Goal: Transaction & Acquisition: Purchase product/service

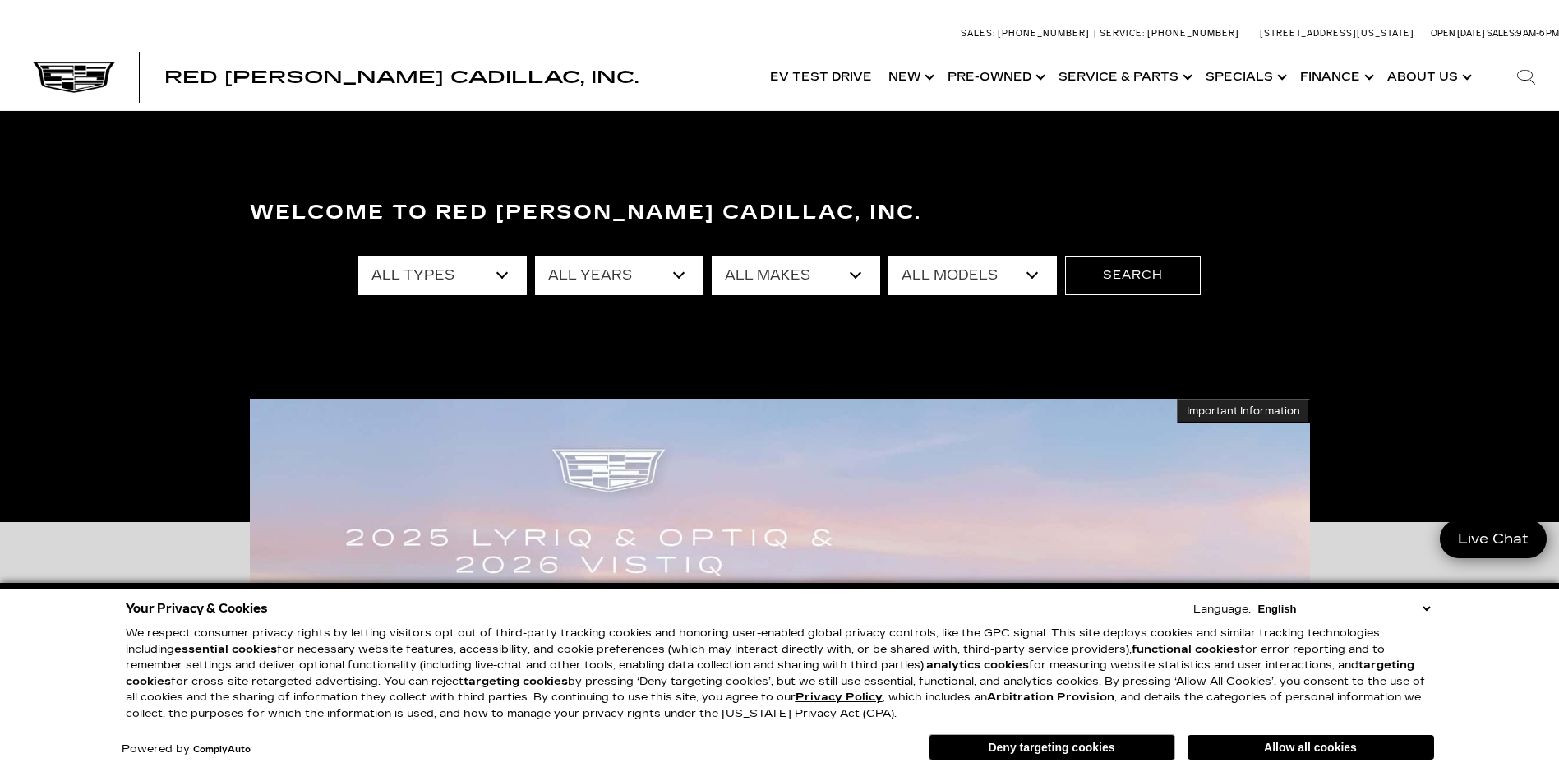
click at [500, 270] on select "All Types New Used Certified Used Demo" at bounding box center [442, 275] width 168 height 39
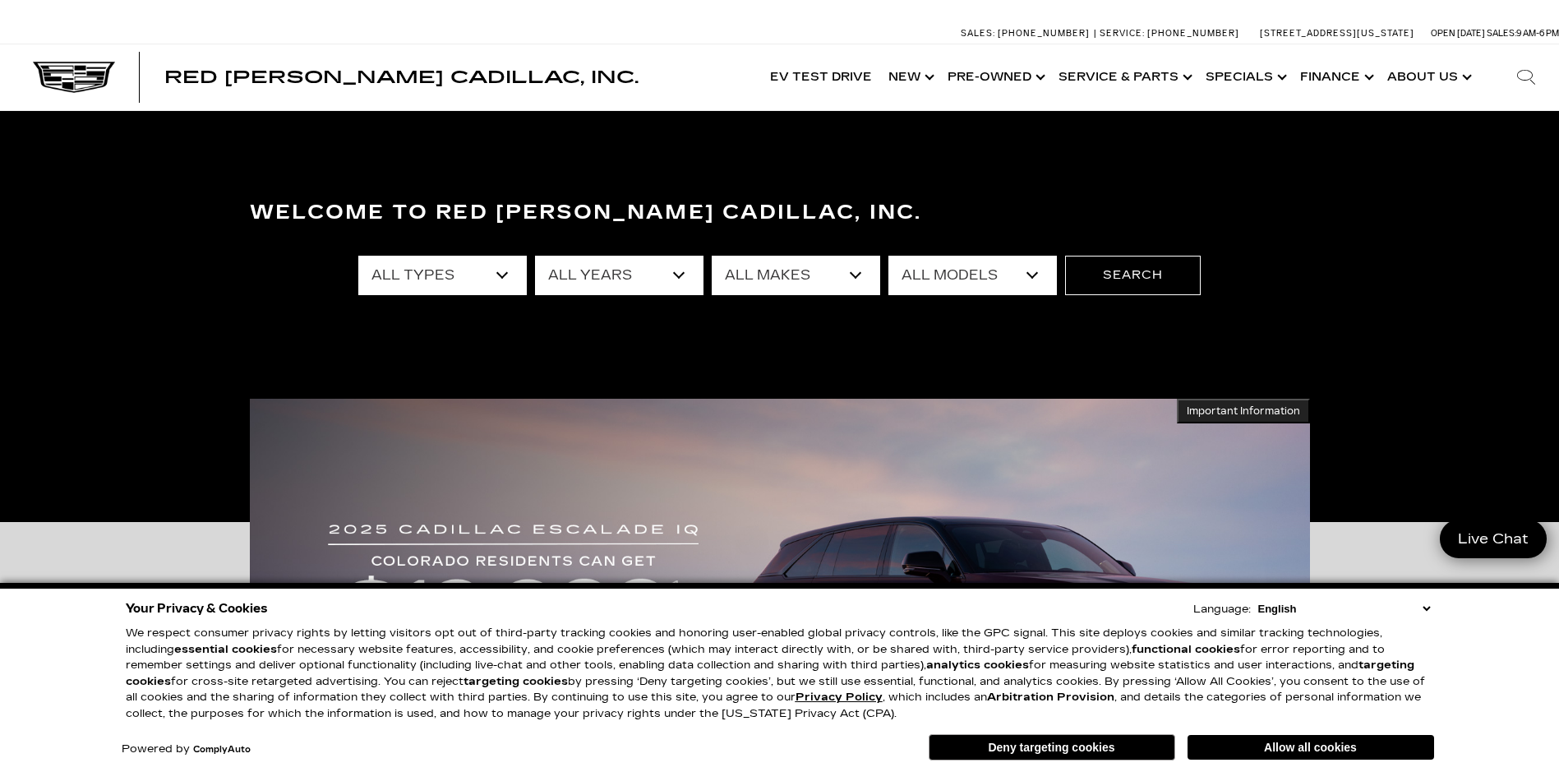
click at [500, 270] on select "All Types New Used Certified Used Demo" at bounding box center [442, 275] width 168 height 39
click at [847, 284] on select "All Makes Audi BMW Buick Cadillac Chevrolet Ford Honda Jeep Land Rover Lexus Me…" at bounding box center [796, 275] width 168 height 39
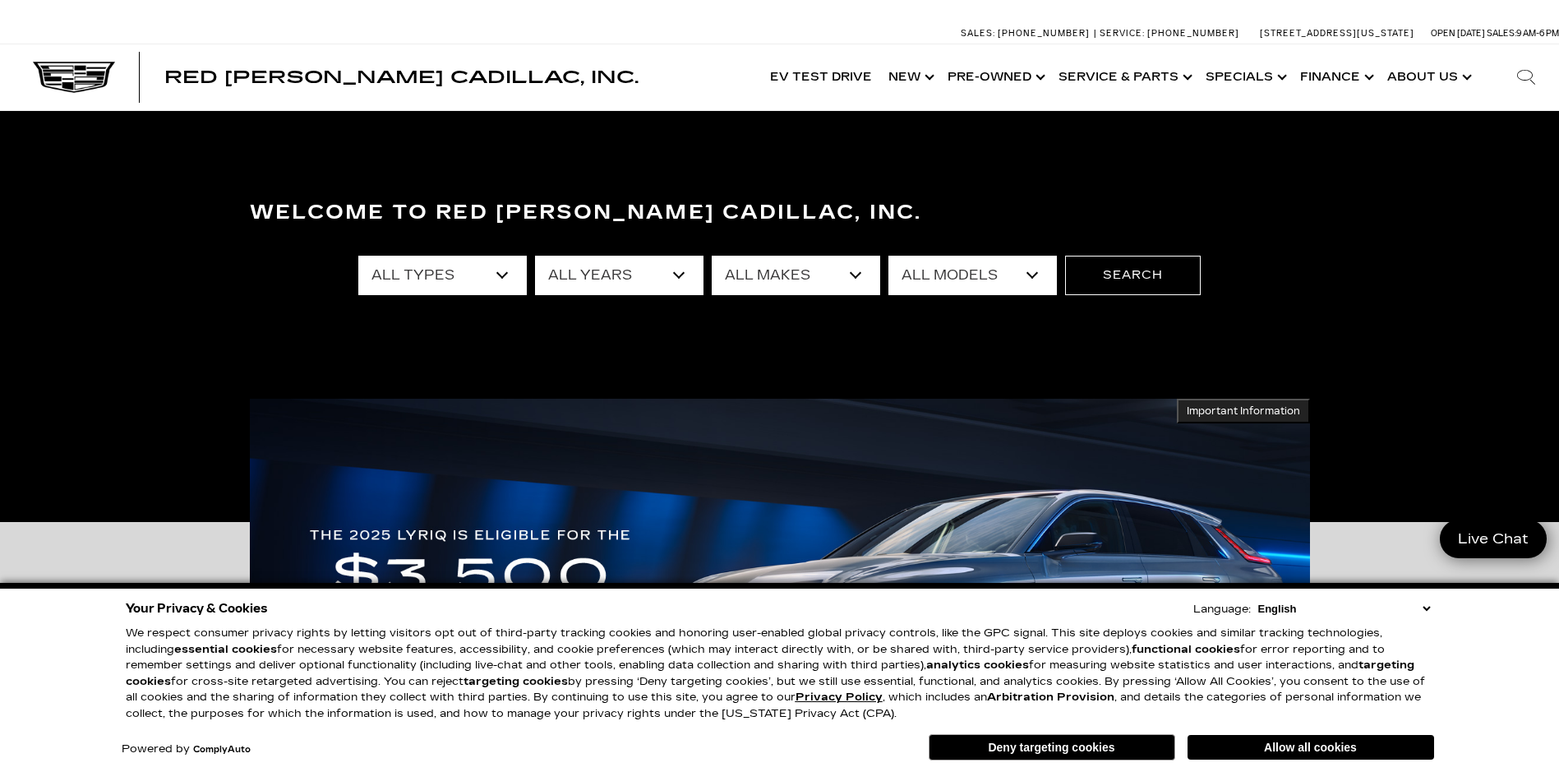
select select "Cadillac"
click at [712, 256] on select "All Makes Audi BMW Buick Cadillac Chevrolet Ford Honda Jeep Land Rover Lexus Me…" at bounding box center [796, 275] width 168 height 39
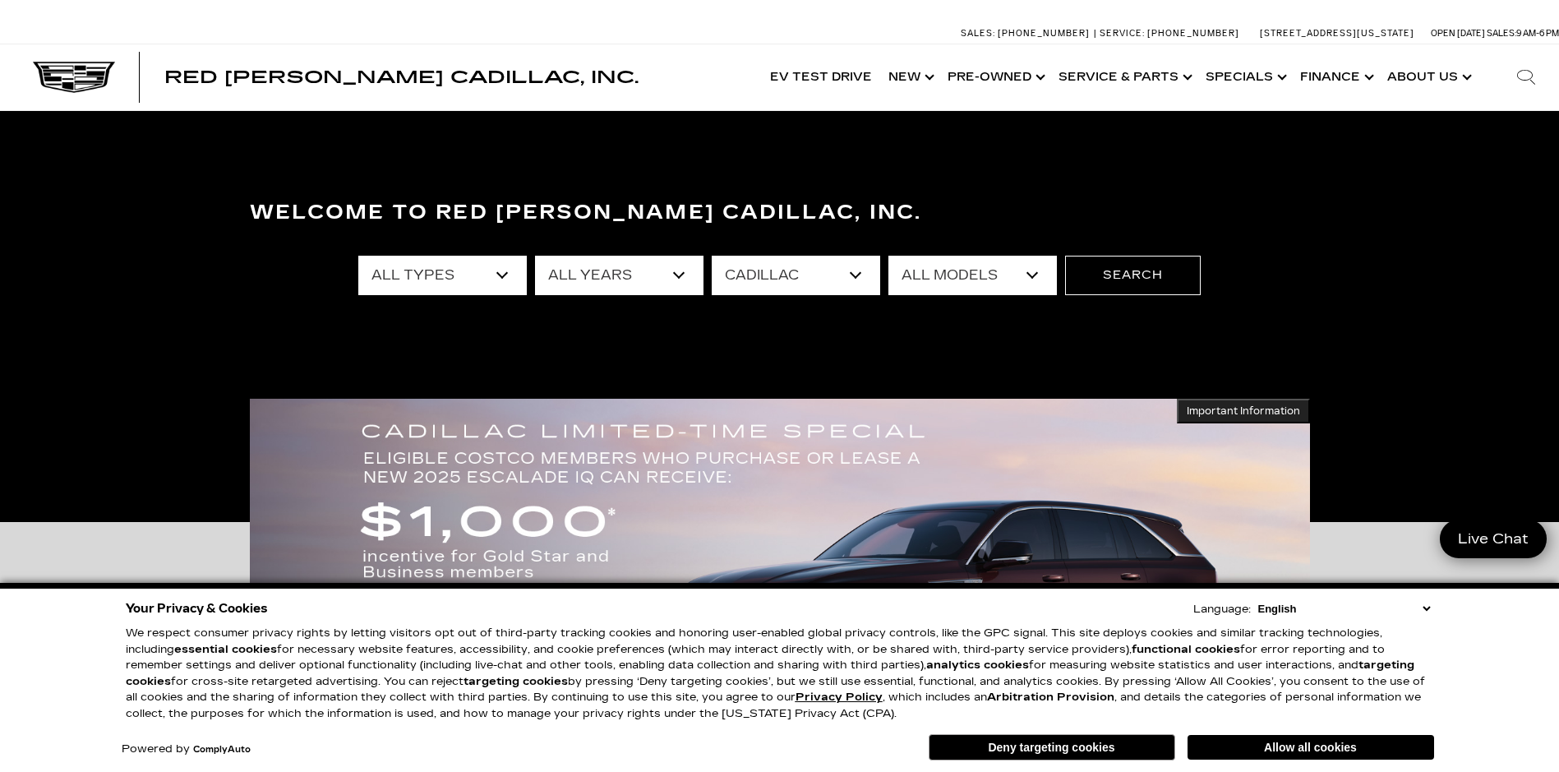
click at [1017, 279] on select "All Models CT4 CT5 Escalade Escalade ESV ESCALADE IQ ESCALADE IQL LYRIQ OPTIQ S…" at bounding box center [972, 275] width 168 height 39
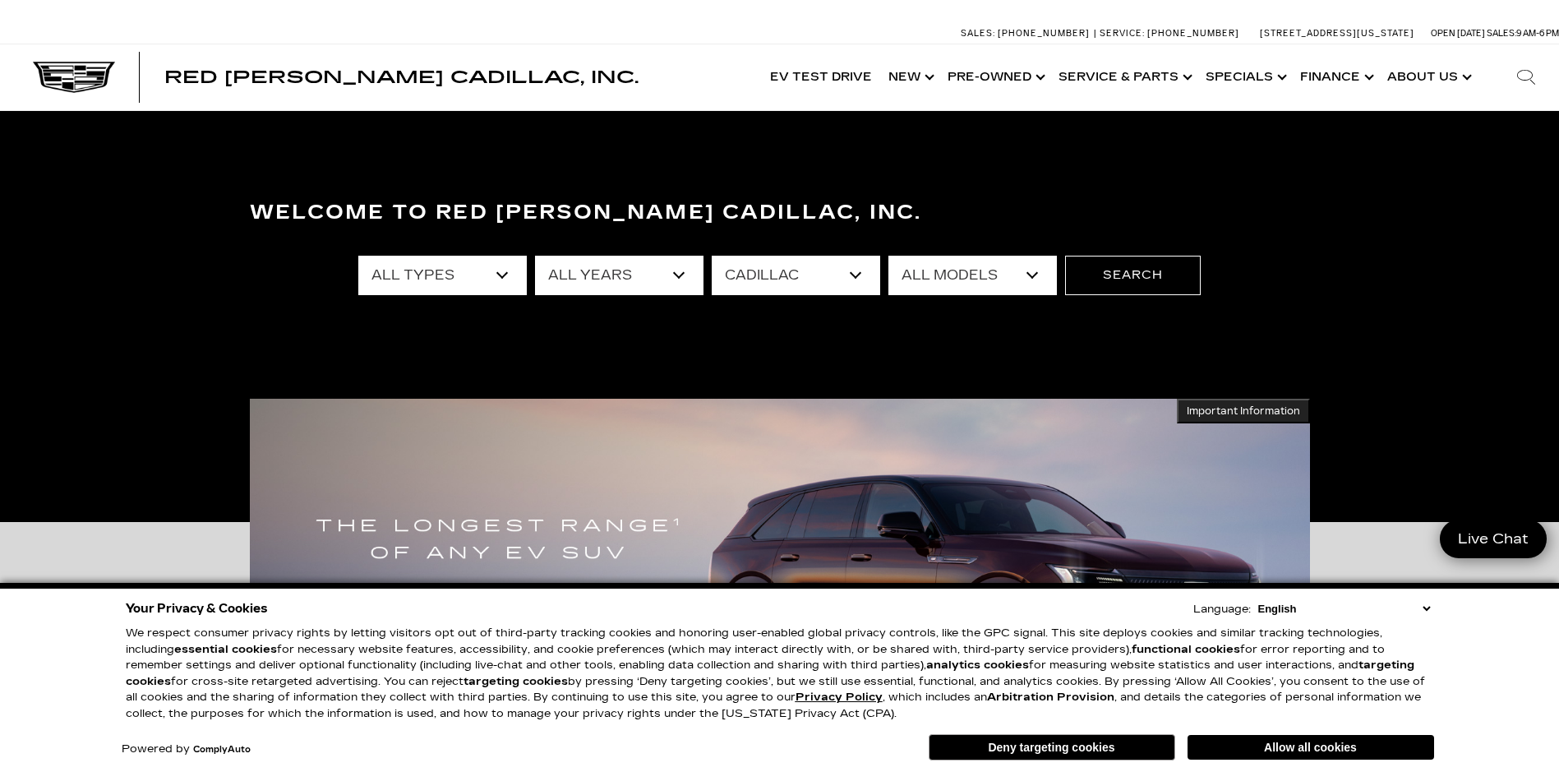
select select "XT6"
click at [888, 256] on select "All Models CT4 CT5 Escalade Escalade ESV ESCALADE IQ ESCALADE IQL LYRIQ OPTIQ S…" at bounding box center [972, 275] width 168 height 39
click at [1135, 277] on button "Search" at bounding box center [1133, 275] width 136 height 39
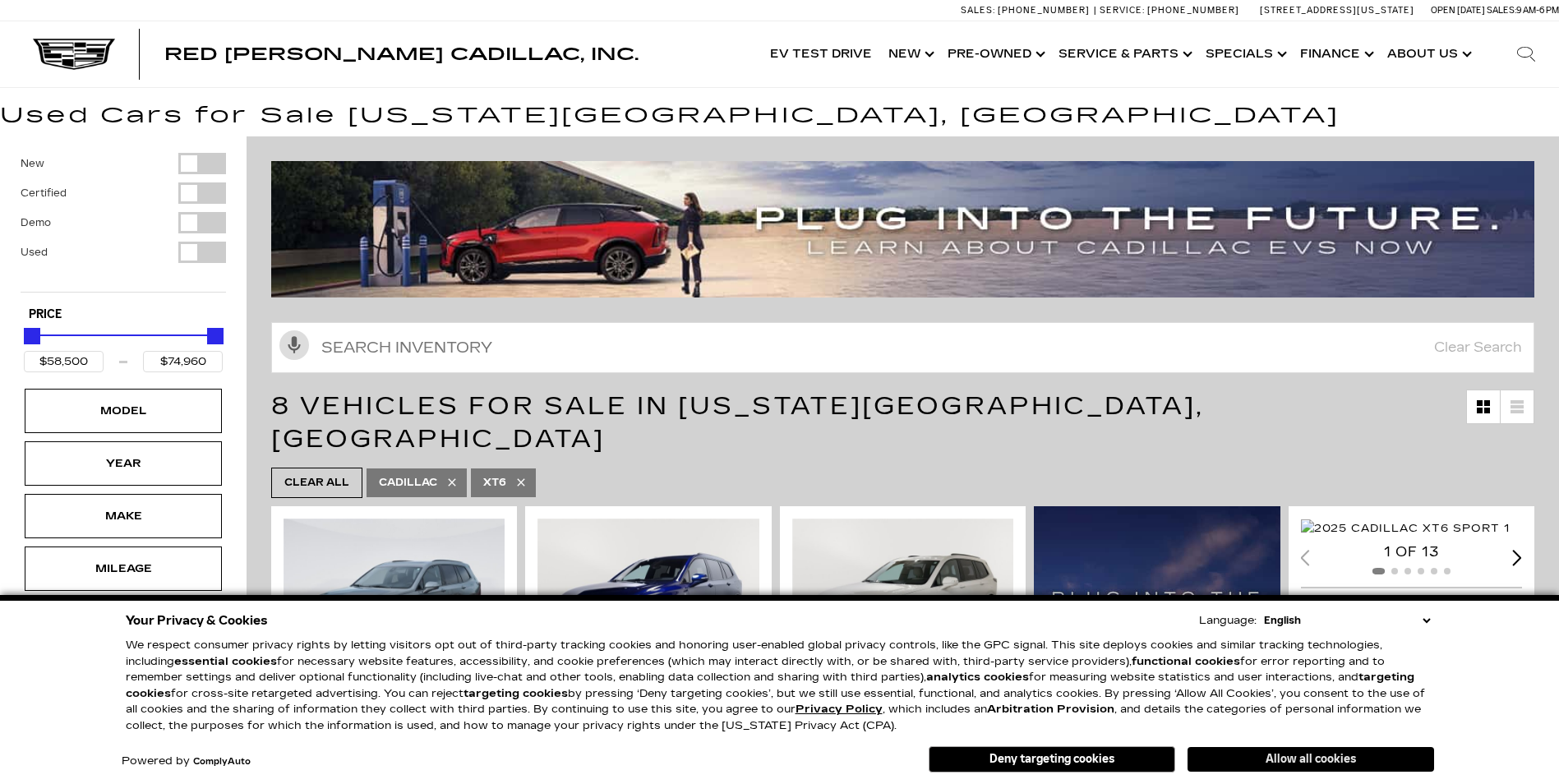
click at [1278, 758] on button "Allow all cookies" at bounding box center [1311, 759] width 247 height 25
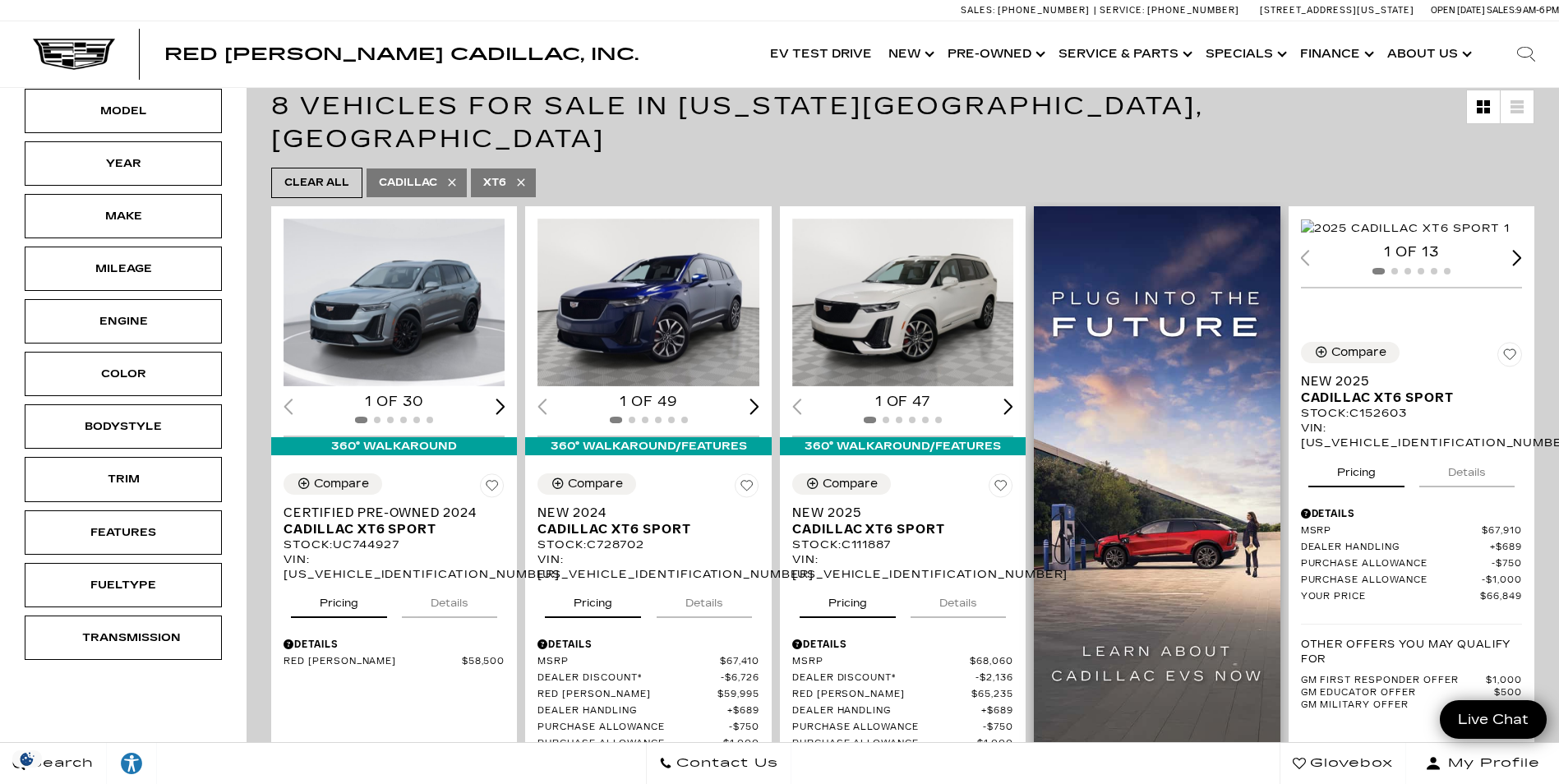
scroll to position [329, 0]
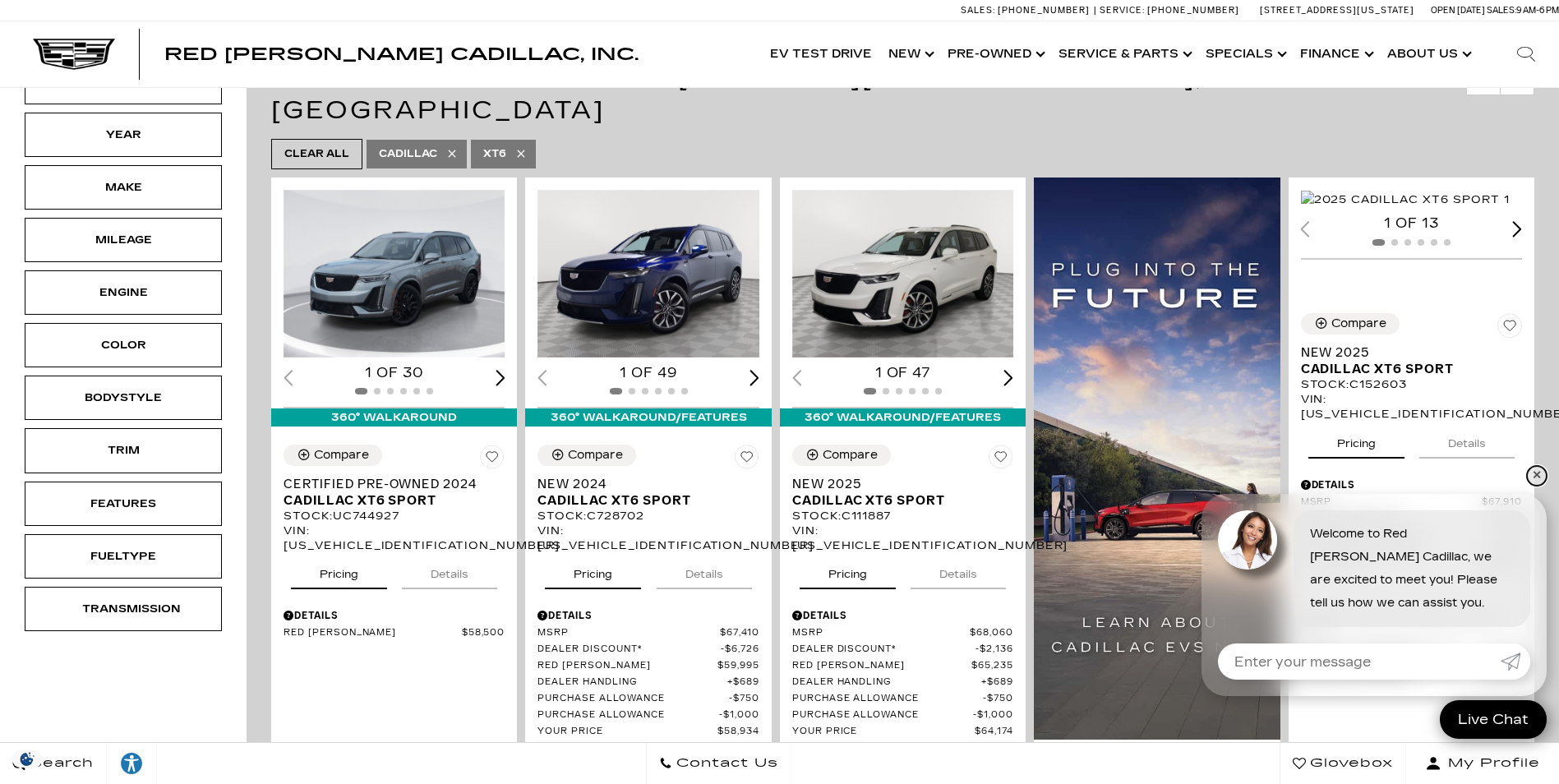
click at [1540, 472] on link "✕" at bounding box center [1537, 476] width 20 height 20
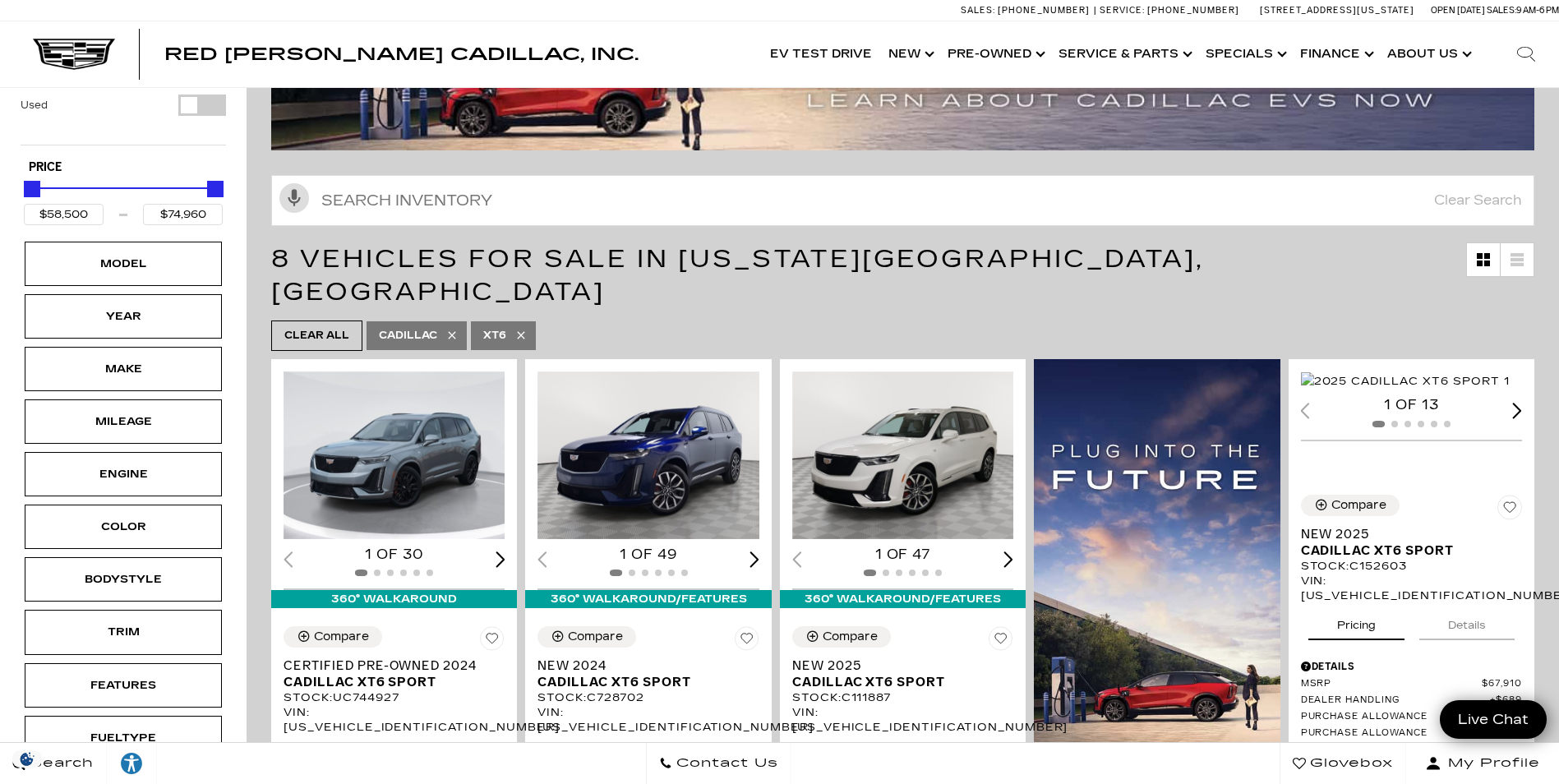
scroll to position [0, 0]
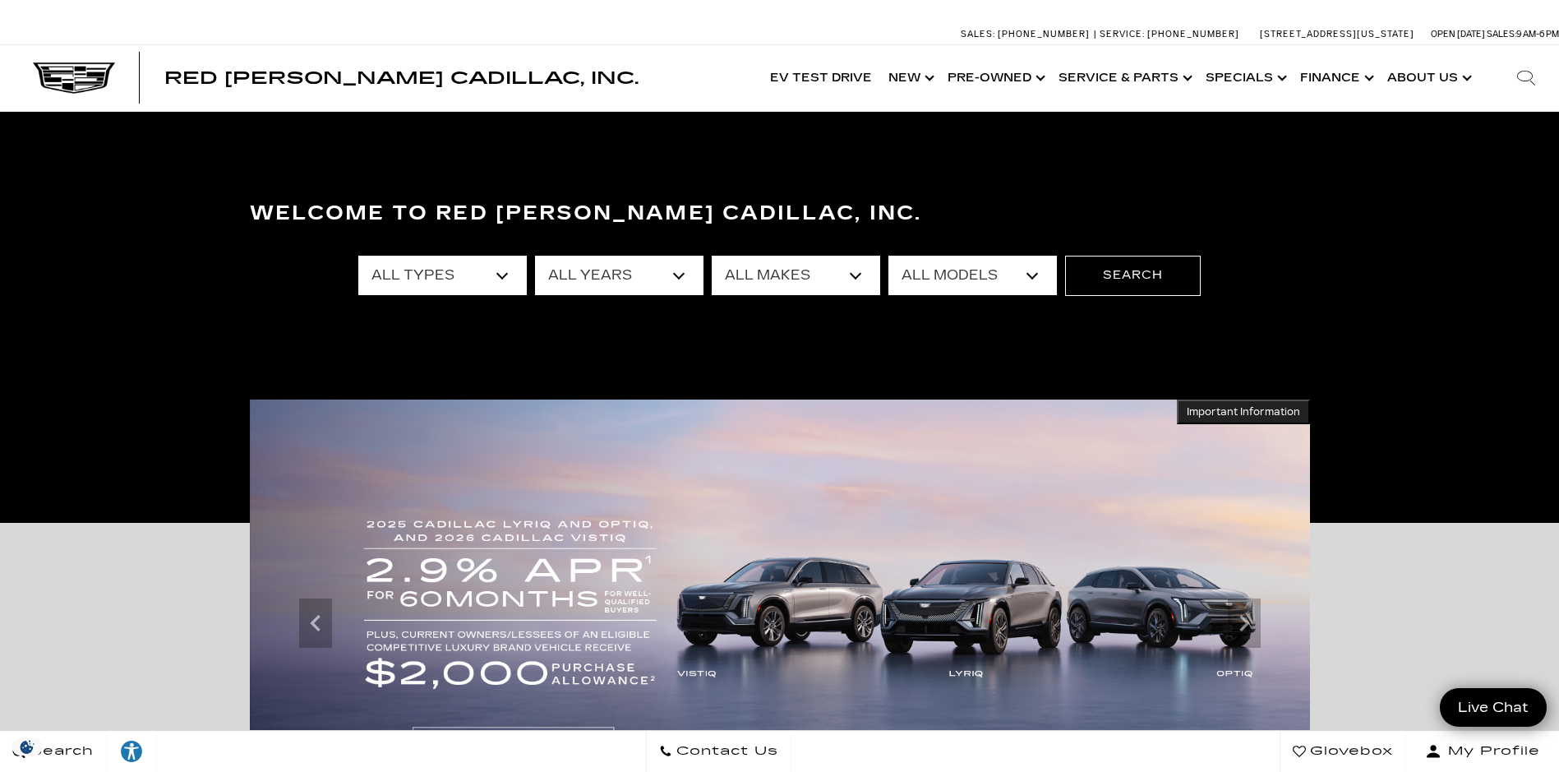
click at [831, 277] on select "All Makes Audi BMW Buick Cadillac Chevrolet Ford Honda Jeep Land Rover Lexus Me…" at bounding box center [796, 275] width 168 height 39
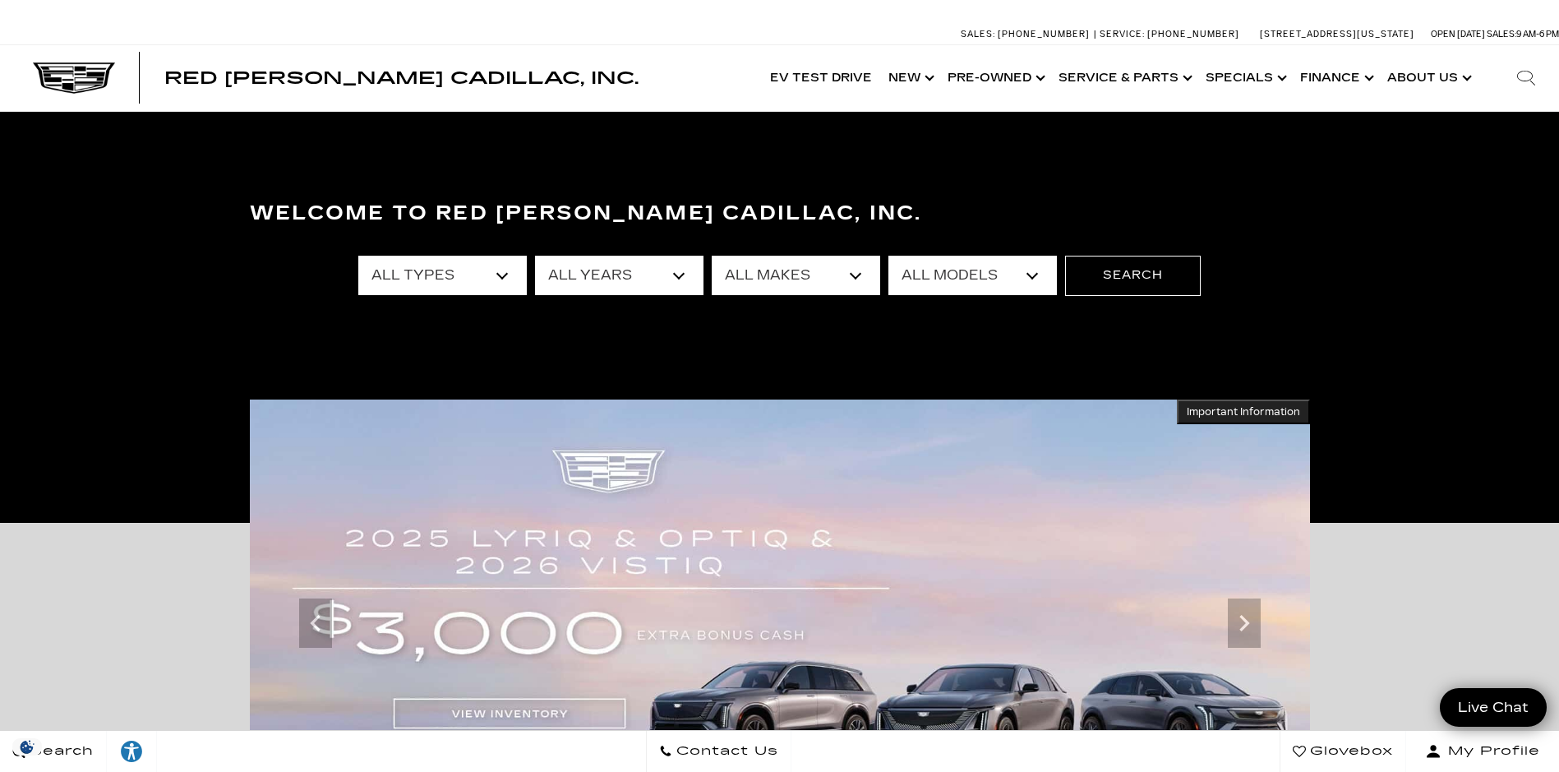
select select "Cadillac"
click at [712, 256] on select "All Makes Audi BMW Buick Cadillac Chevrolet Ford Honda Jeep Land Rover Lexus Me…" at bounding box center [796, 275] width 168 height 39
click at [1039, 279] on select "All Models CT4 CT5 Escalade Escalade ESV ESCALADE IQ ESCALADE IQL LYRIQ OPTIQ S…" at bounding box center [972, 275] width 168 height 39
select select "XT5"
click at [888, 256] on select "All Models CT4 CT5 Escalade Escalade ESV ESCALADE IQ ESCALADE IQL LYRIQ OPTIQ S…" at bounding box center [972, 275] width 168 height 39
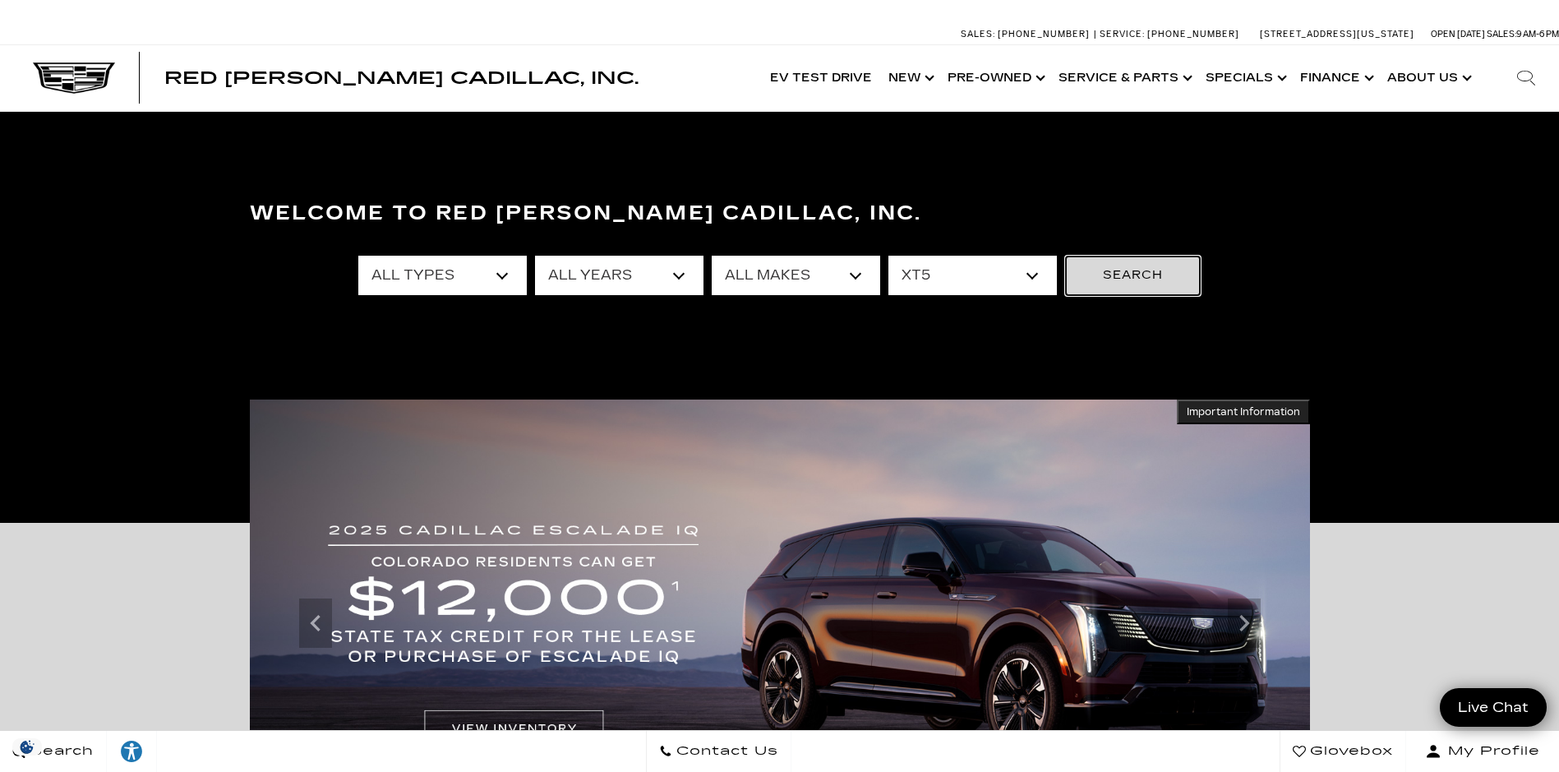
click at [1120, 279] on button "Search" at bounding box center [1133, 275] width 136 height 39
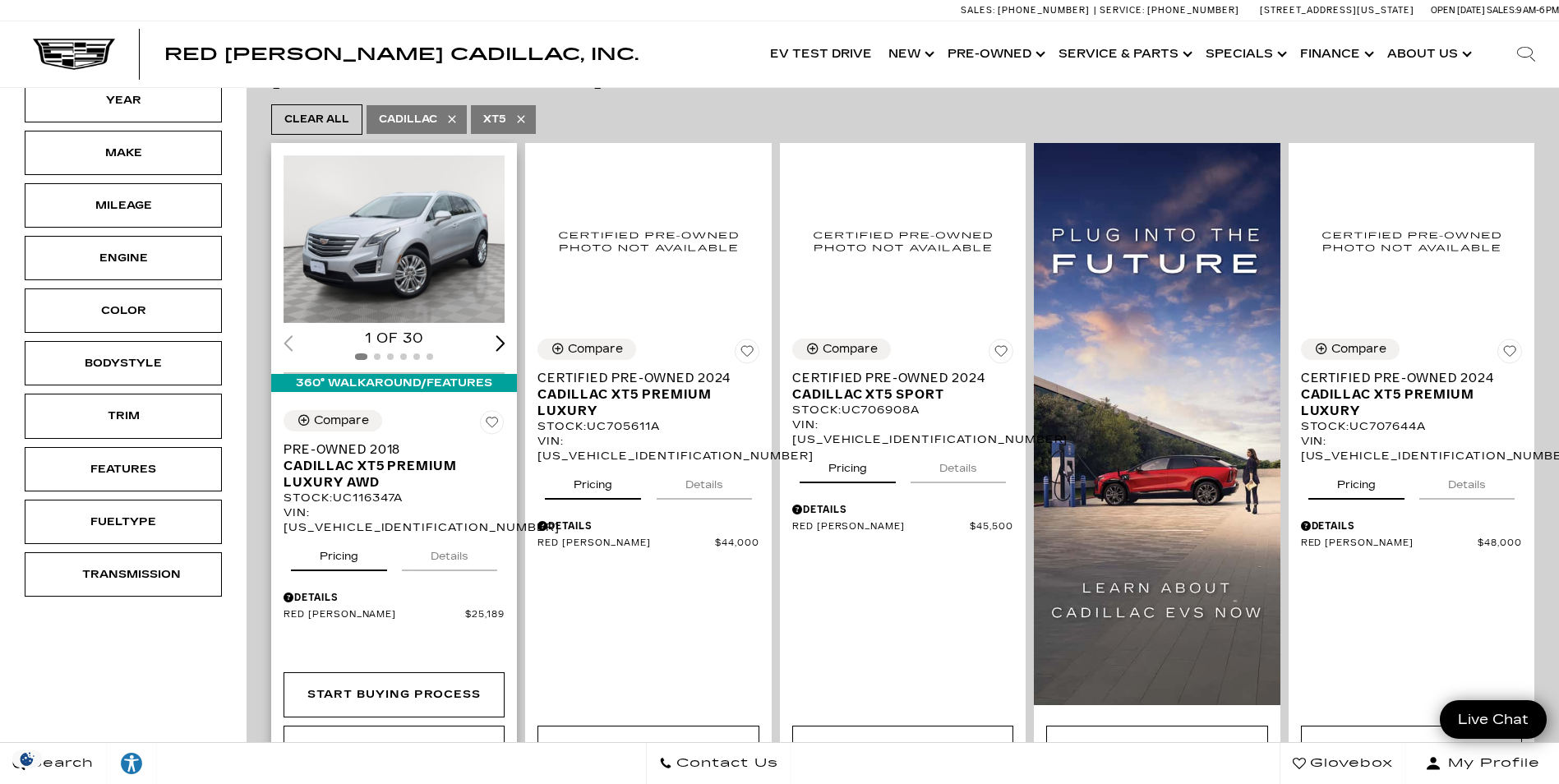
scroll to position [329, 0]
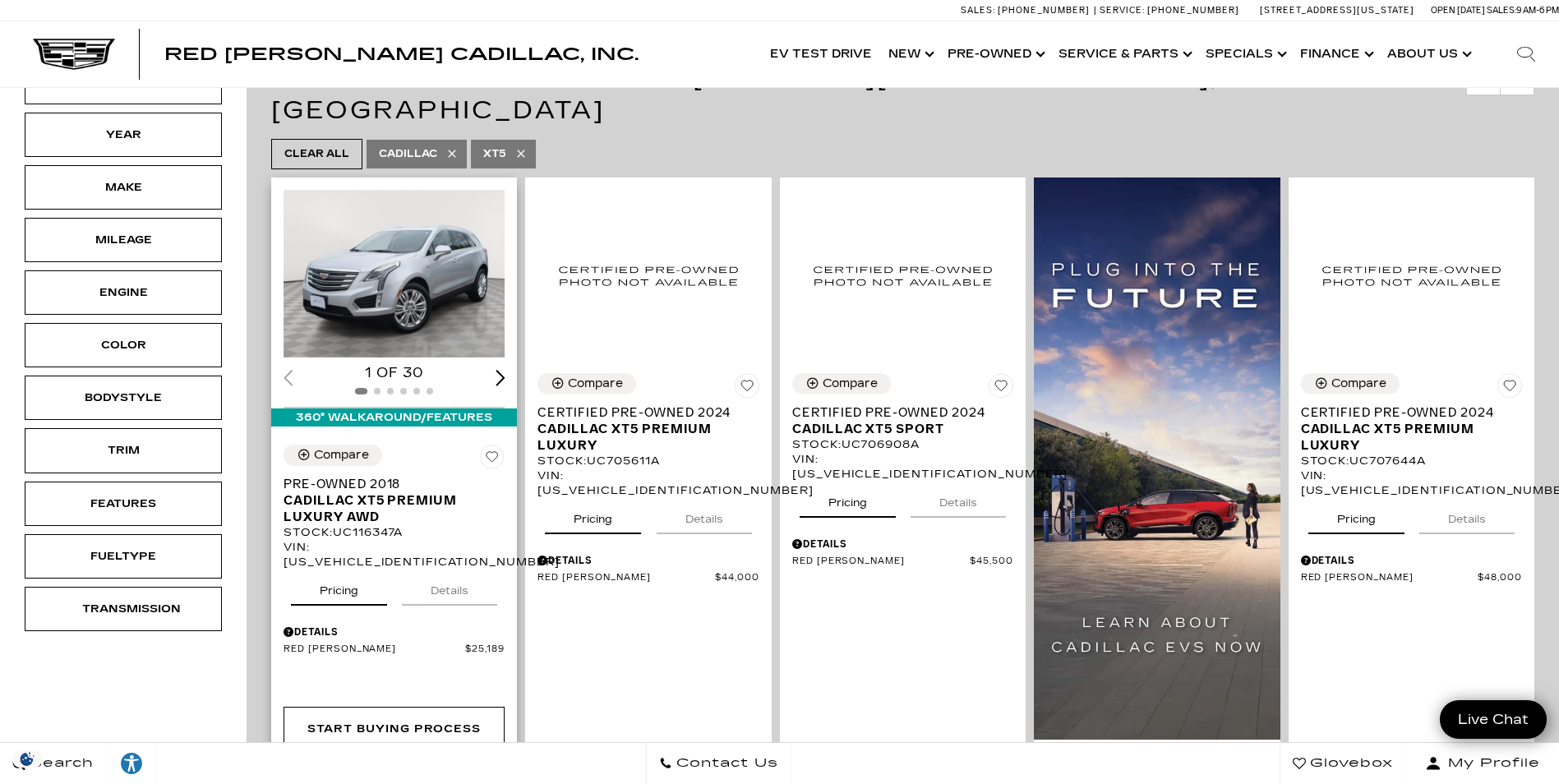
click at [505, 370] on div "Next slide" at bounding box center [501, 378] width 10 height 16
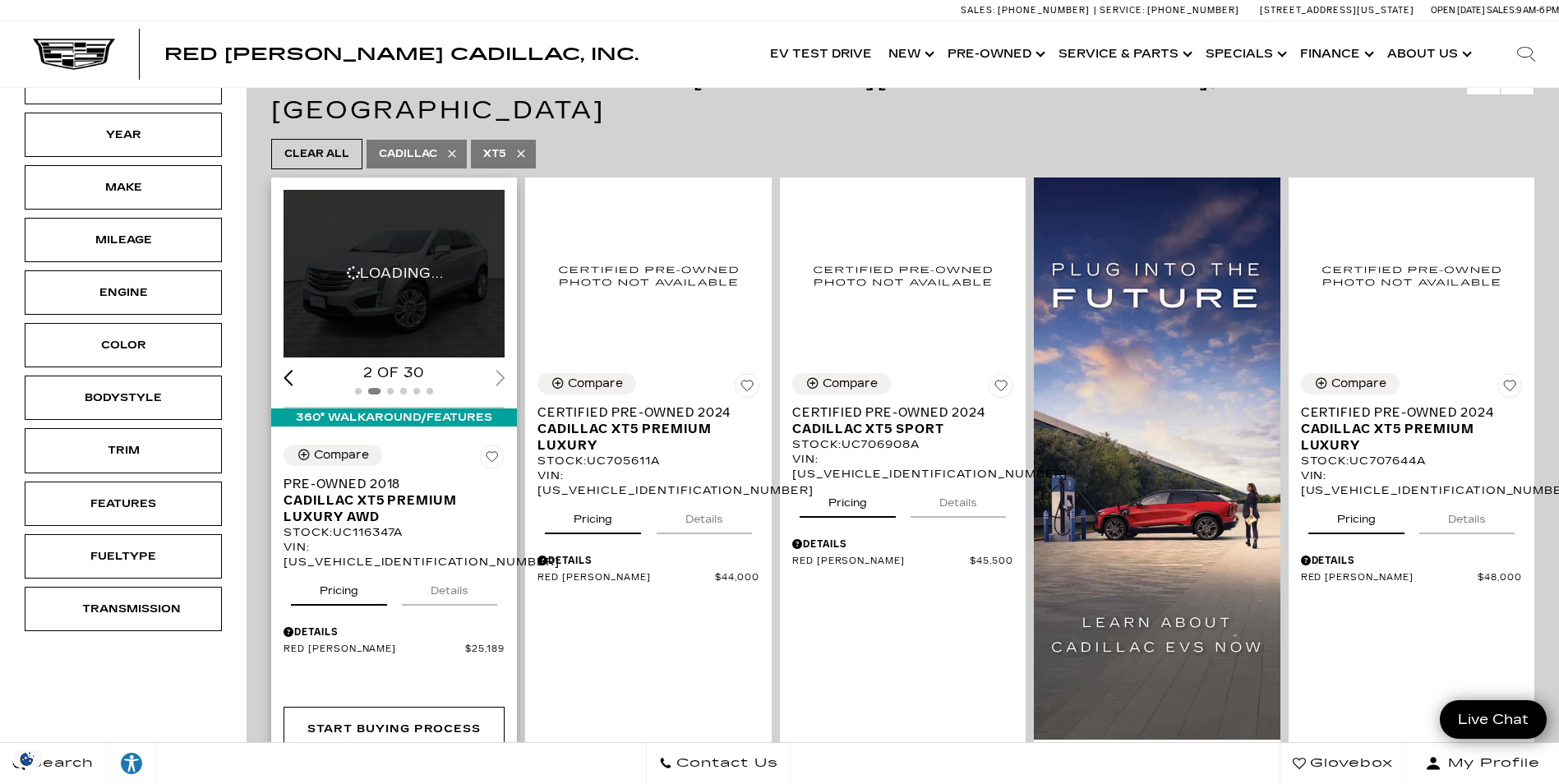
click at [505, 364] on div "2 of 30" at bounding box center [394, 373] width 221 height 18
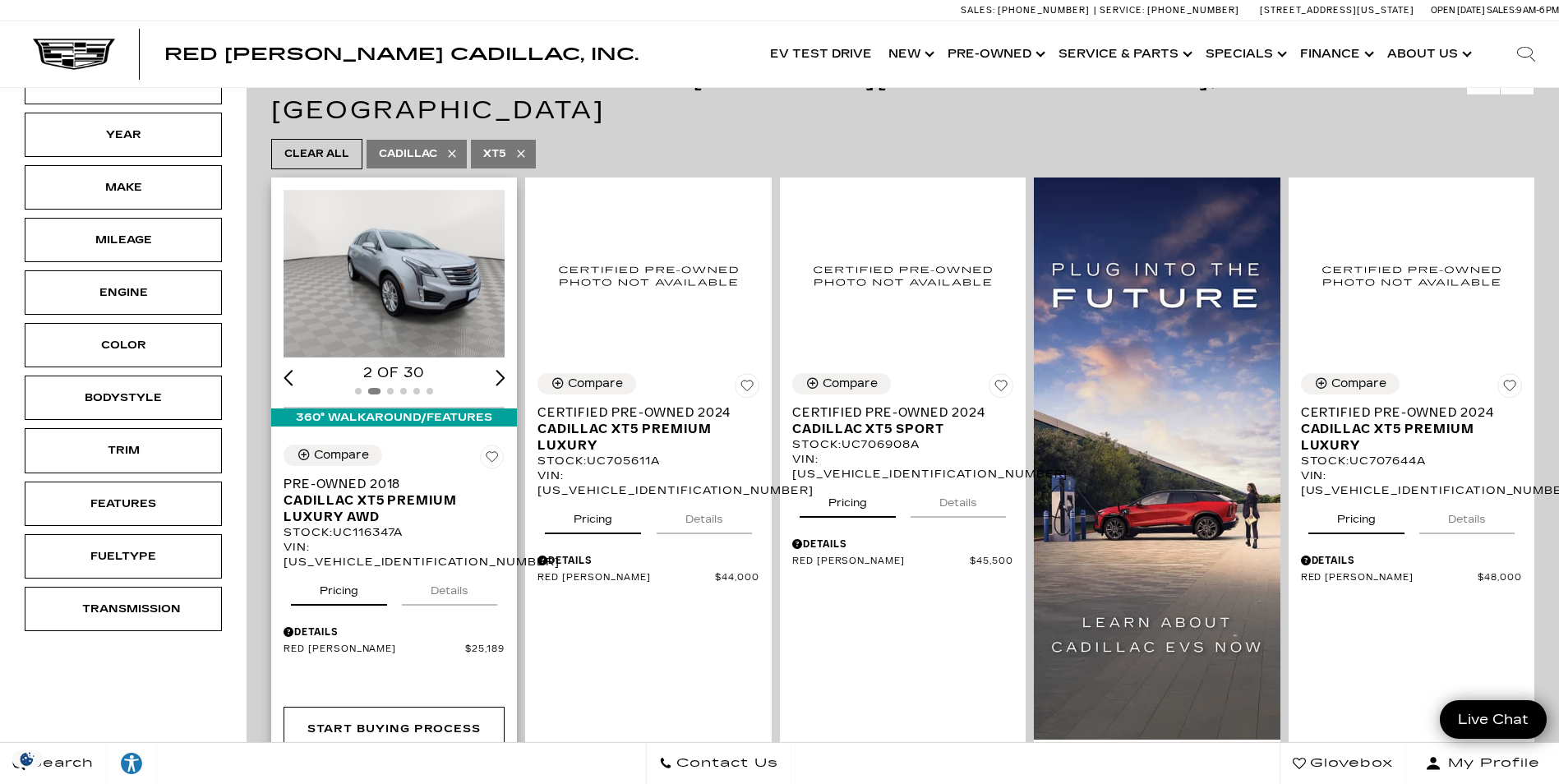
click at [505, 370] on div "Next slide" at bounding box center [501, 378] width 10 height 16
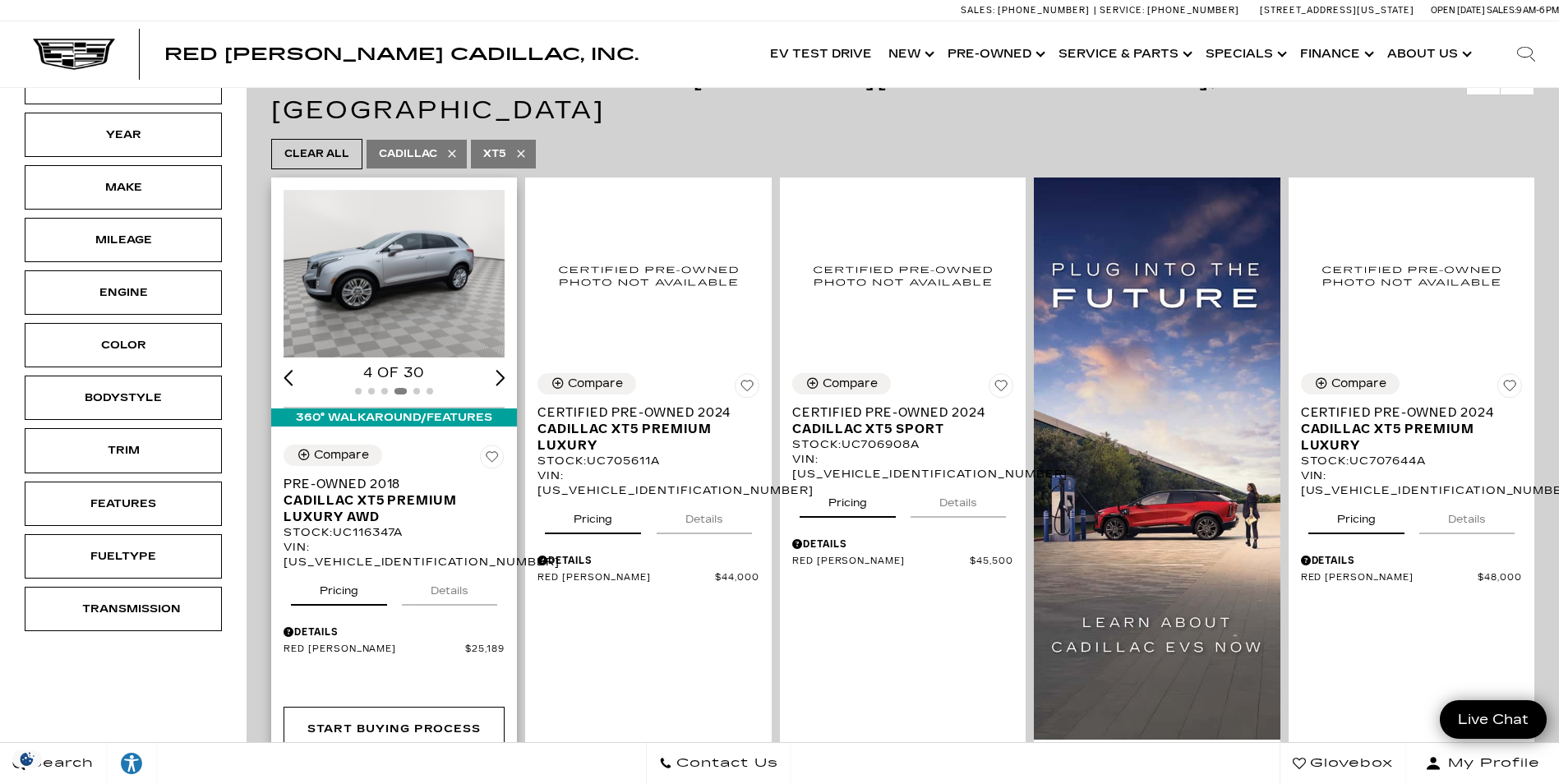
click at [505, 370] on div "Next slide" at bounding box center [501, 378] width 10 height 16
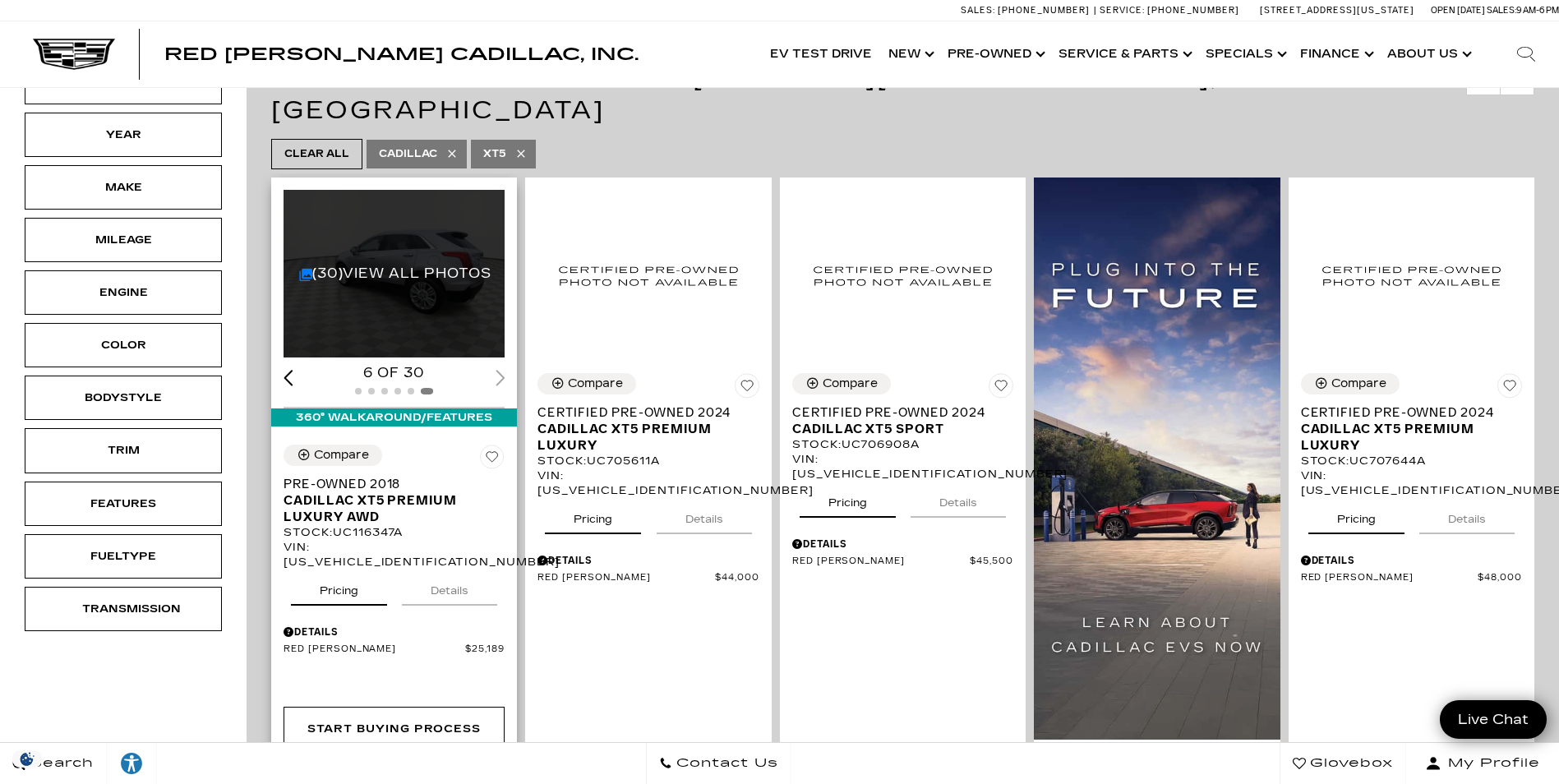
click at [505, 364] on div "6 of 30" at bounding box center [394, 373] width 221 height 18
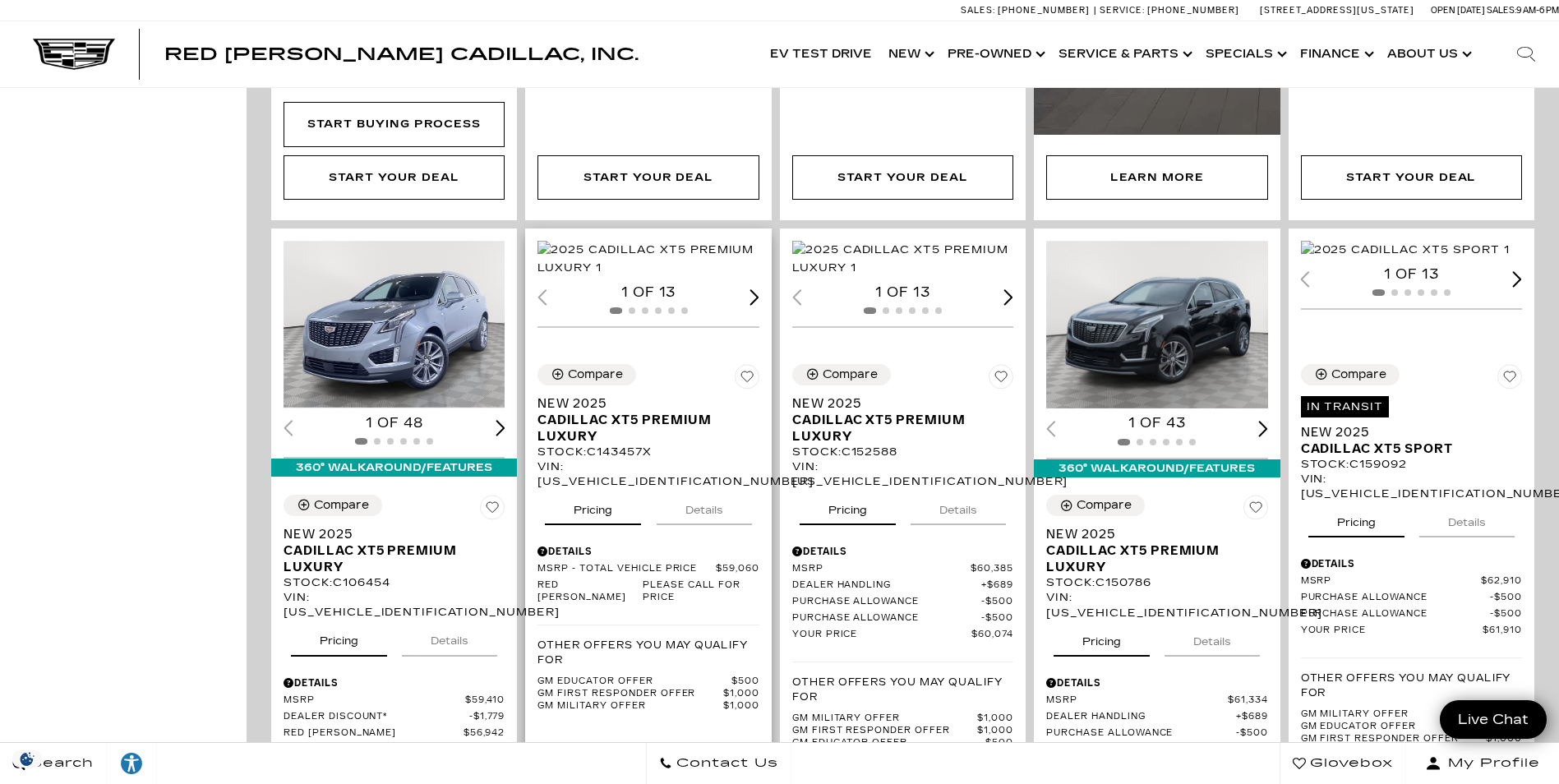
scroll to position [904, 0]
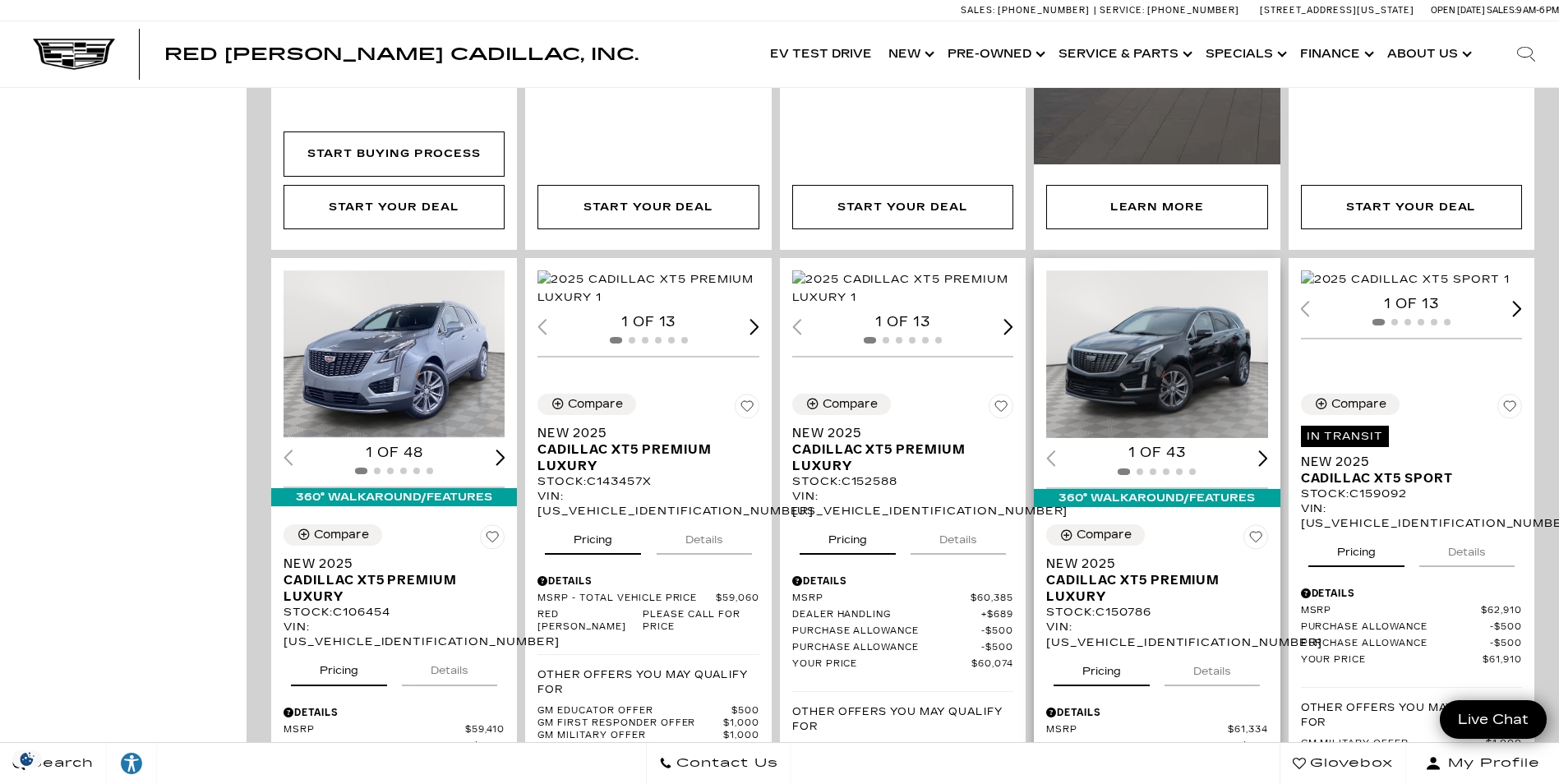
click at [1268, 450] on div "Next slide" at bounding box center [1263, 458] width 10 height 16
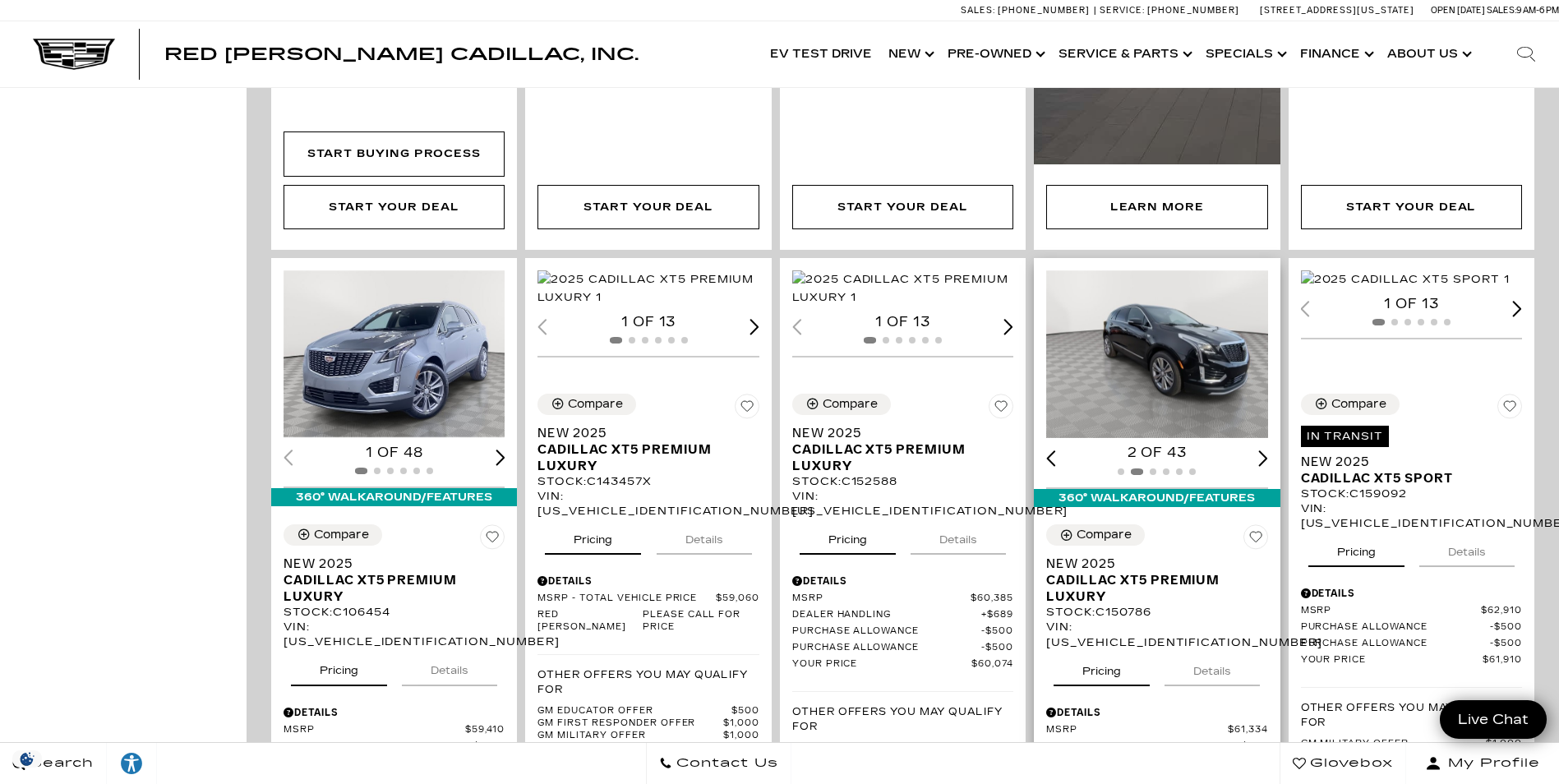
click at [1268, 450] on div "Next slide" at bounding box center [1263, 458] width 10 height 16
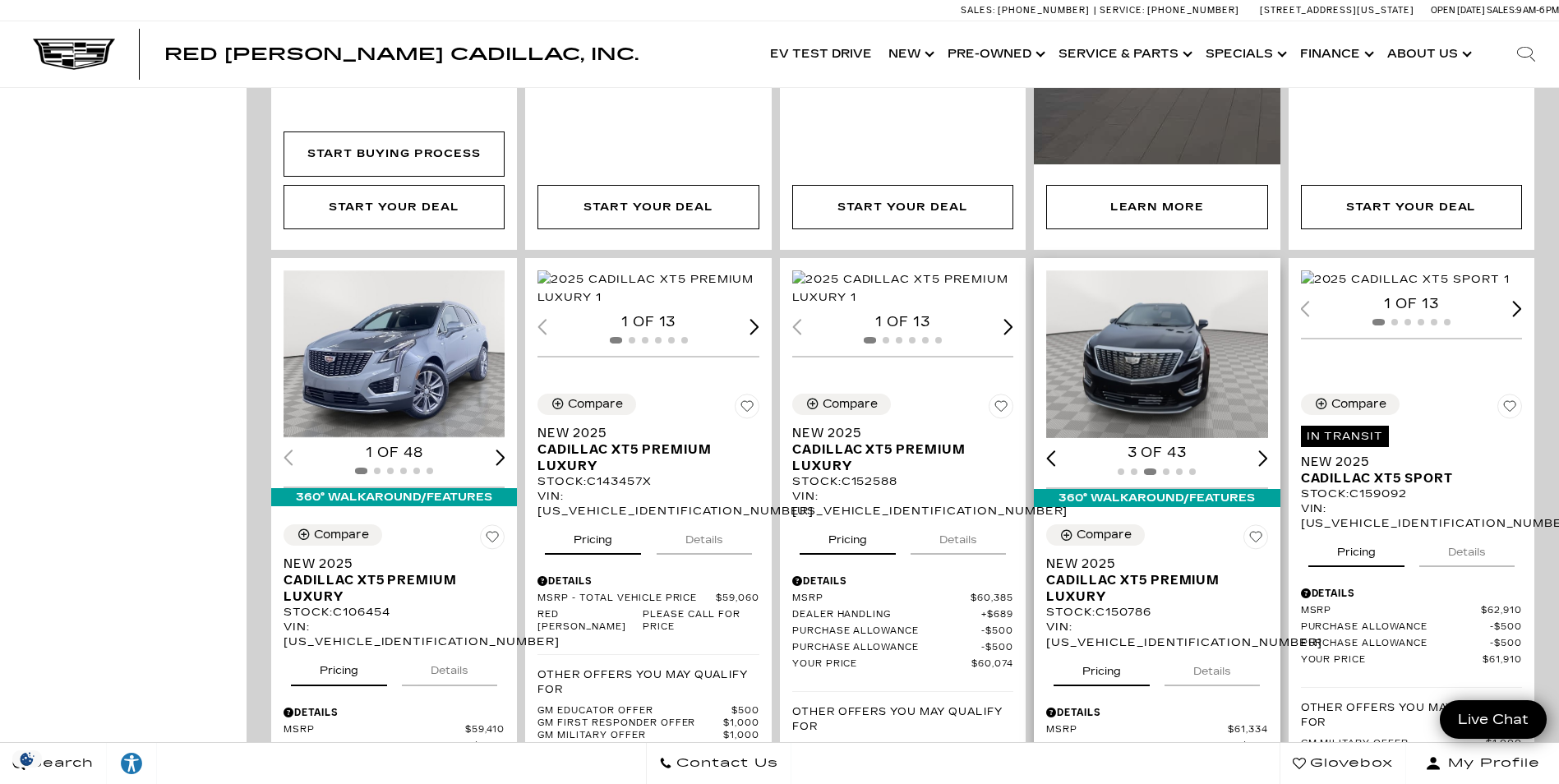
click at [1268, 450] on div "Next slide" at bounding box center [1263, 458] width 10 height 16
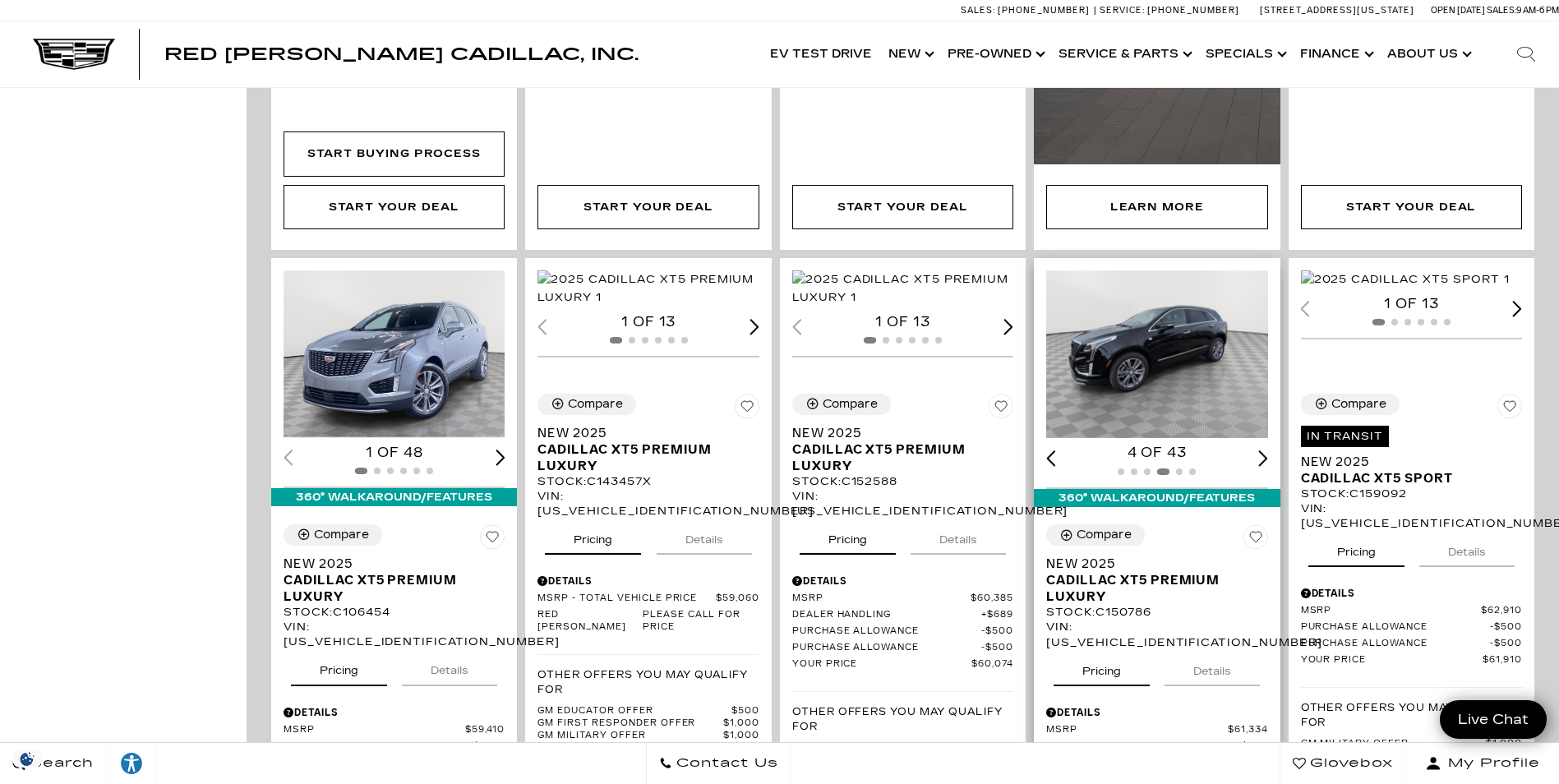
click at [1268, 450] on div "Next slide" at bounding box center [1263, 458] width 10 height 16
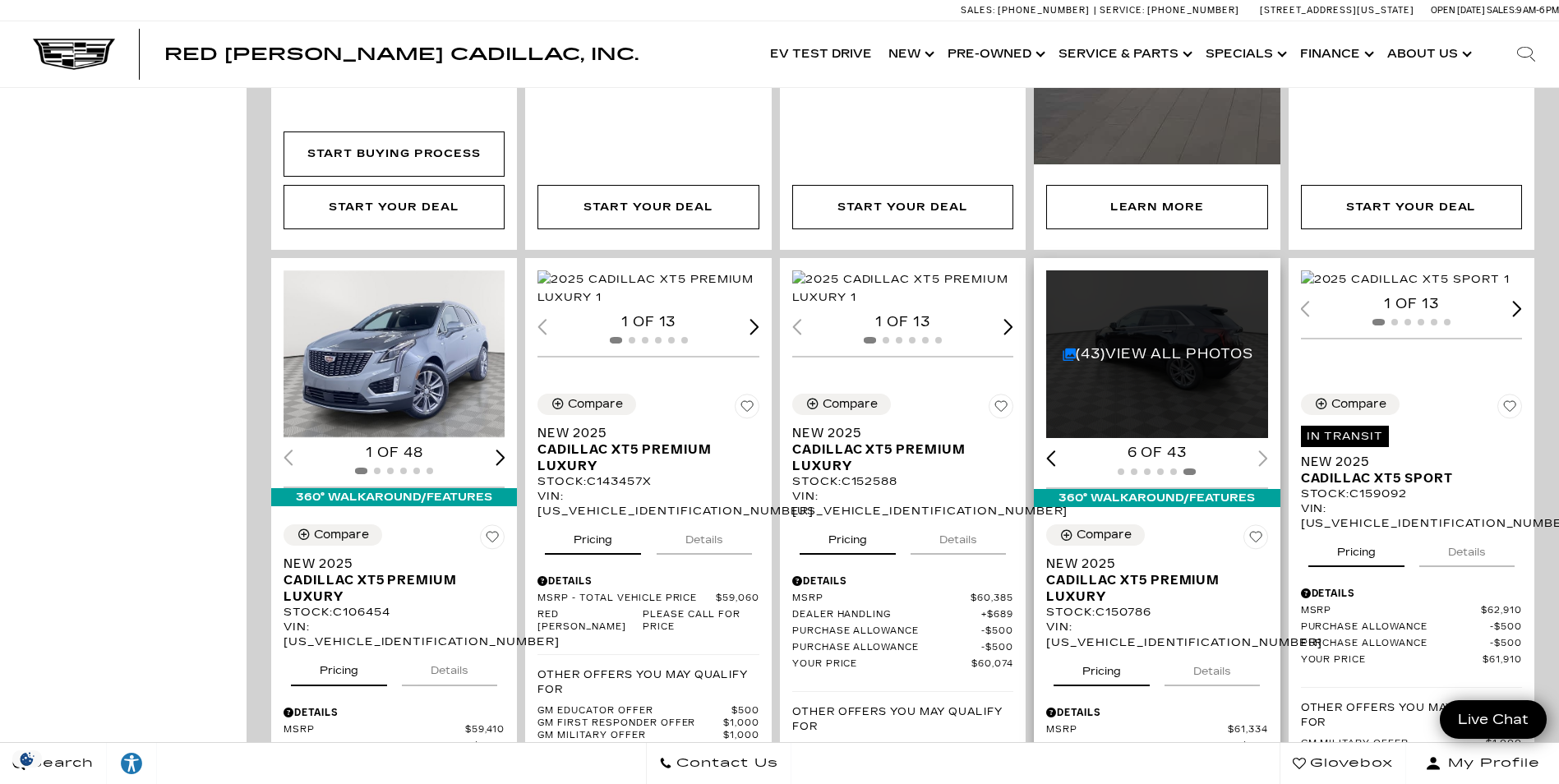
click at [1172, 380] on div "(43) View All Photos" at bounding box center [1158, 354] width 224 height 168
click at [1080, 346] on link "(43) View All Photos" at bounding box center [1158, 354] width 191 height 16
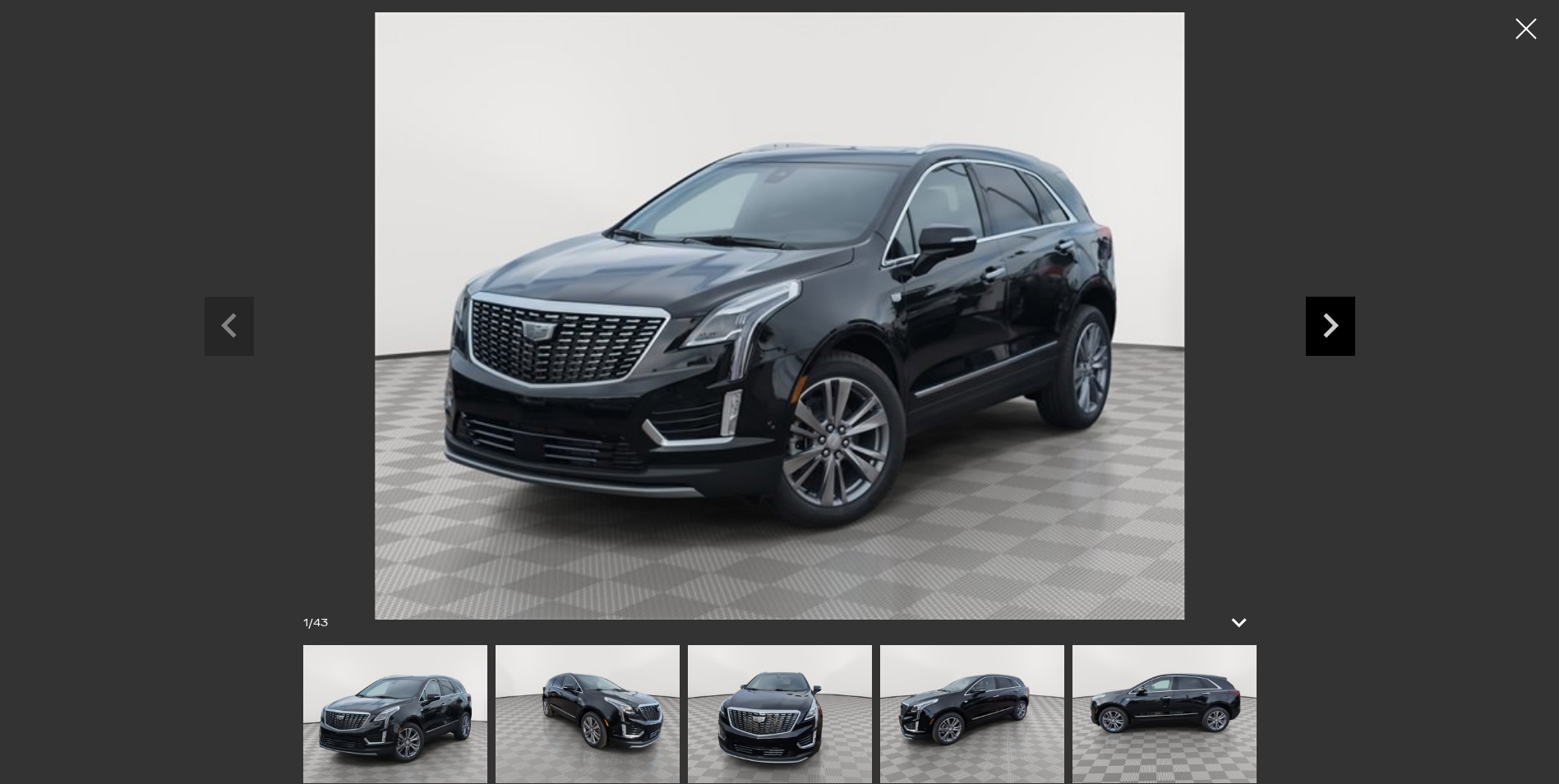
click at [1325, 312] on icon "Next slide" at bounding box center [1330, 323] width 49 height 53
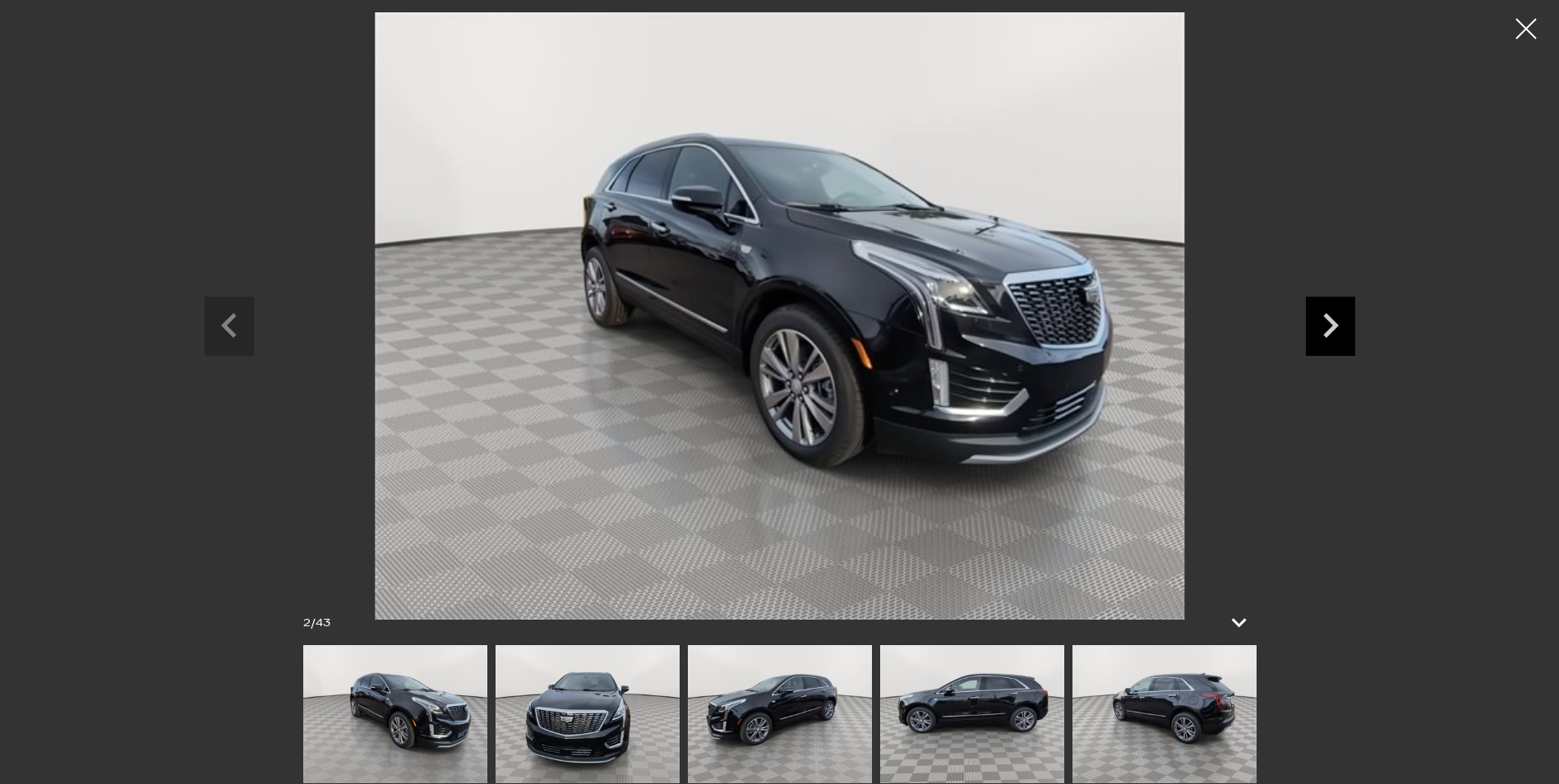
click at [1325, 312] on icon "Next slide" at bounding box center [1330, 323] width 49 height 53
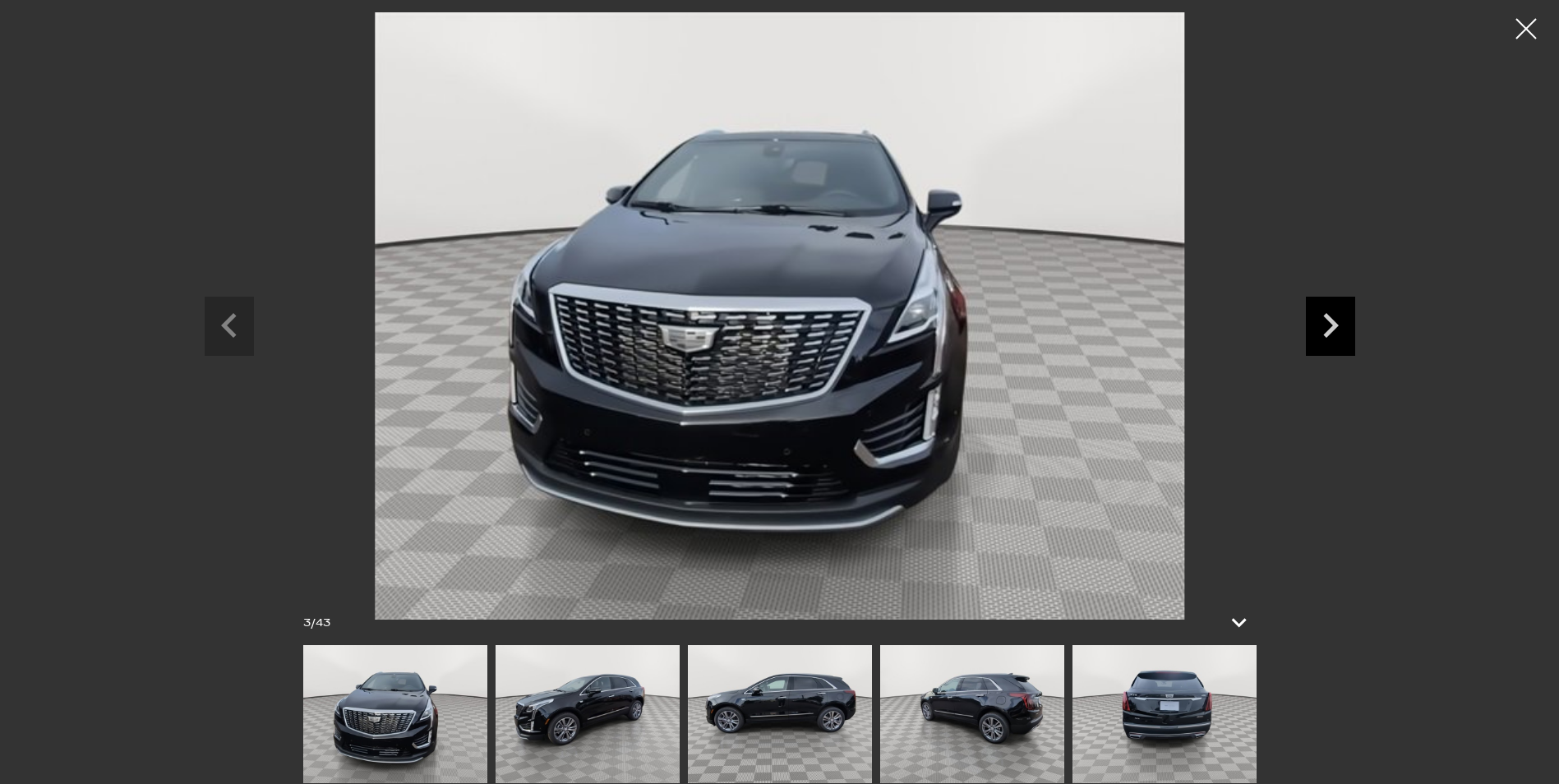
click at [1325, 312] on icon "Next slide" at bounding box center [1330, 323] width 49 height 53
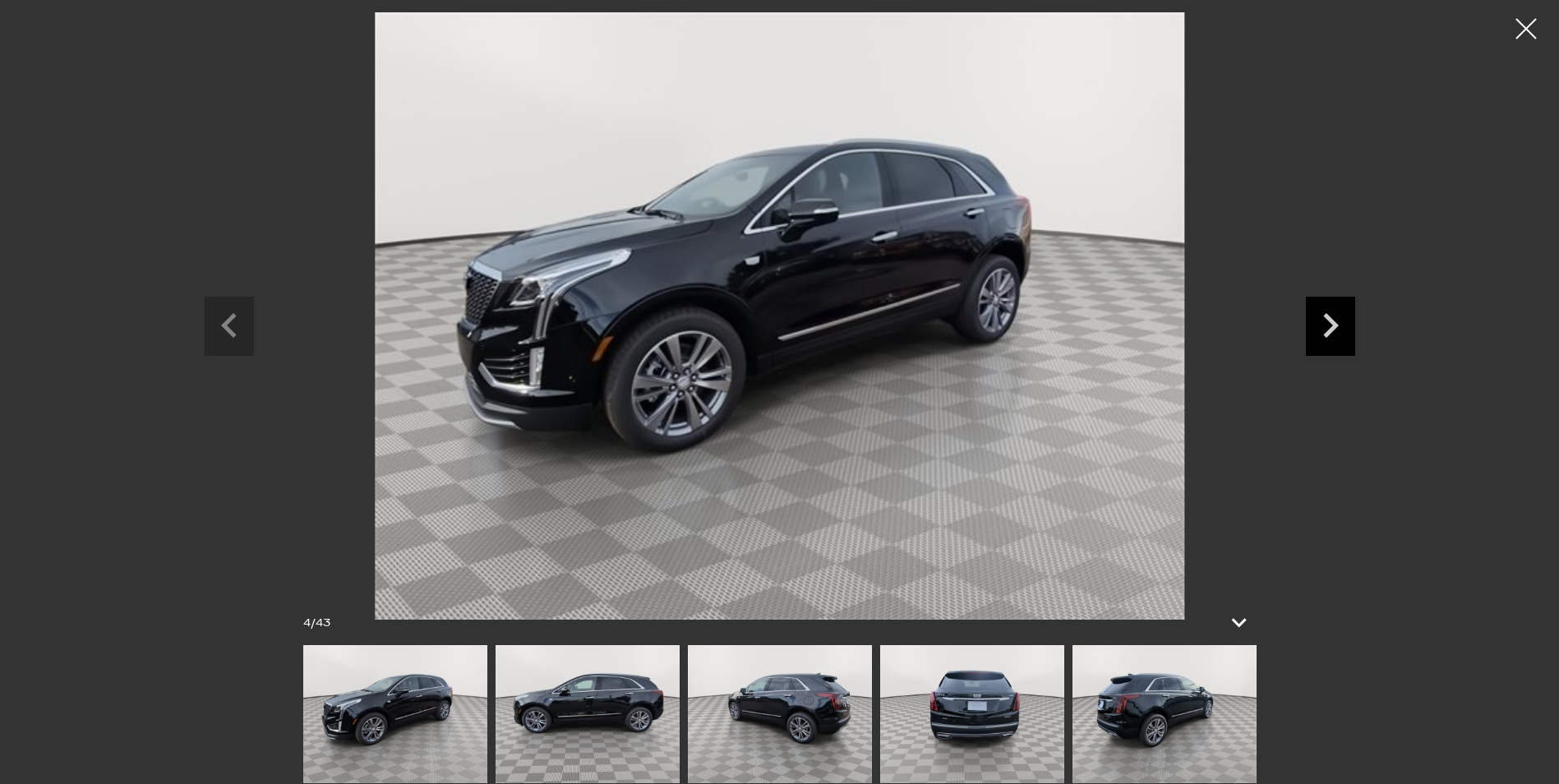
click at [1325, 312] on icon "Next slide" at bounding box center [1330, 323] width 49 height 53
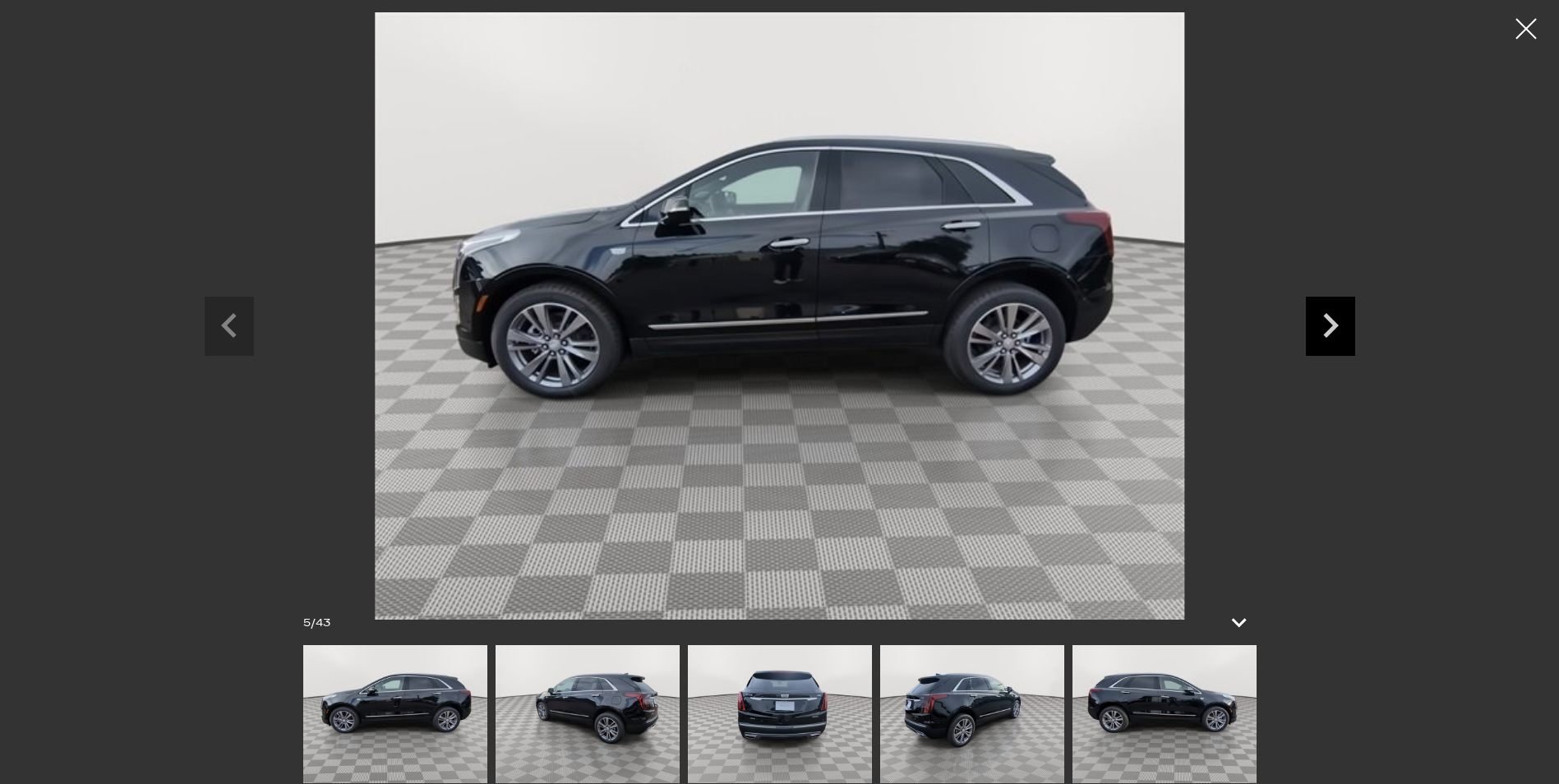
click at [1325, 312] on icon "Next slide" at bounding box center [1330, 323] width 49 height 53
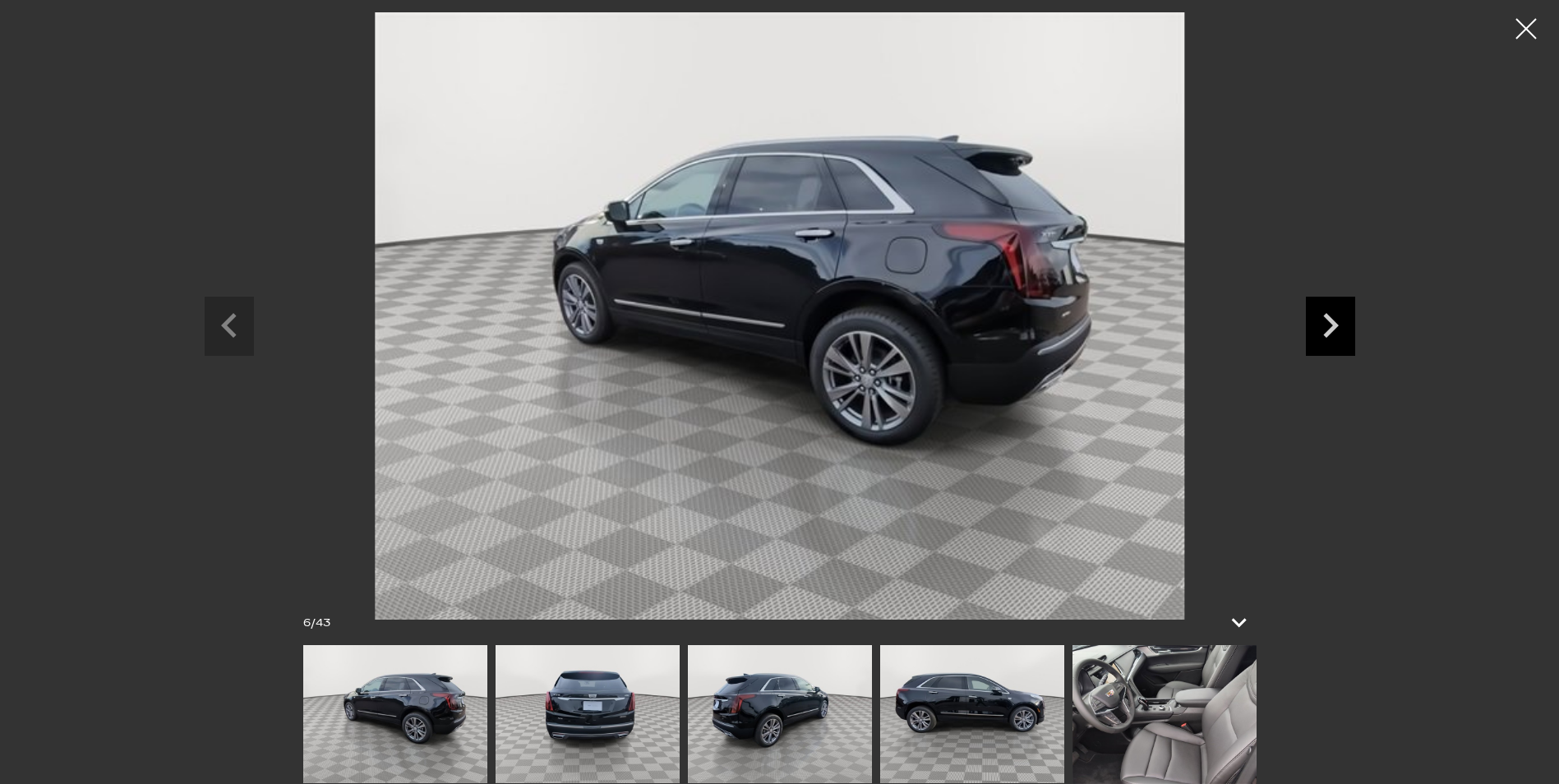
click at [1325, 312] on icon "Next slide" at bounding box center [1330, 323] width 49 height 53
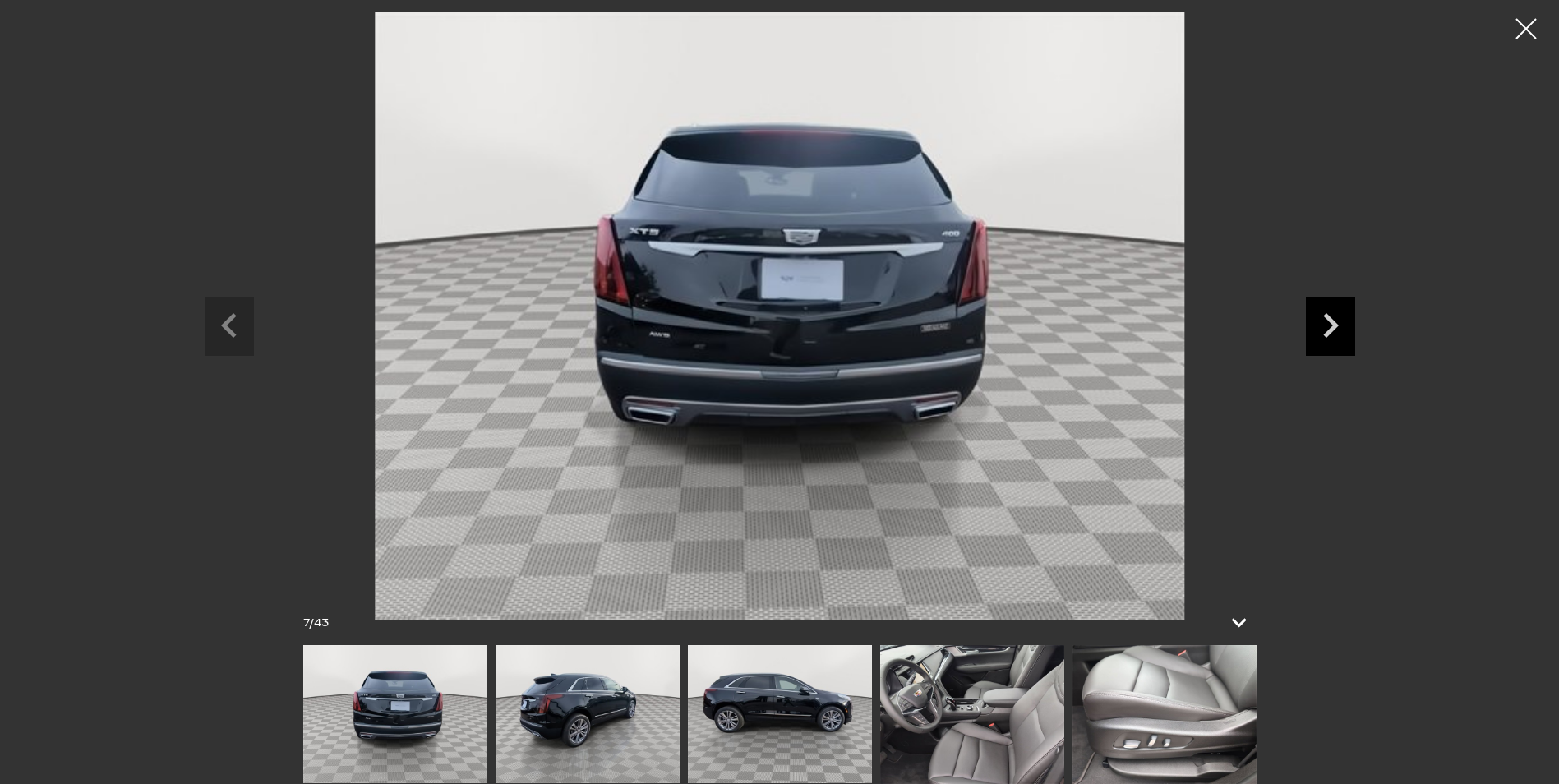
click at [1325, 312] on icon "Next slide" at bounding box center [1330, 323] width 49 height 53
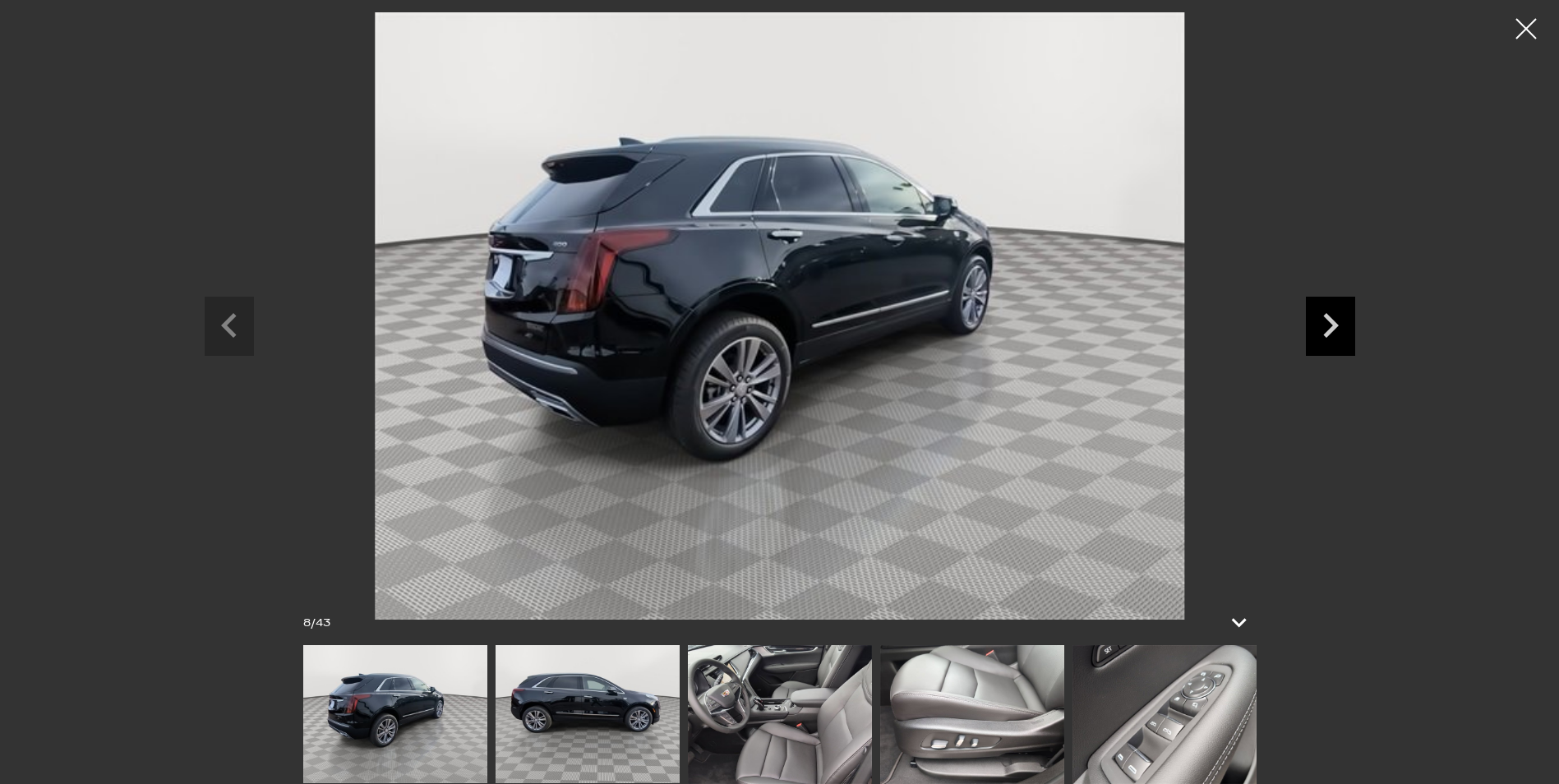
click at [1325, 312] on icon "Next slide" at bounding box center [1330, 323] width 49 height 53
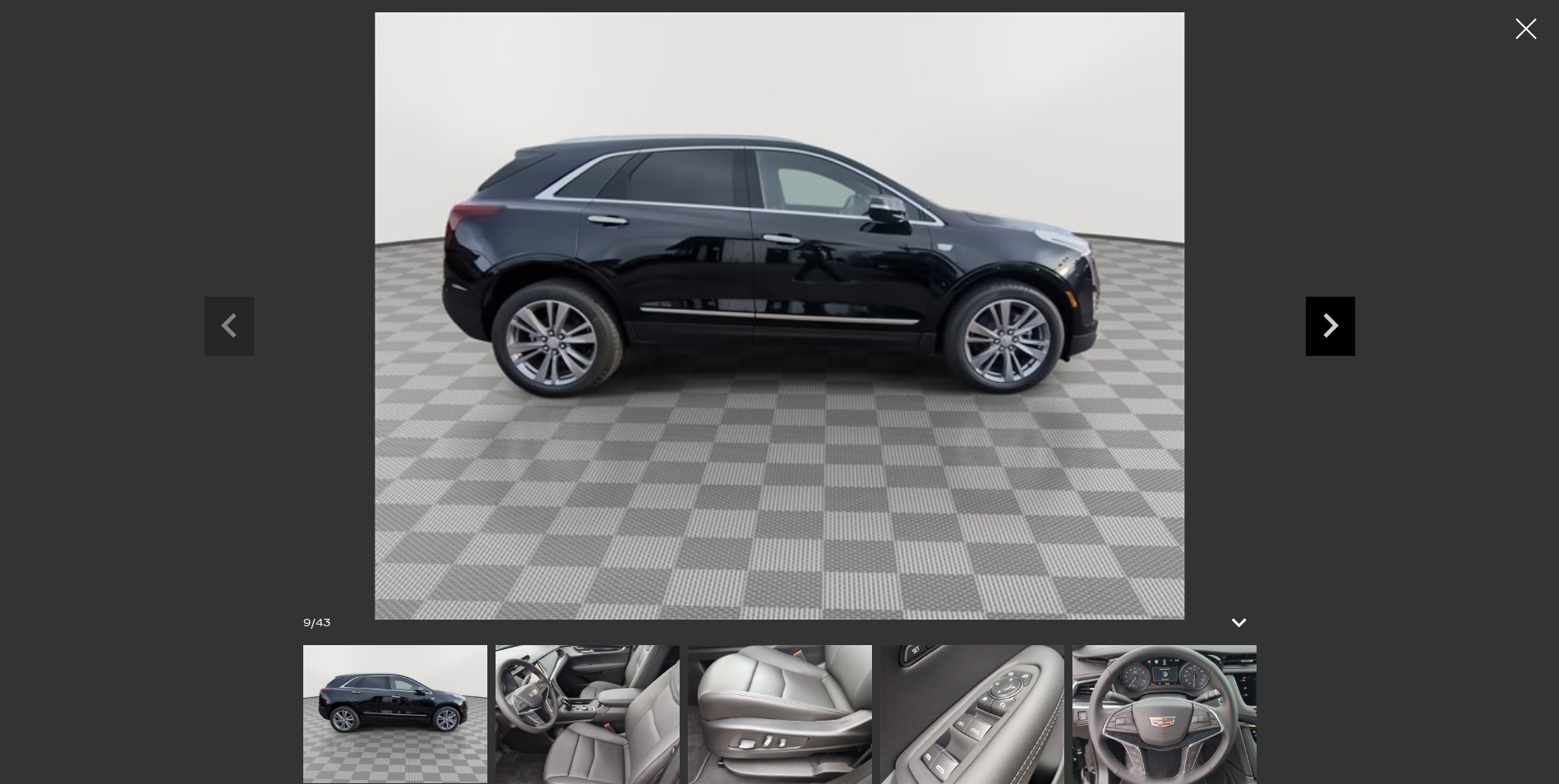
click at [1325, 312] on icon "Next slide" at bounding box center [1330, 323] width 49 height 53
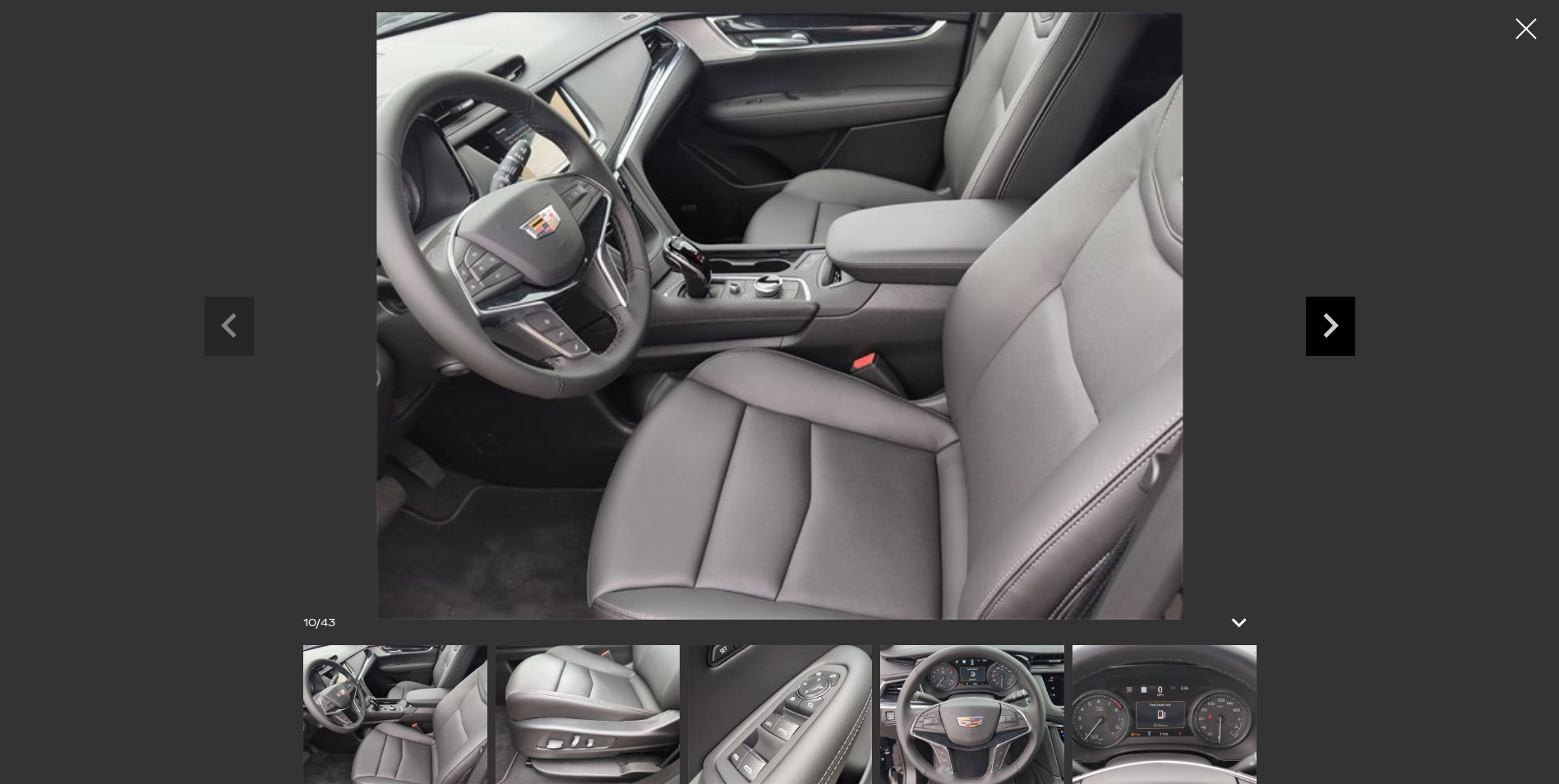
click at [1325, 312] on icon "Next slide" at bounding box center [1330, 323] width 49 height 53
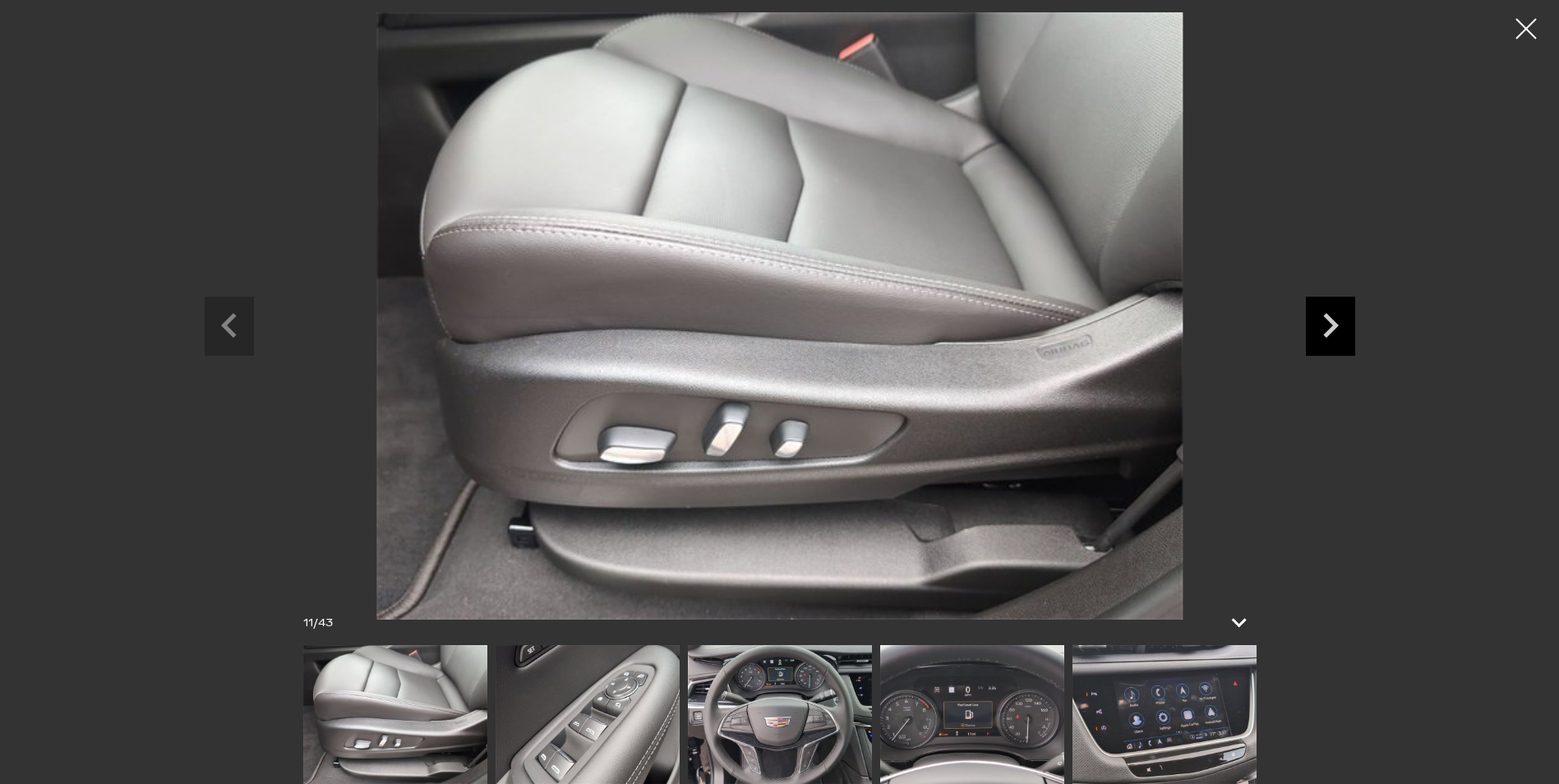
click at [1325, 312] on icon "Next slide" at bounding box center [1330, 323] width 49 height 53
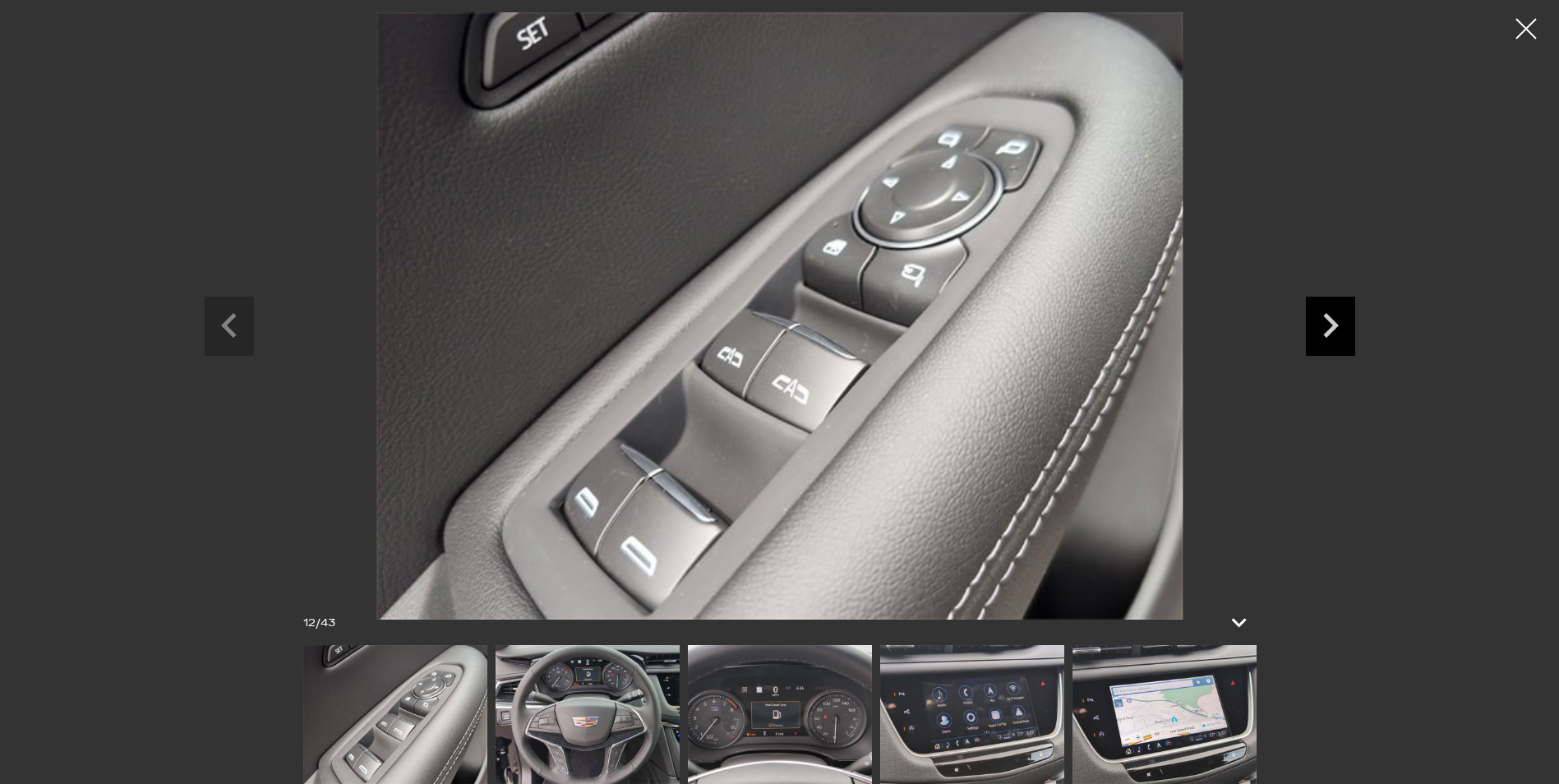
click at [1325, 312] on icon "Next slide" at bounding box center [1330, 323] width 49 height 53
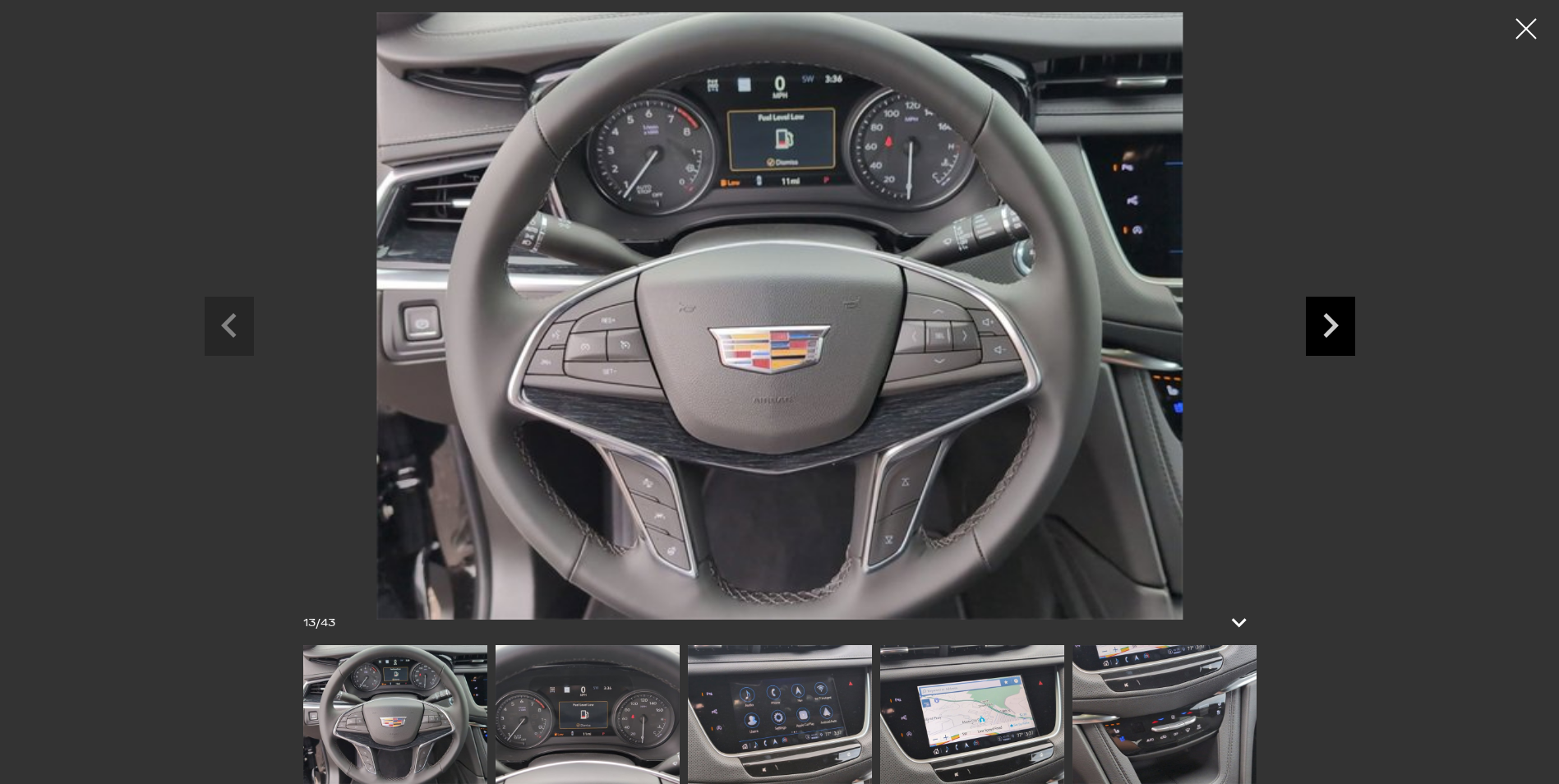
click at [1325, 312] on icon "Next slide" at bounding box center [1330, 323] width 49 height 53
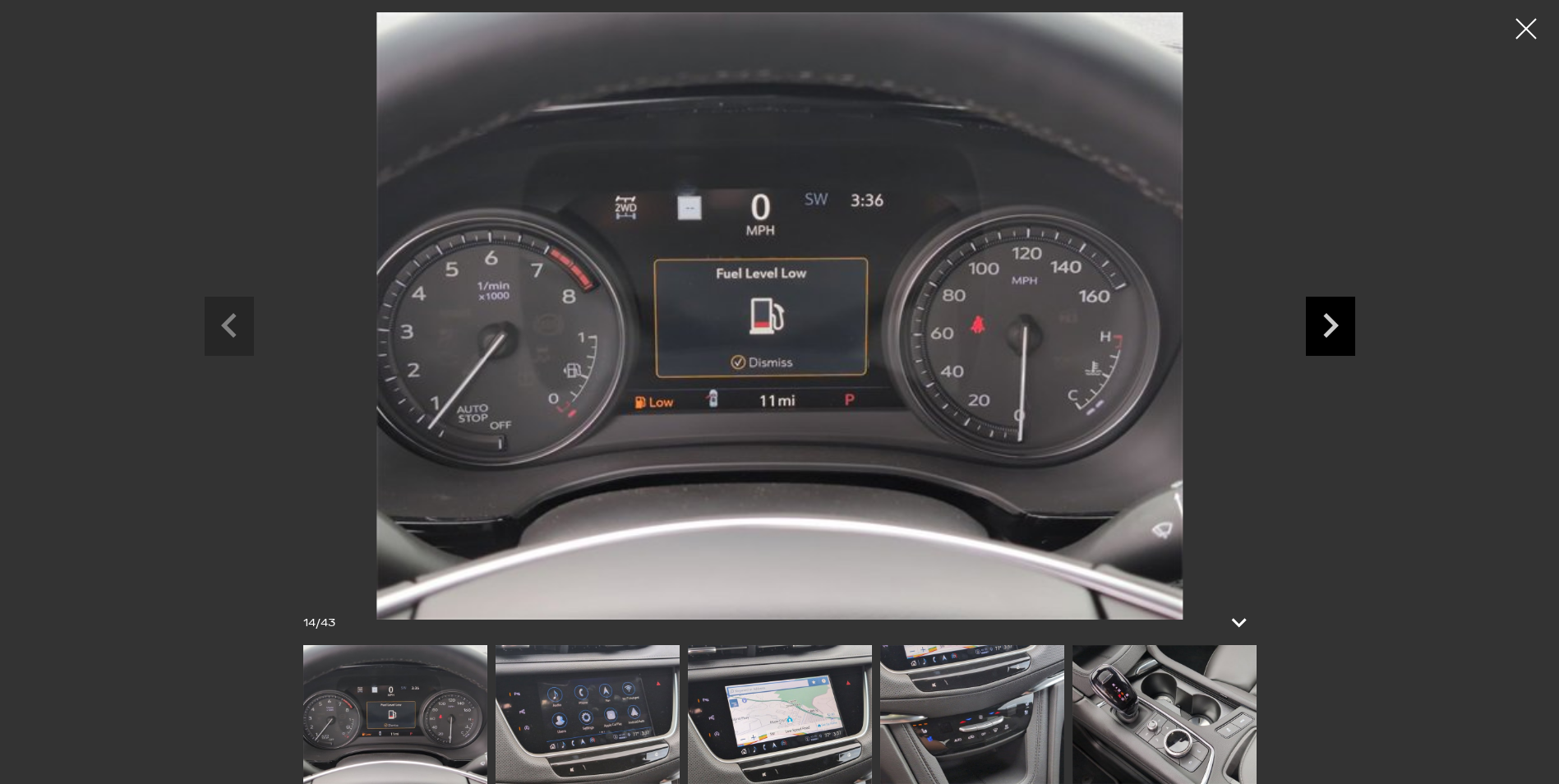
click at [1325, 312] on icon "Next slide" at bounding box center [1330, 323] width 49 height 53
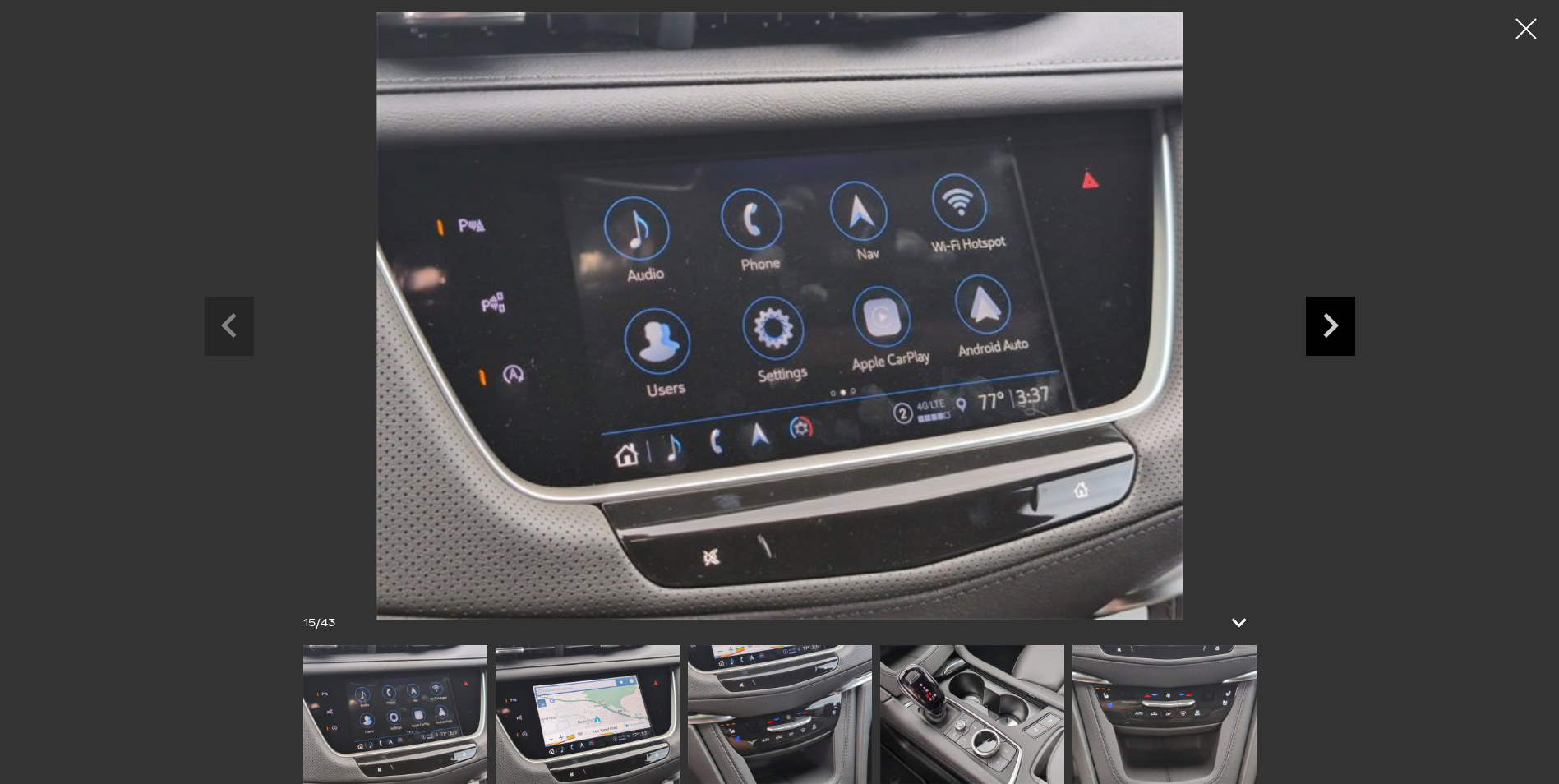
click at [1325, 312] on icon "Next slide" at bounding box center [1330, 323] width 49 height 53
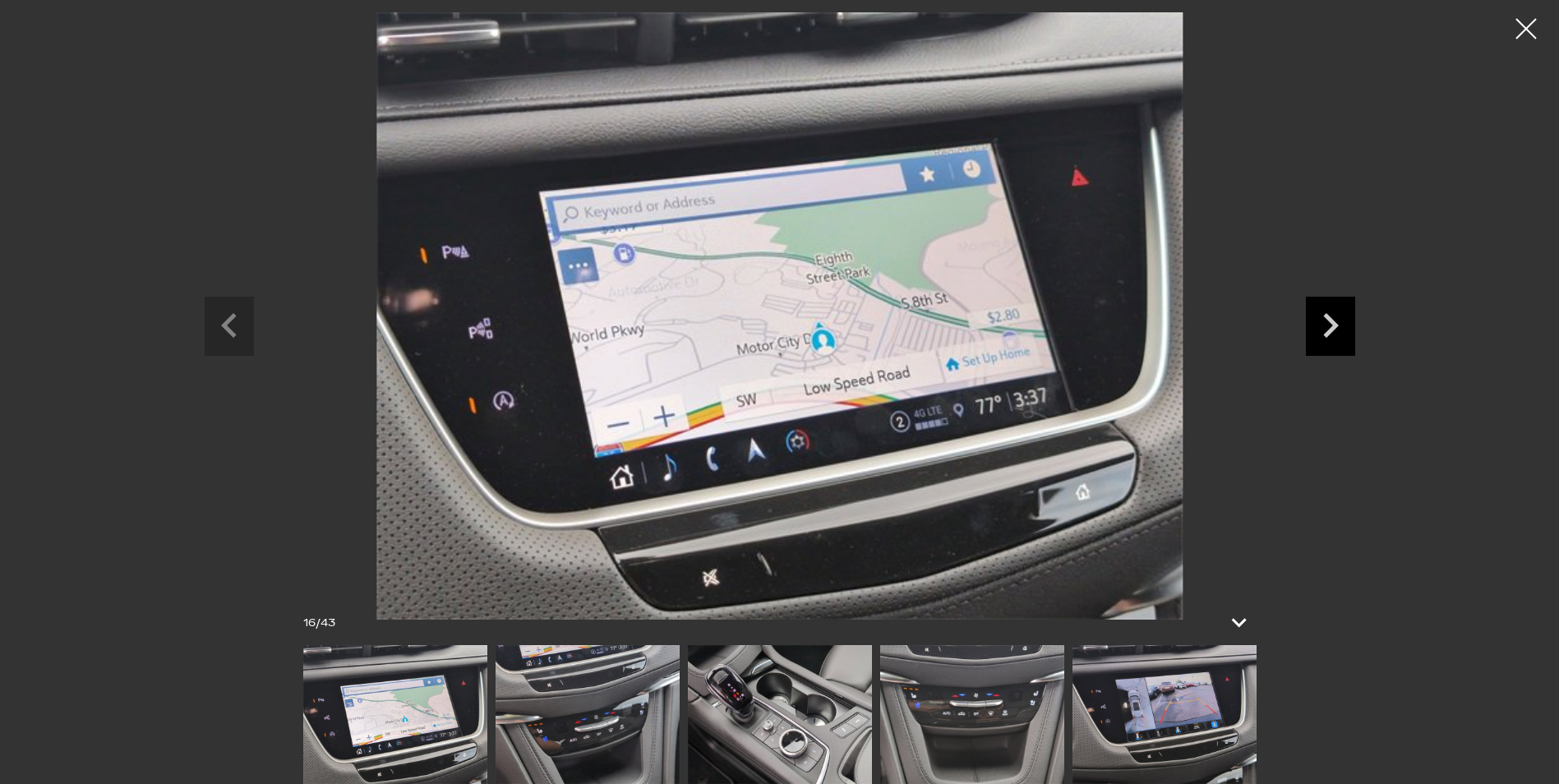
click at [1325, 312] on icon "Next slide" at bounding box center [1330, 323] width 49 height 53
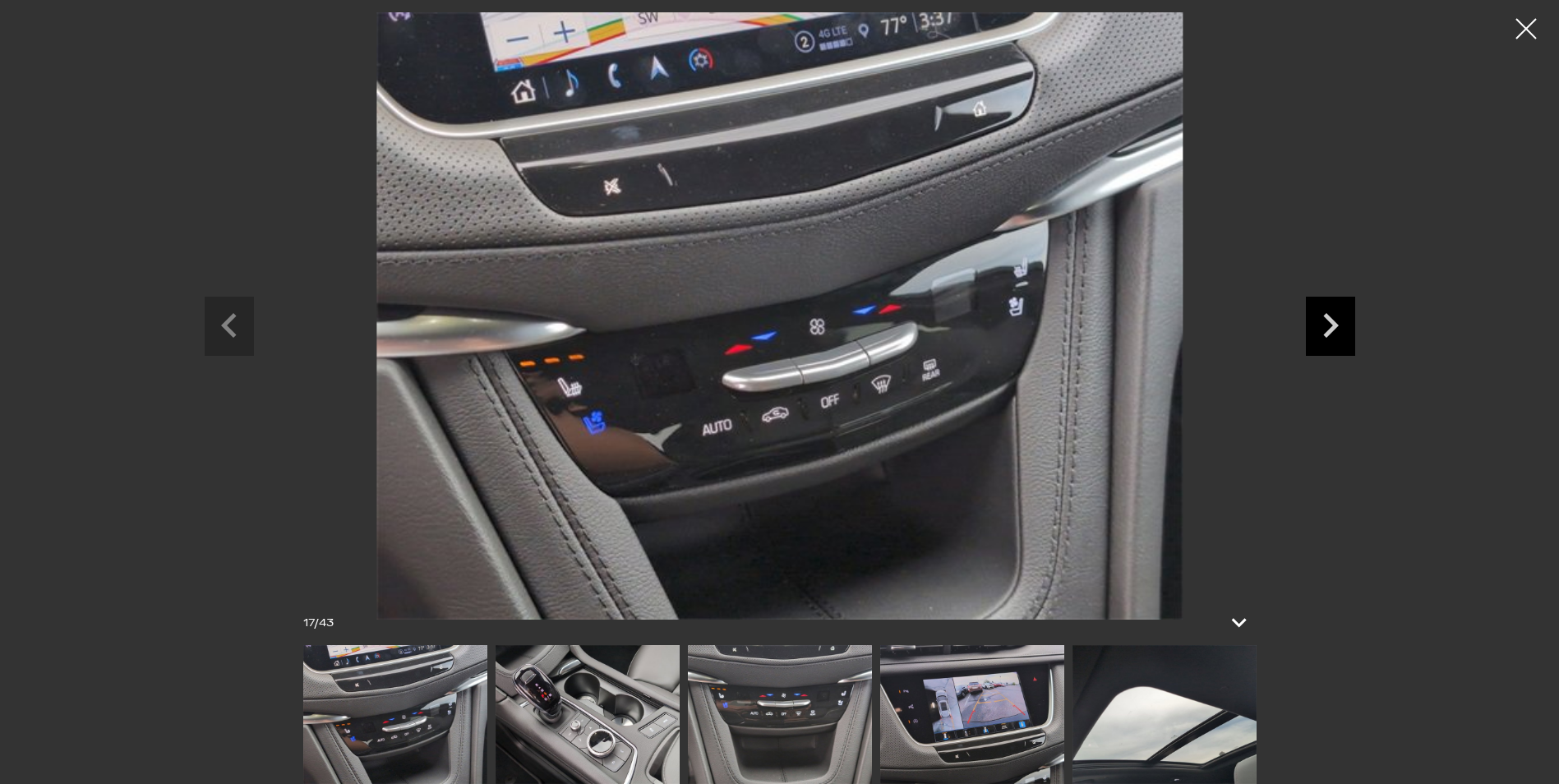
click at [1325, 312] on icon "Next slide" at bounding box center [1330, 323] width 49 height 53
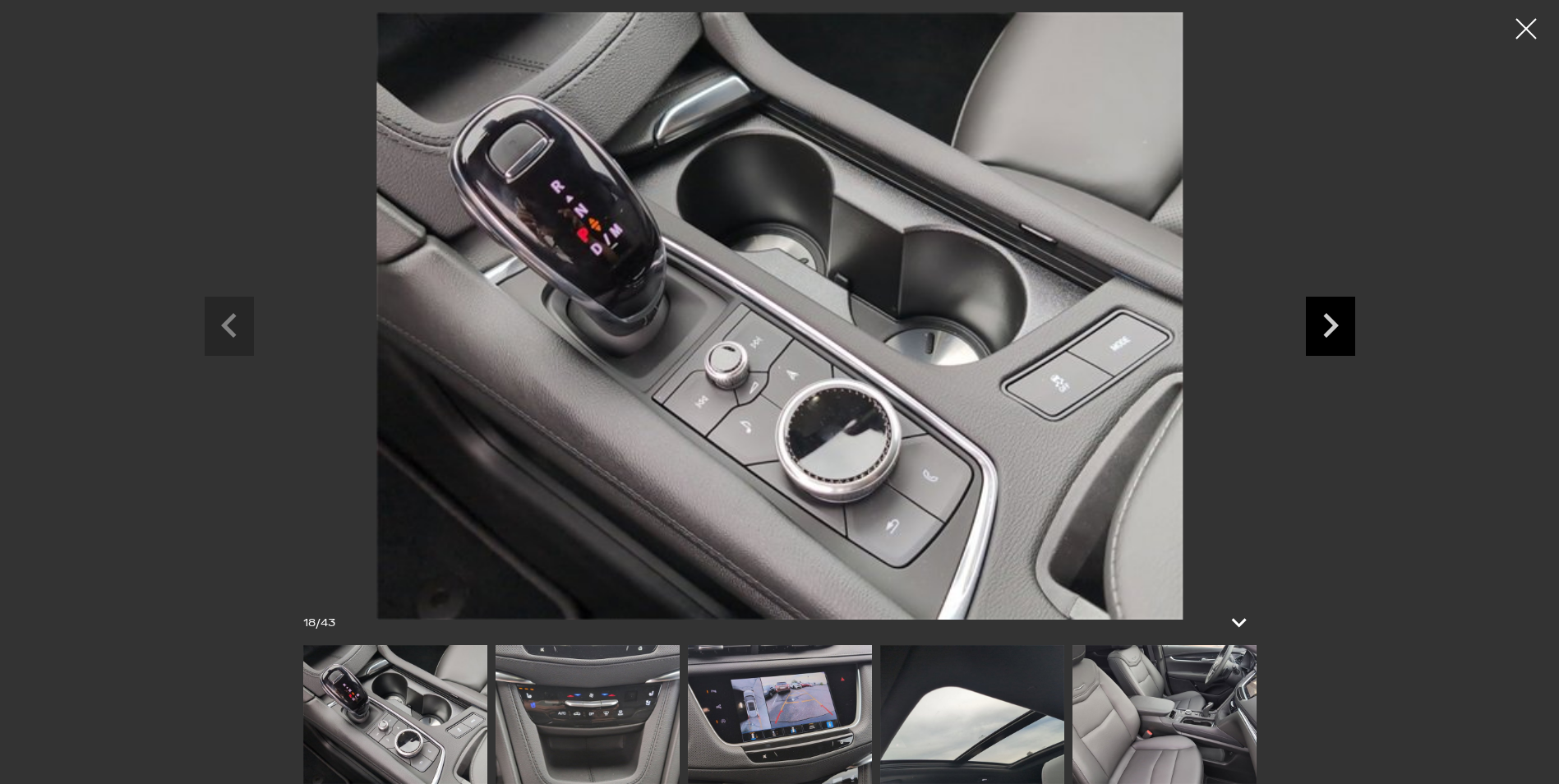
click at [1325, 312] on icon "Next slide" at bounding box center [1330, 323] width 49 height 53
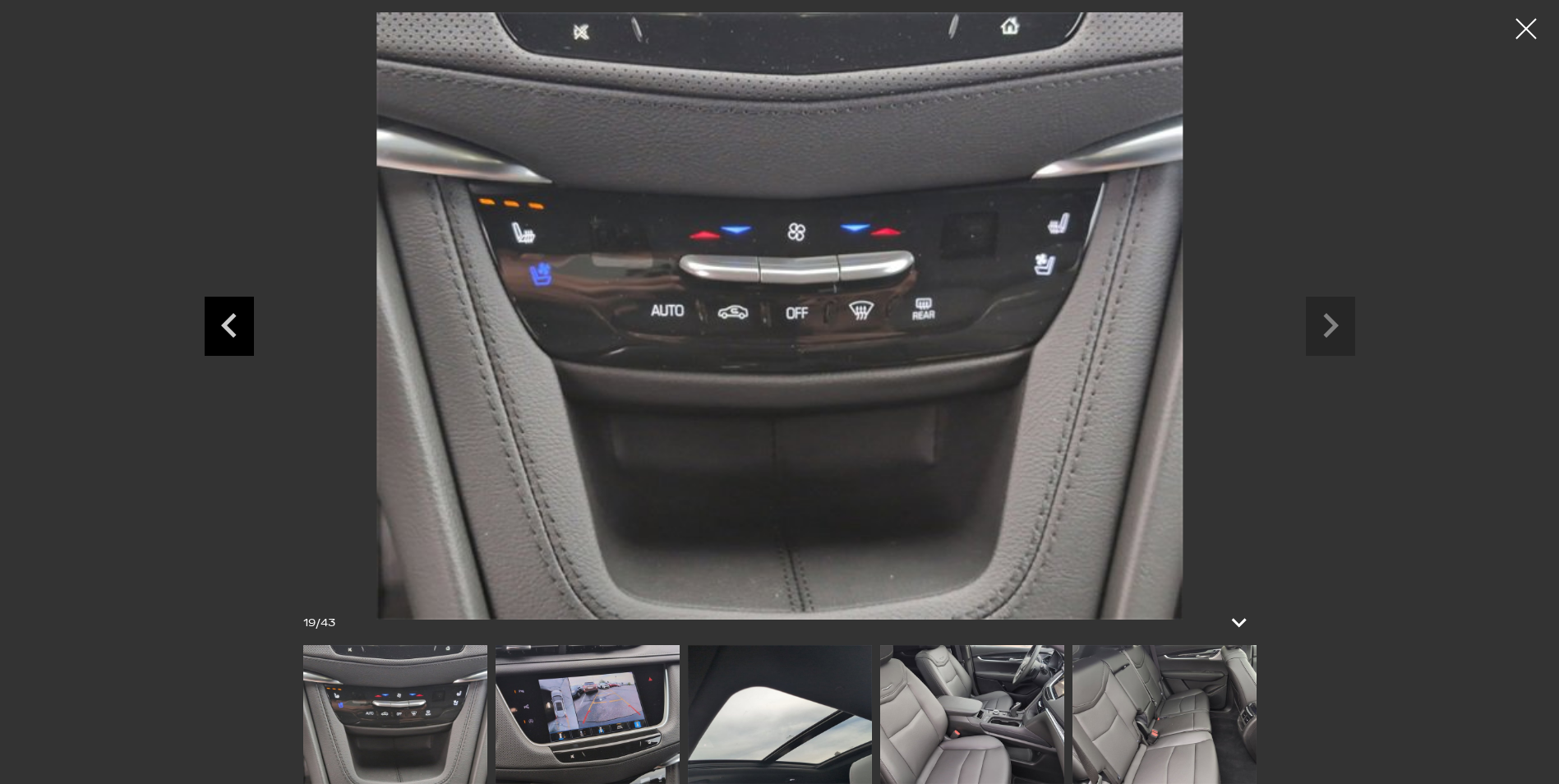
click at [246, 321] on icon "Previous slide" at bounding box center [229, 323] width 49 height 53
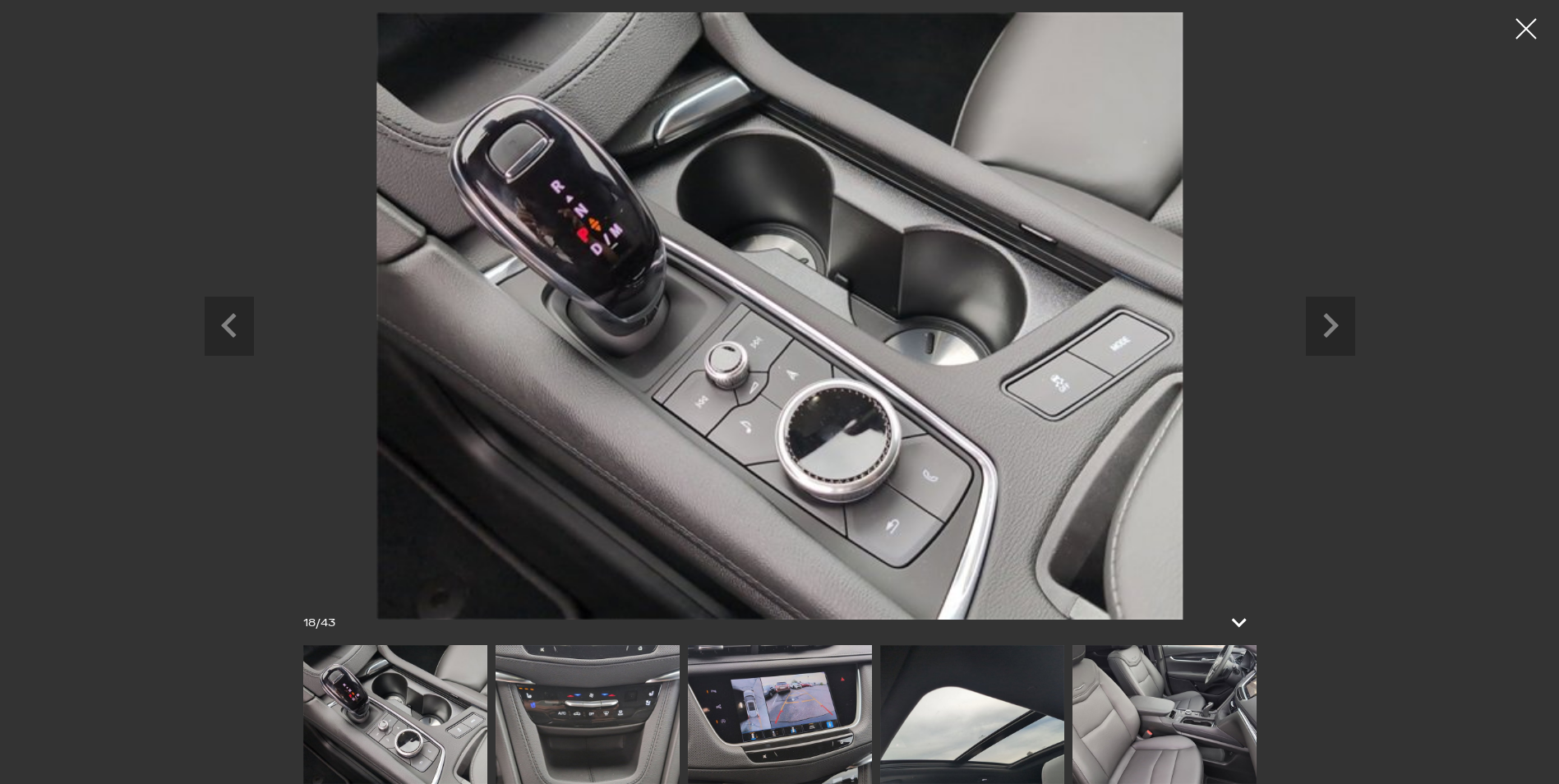
scroll to position [1233, 0]
click at [1306, 323] on icon "Next slide" at bounding box center [1330, 323] width 49 height 53
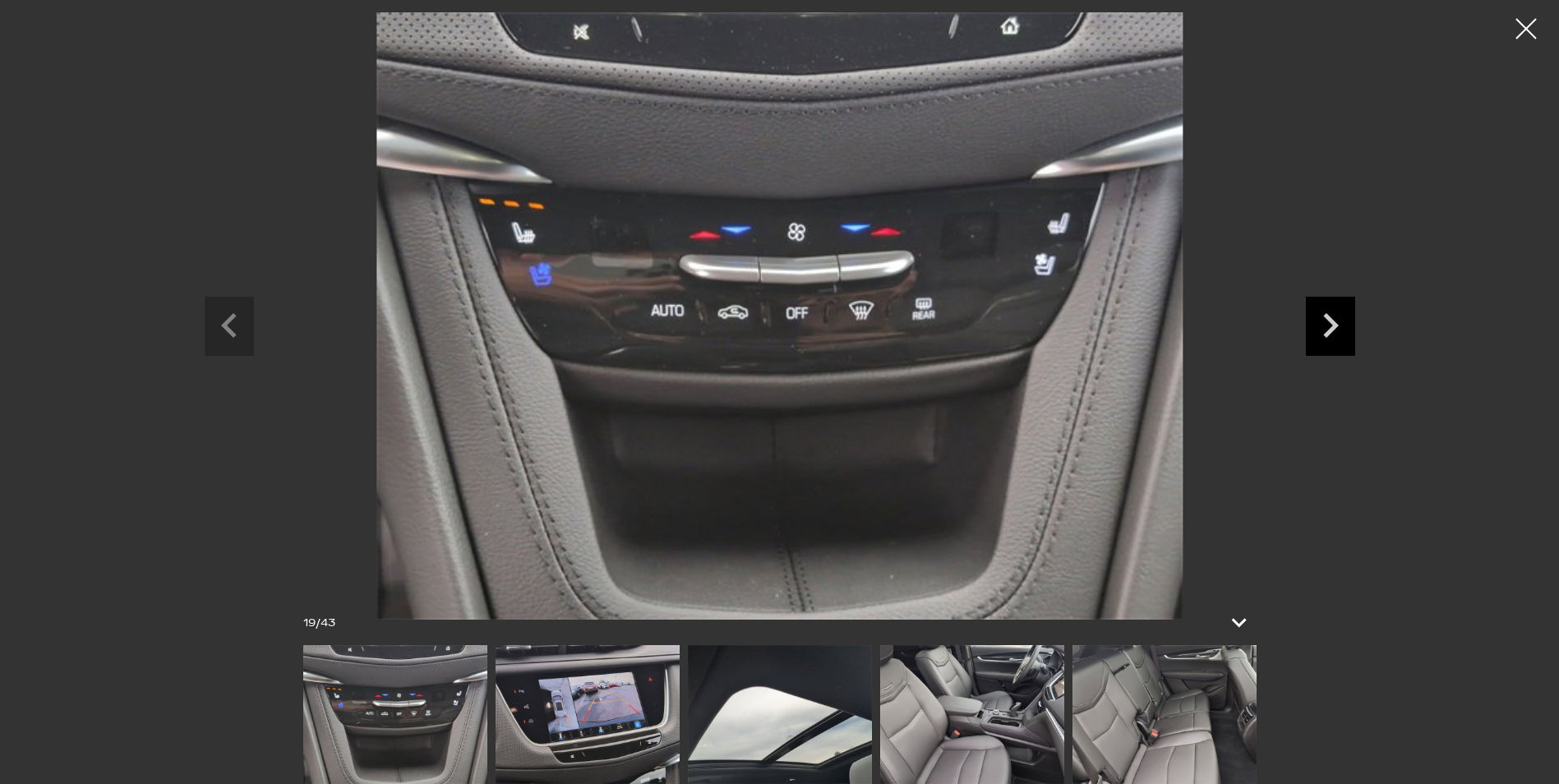
click at [1308, 322] on icon "Next slide" at bounding box center [1330, 323] width 49 height 53
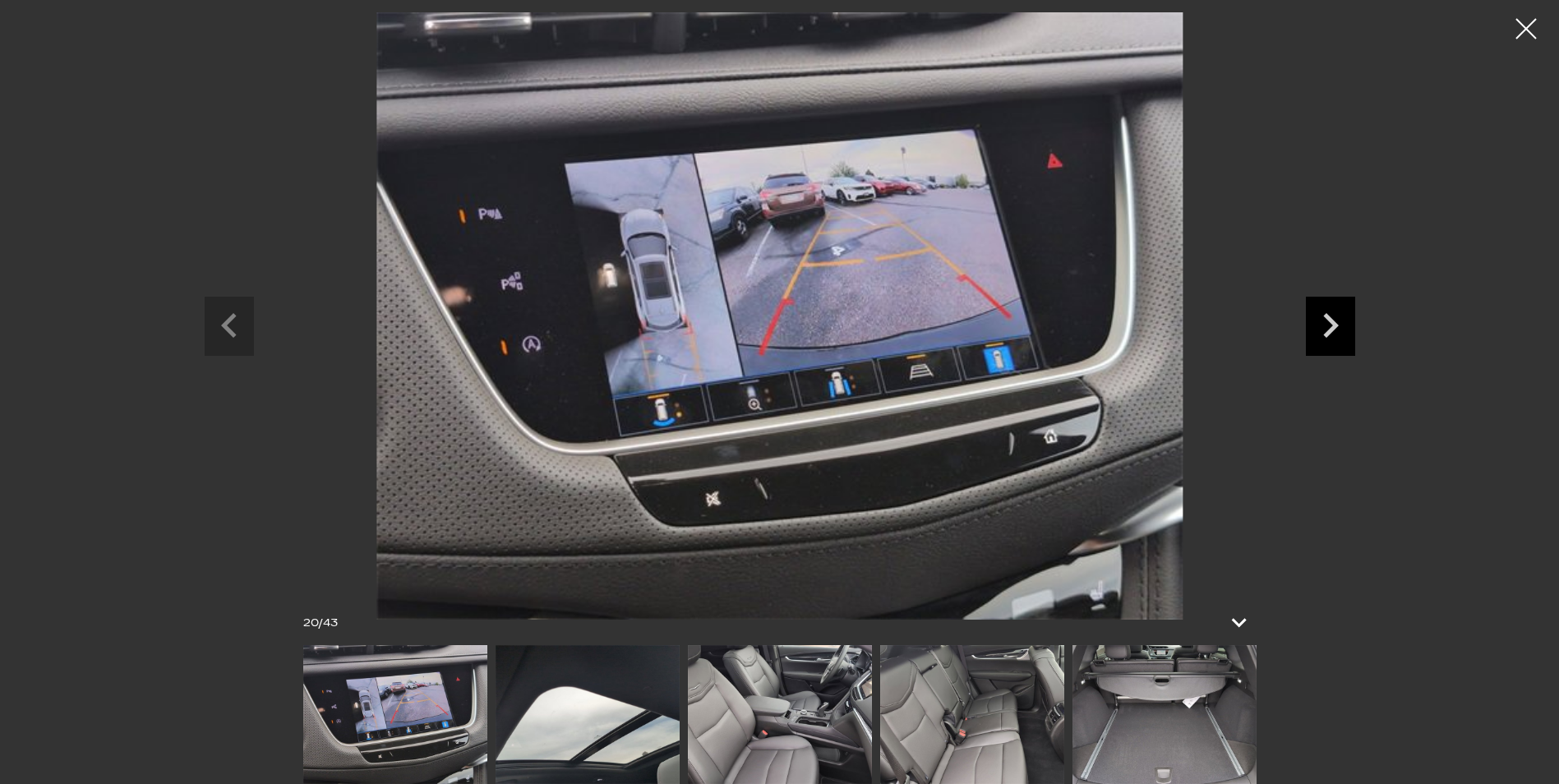
click at [1308, 322] on icon "Next slide" at bounding box center [1330, 323] width 49 height 53
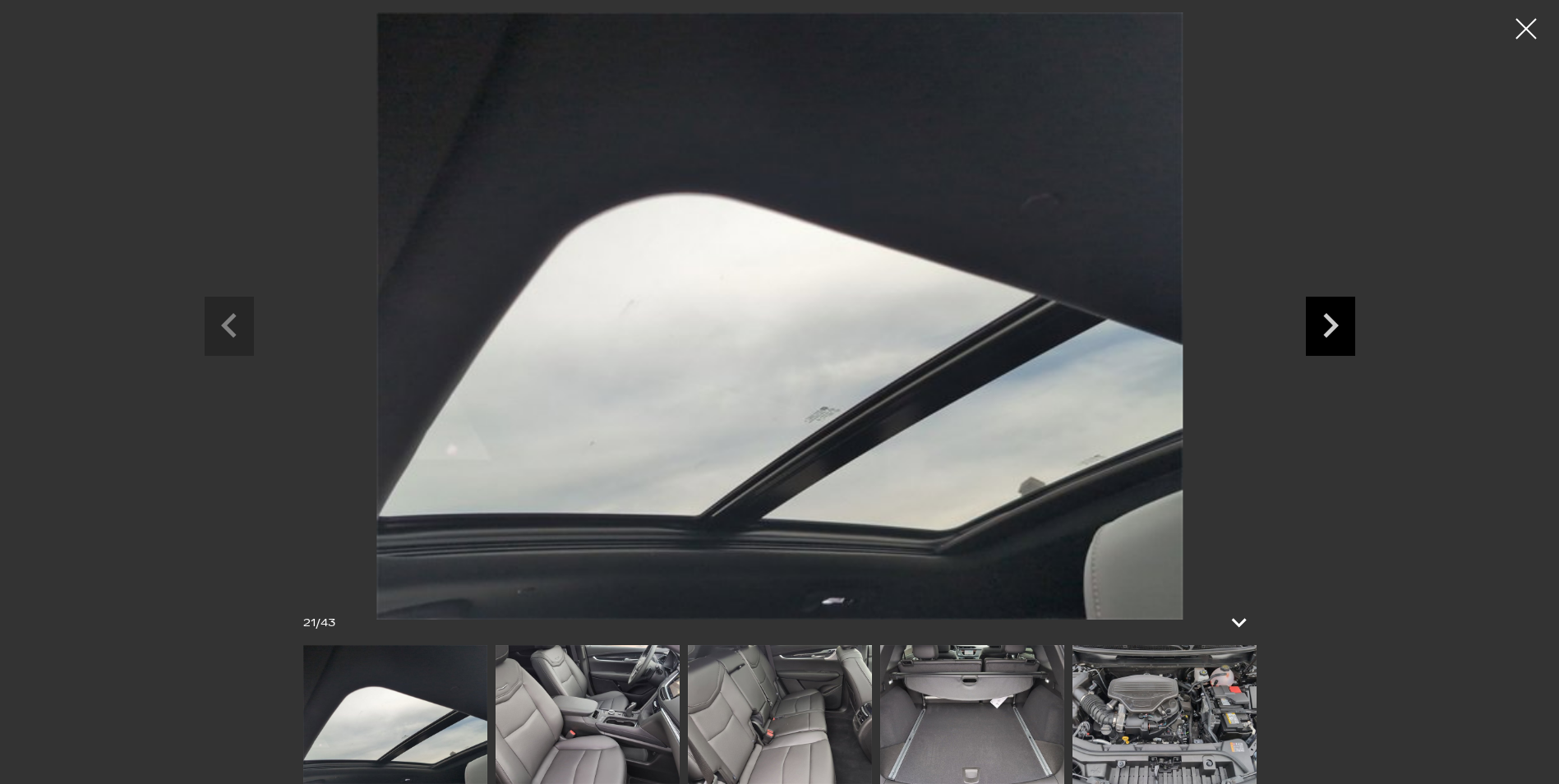
click at [1308, 322] on icon "Next slide" at bounding box center [1330, 323] width 49 height 53
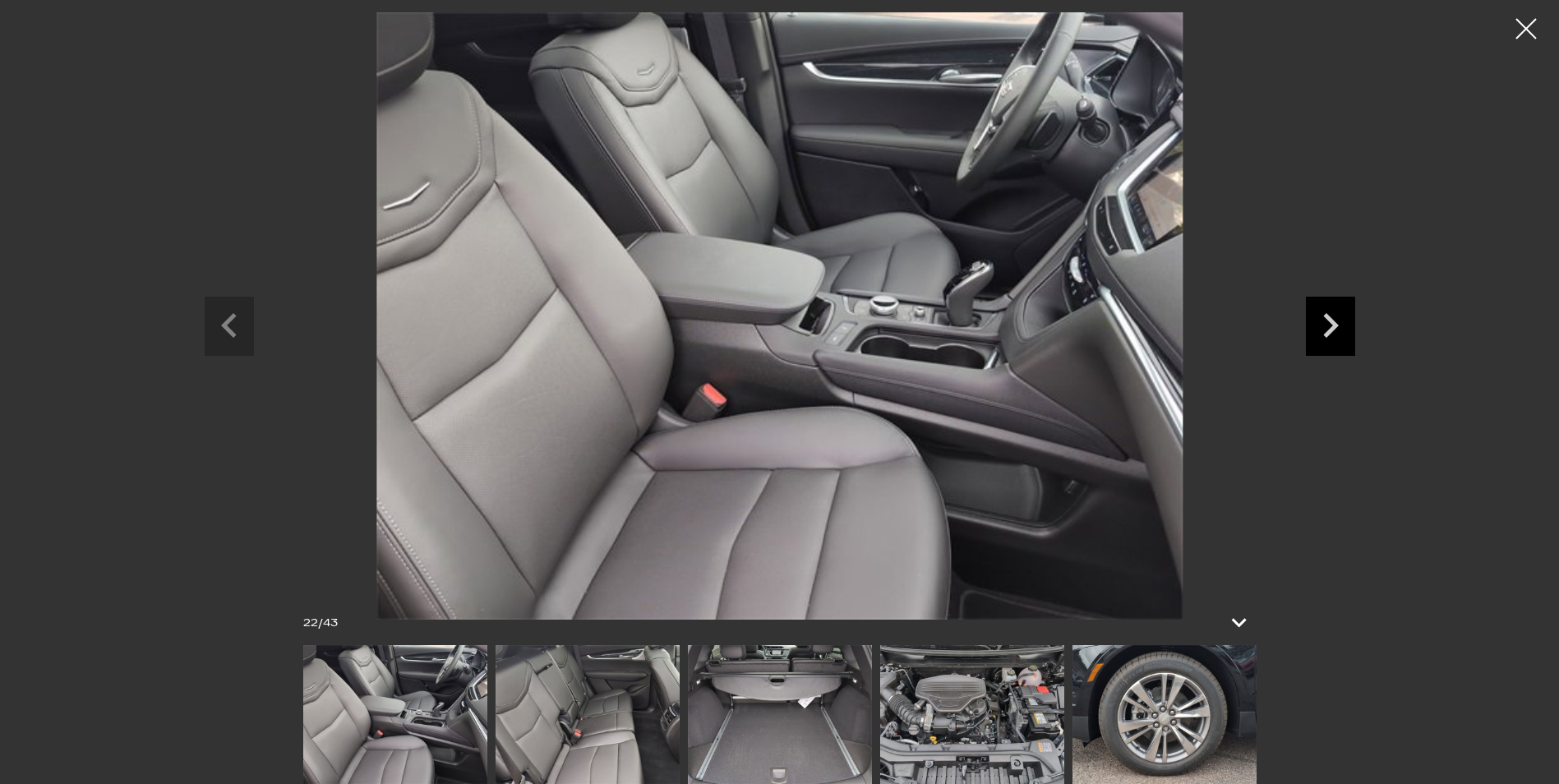
click at [1308, 322] on icon "Next slide" at bounding box center [1330, 323] width 49 height 53
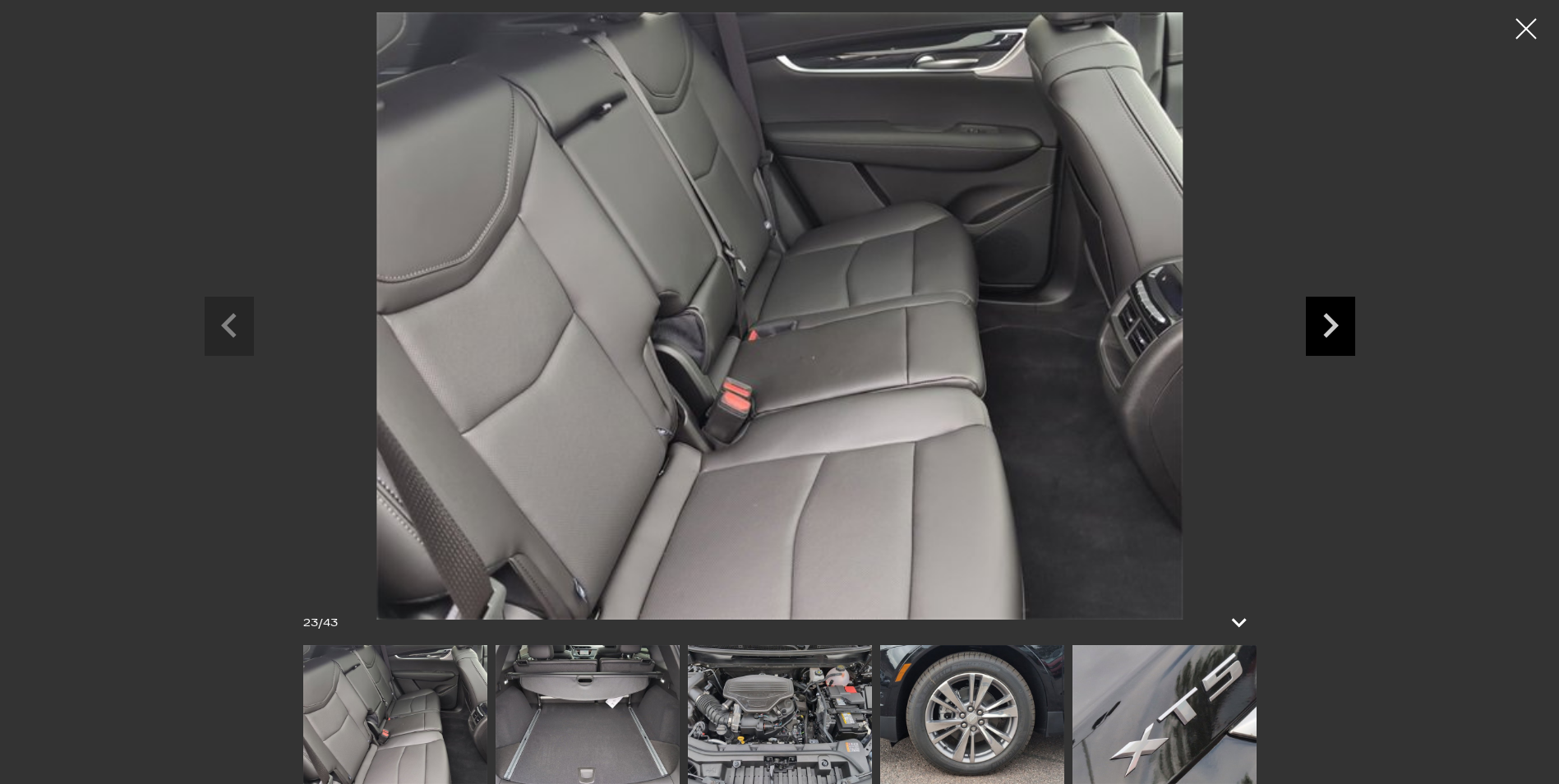
click at [1308, 322] on icon "Next slide" at bounding box center [1330, 323] width 49 height 53
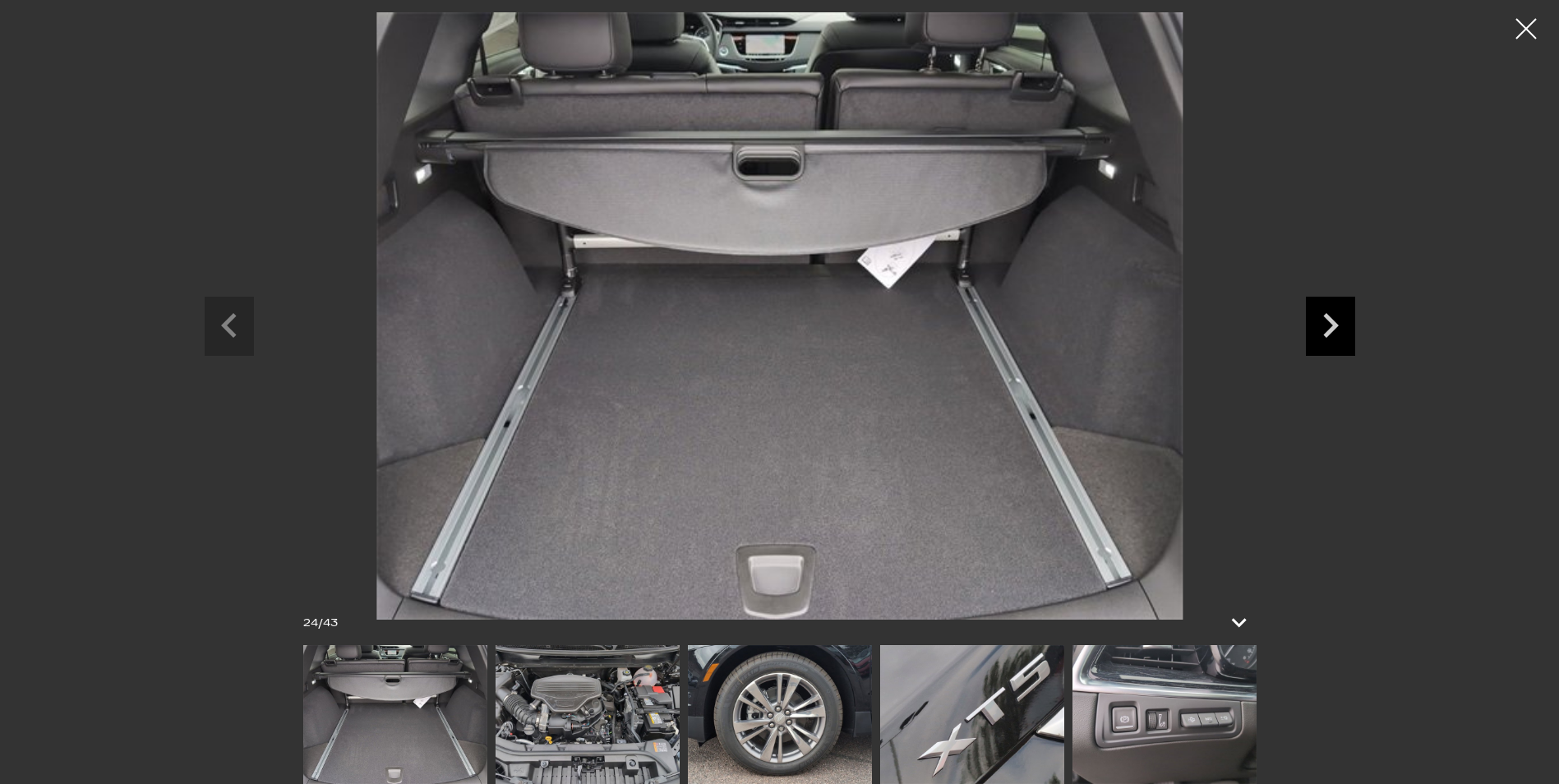
click at [1308, 322] on icon "Next slide" at bounding box center [1330, 323] width 49 height 53
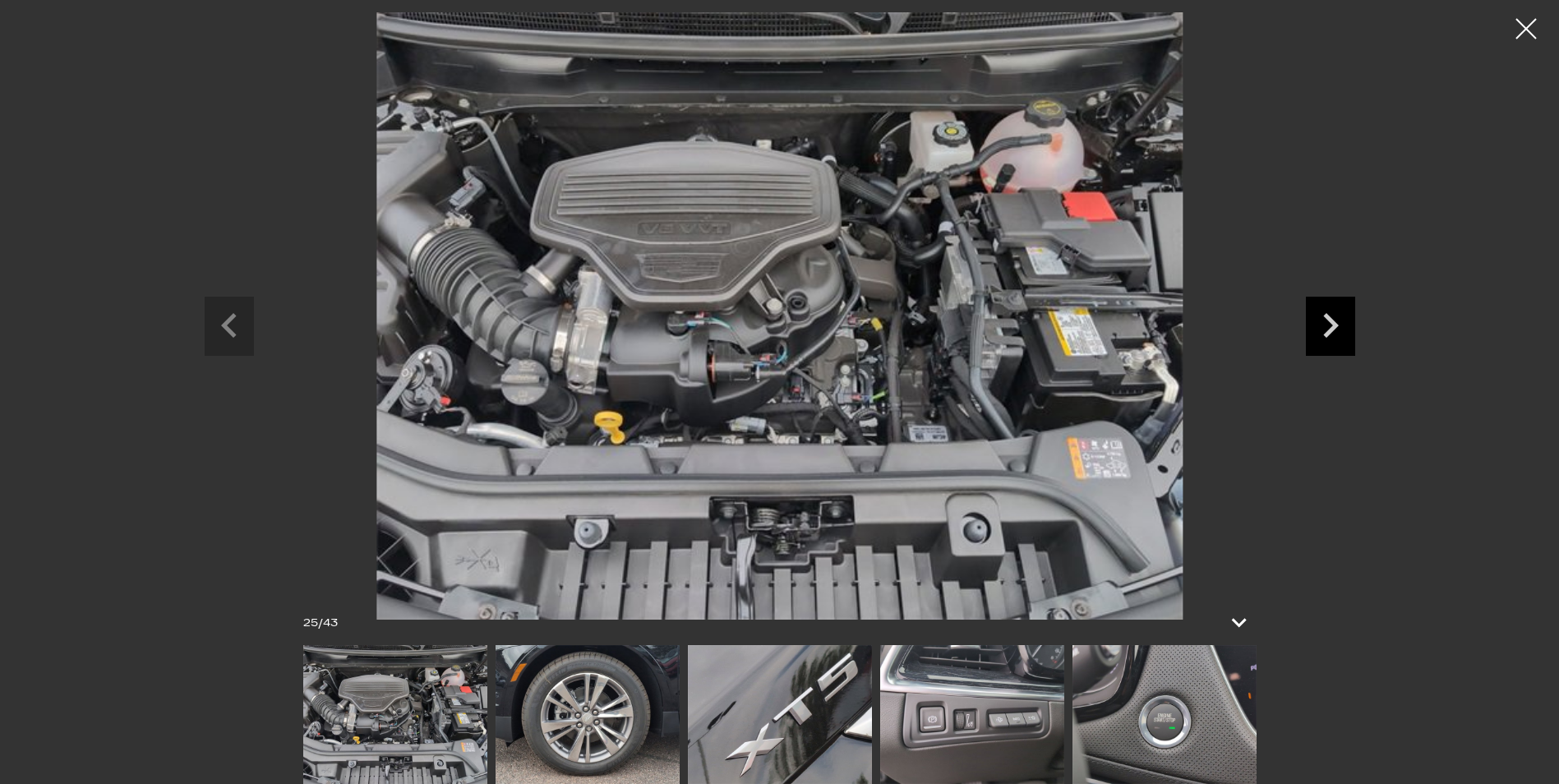
click at [1308, 322] on icon "Next slide" at bounding box center [1330, 323] width 49 height 53
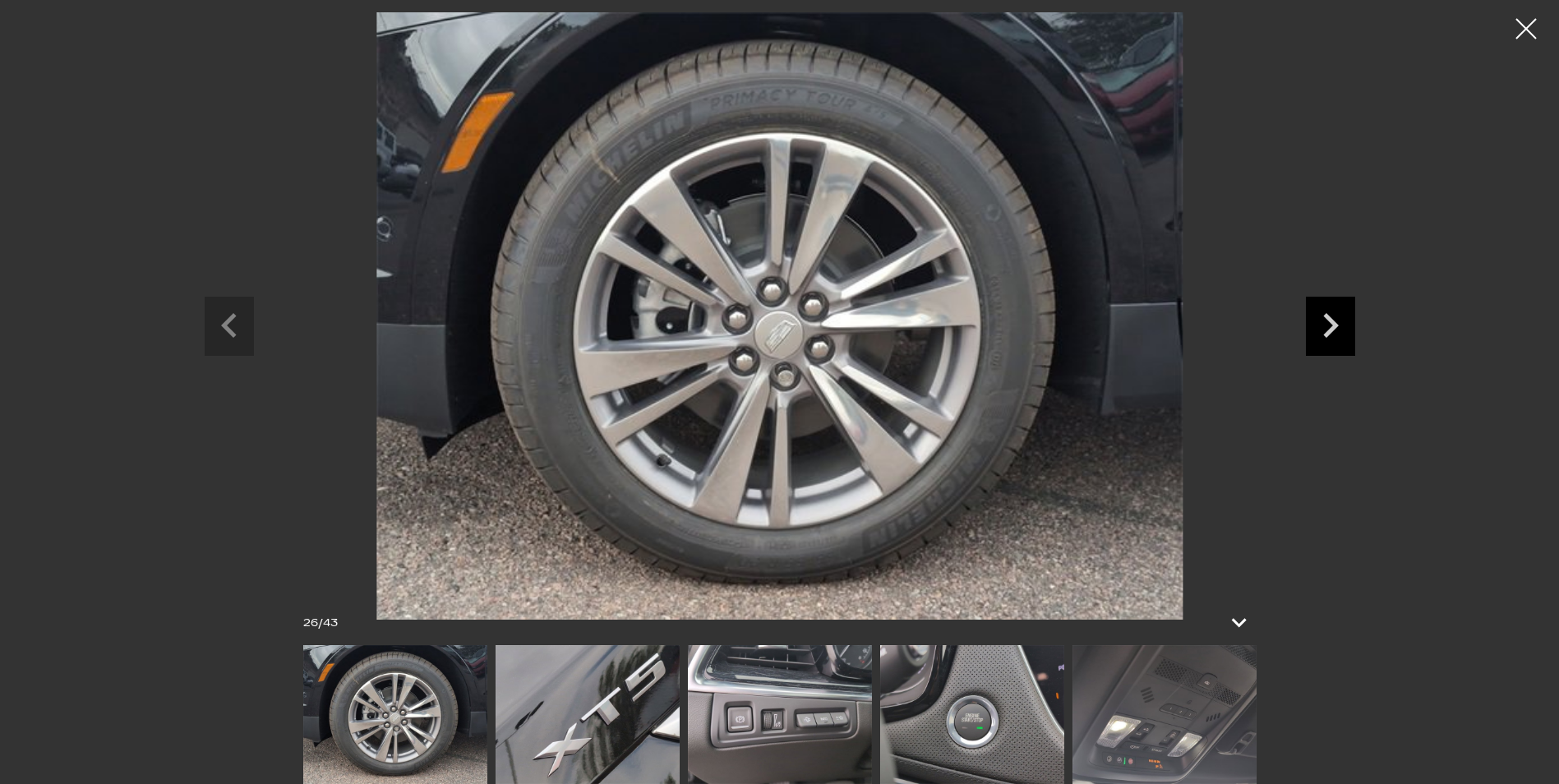
click at [1308, 322] on icon "Next slide" at bounding box center [1330, 323] width 49 height 53
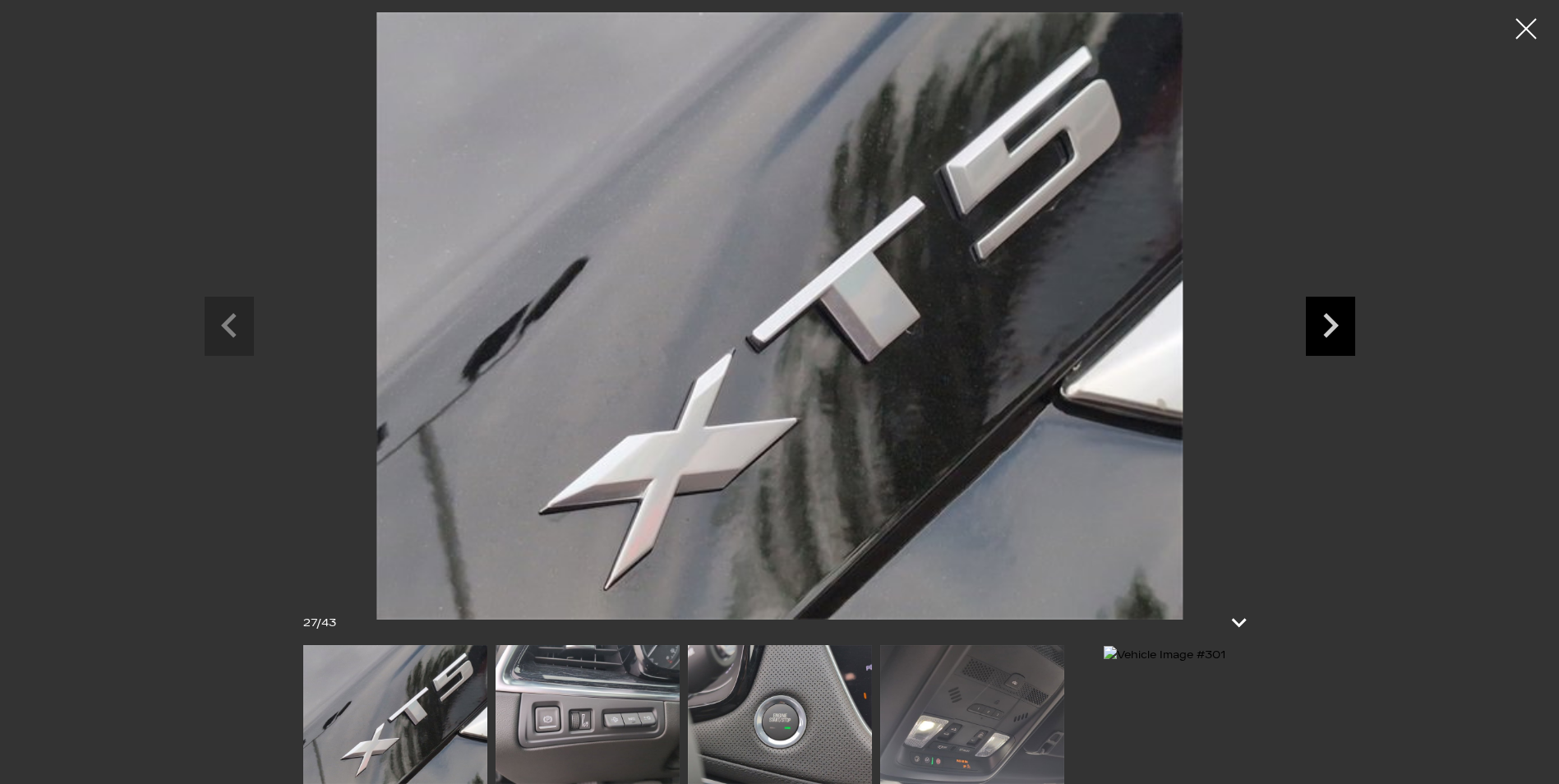
click at [1308, 322] on icon "Next slide" at bounding box center [1330, 323] width 49 height 53
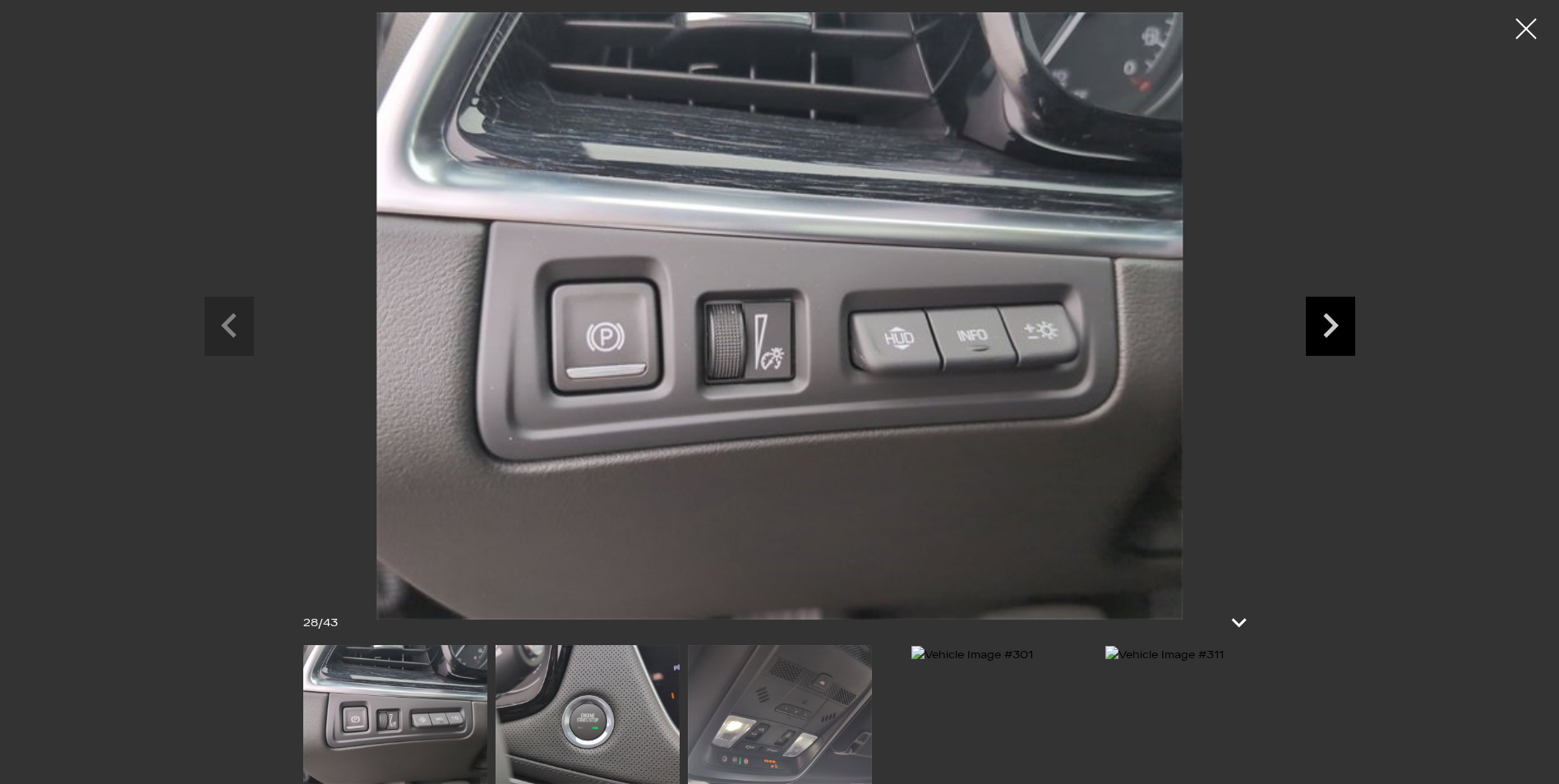
click at [1308, 322] on icon "Next slide" at bounding box center [1330, 323] width 49 height 53
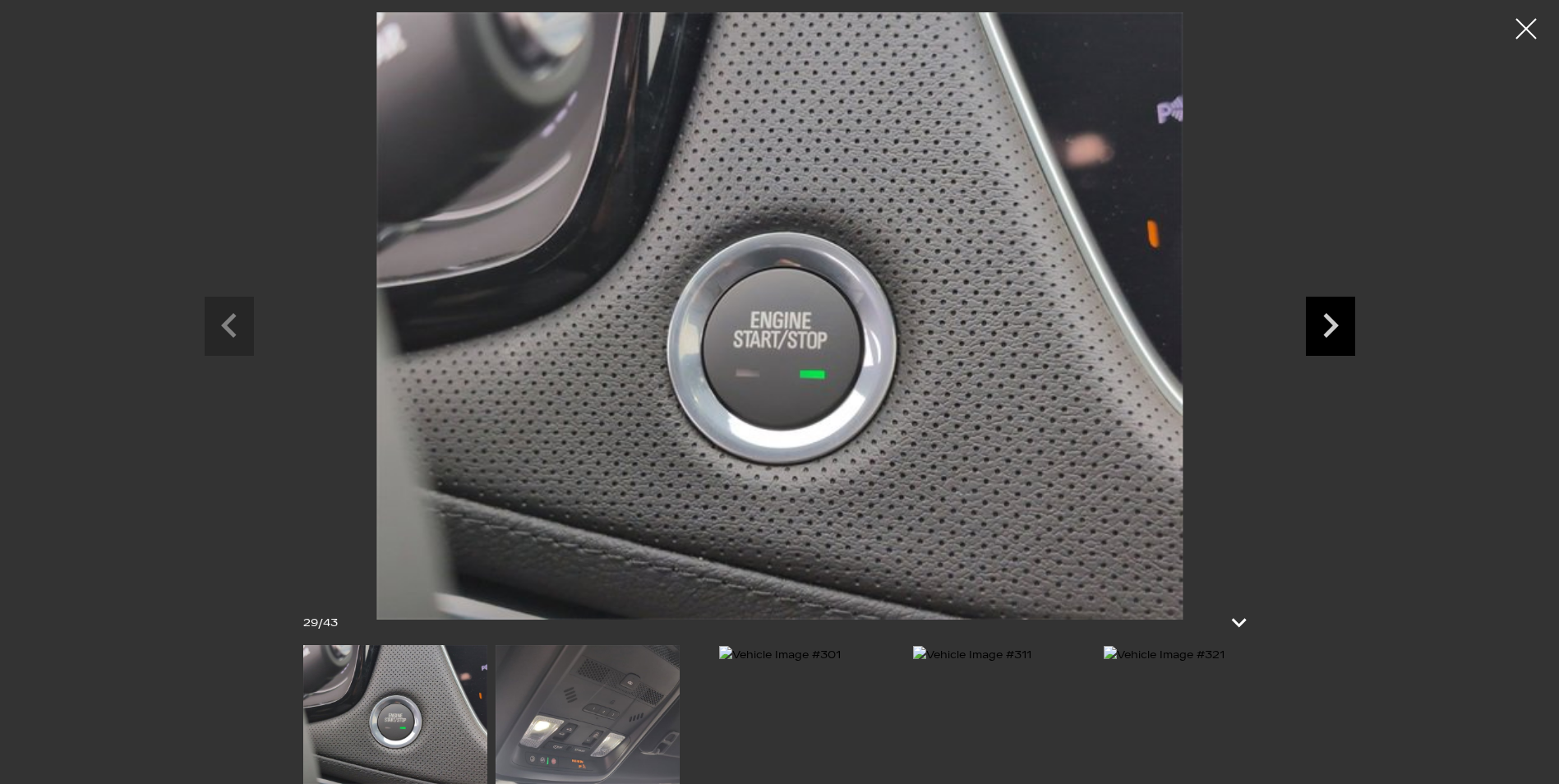
click at [1308, 322] on icon "Next slide" at bounding box center [1330, 323] width 49 height 53
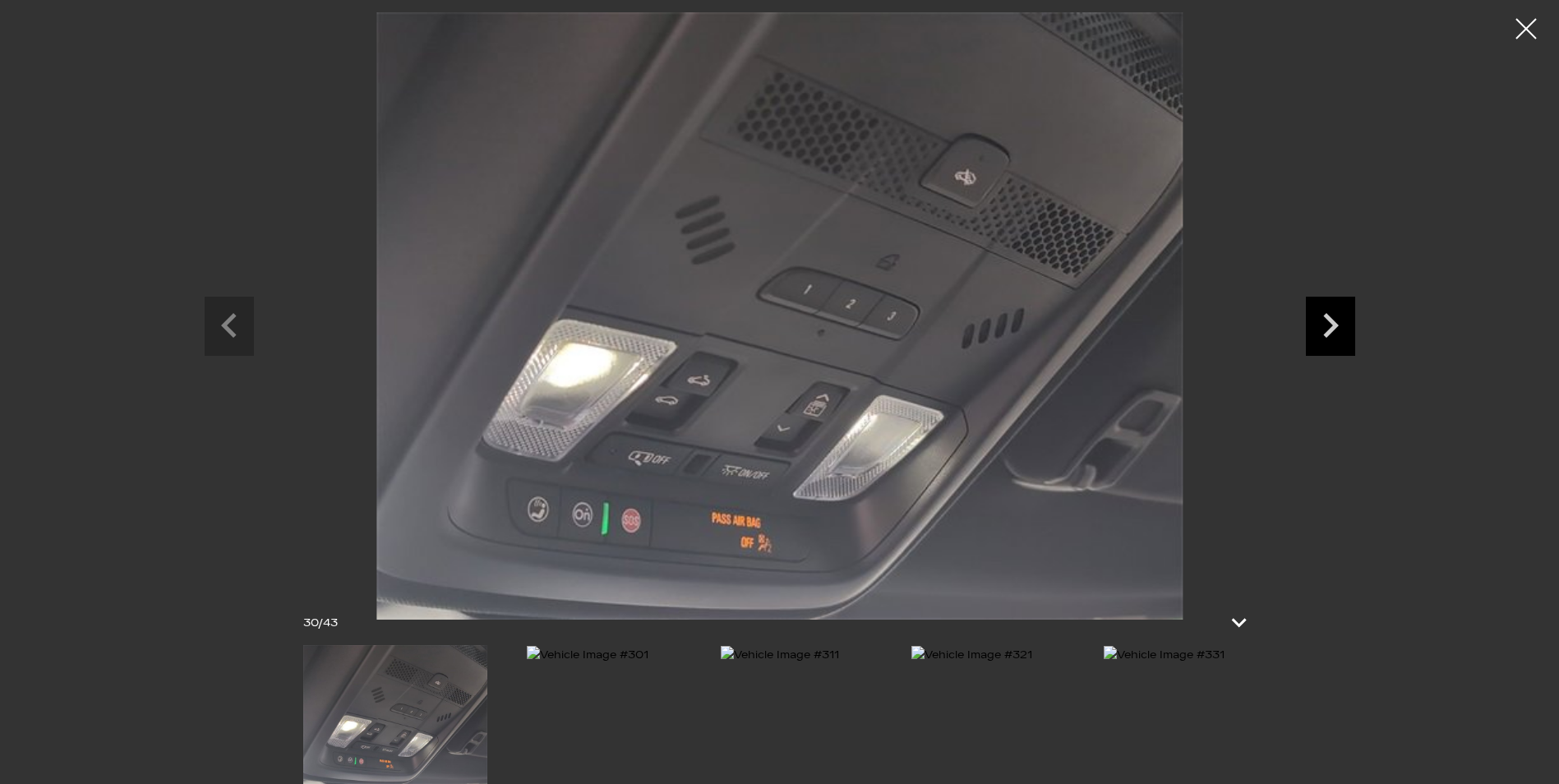
click at [1308, 322] on icon "Next slide" at bounding box center [1330, 323] width 49 height 53
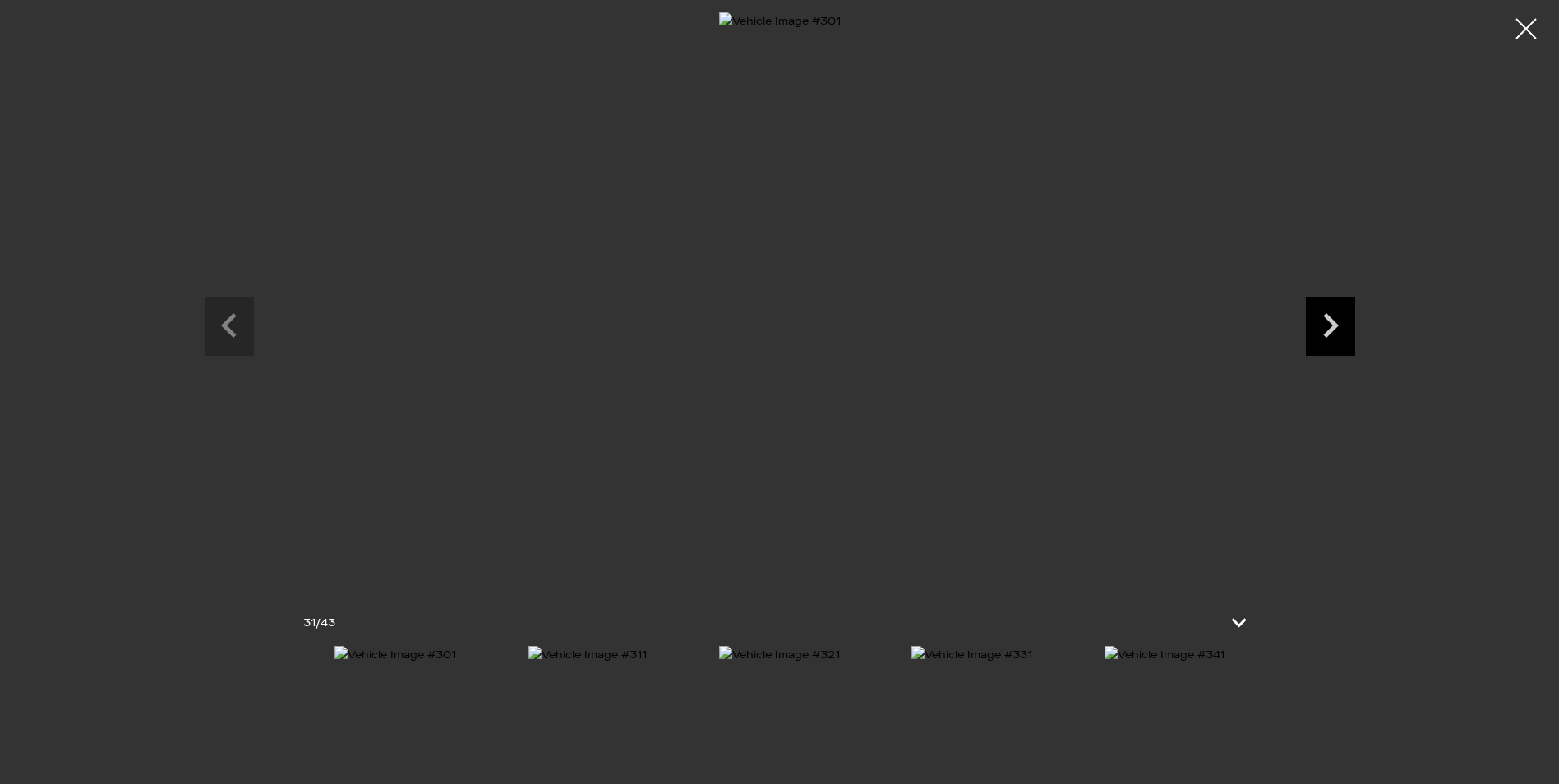
click at [1323, 321] on icon "Next slide" at bounding box center [1330, 323] width 49 height 53
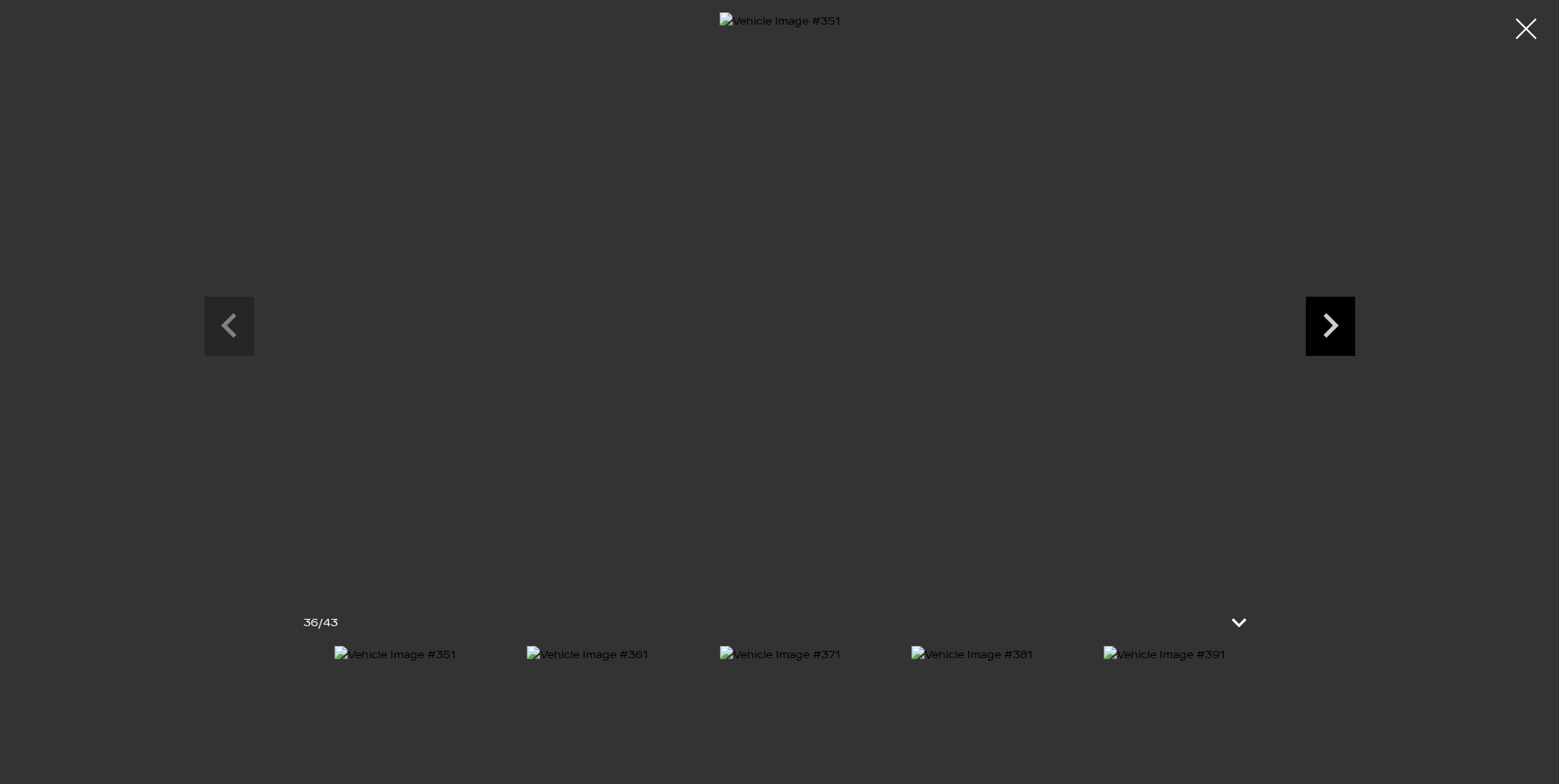
click at [1323, 321] on icon "Next slide" at bounding box center [1330, 323] width 49 height 53
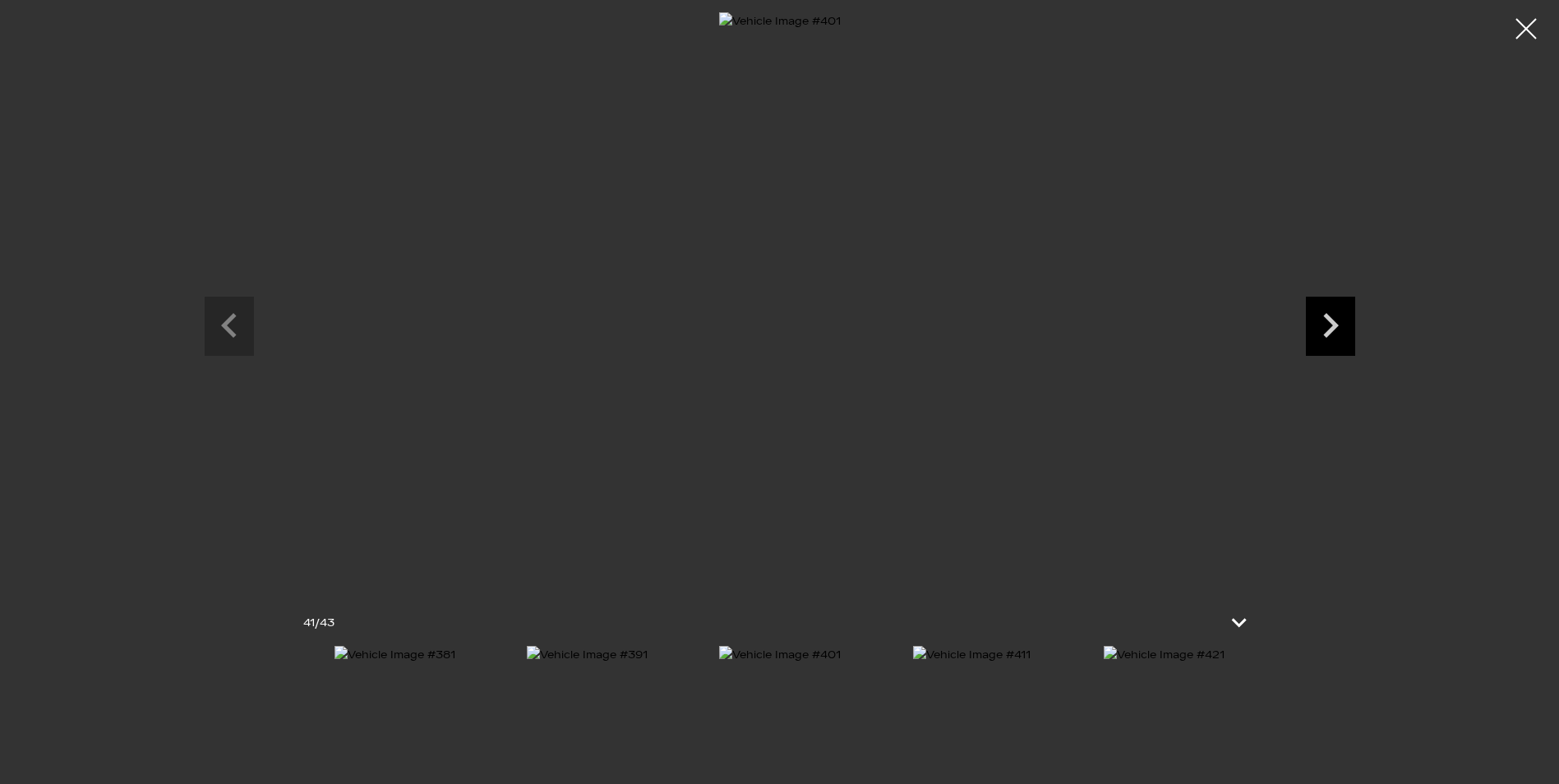
click at [1323, 321] on icon "Next slide" at bounding box center [1330, 323] width 49 height 53
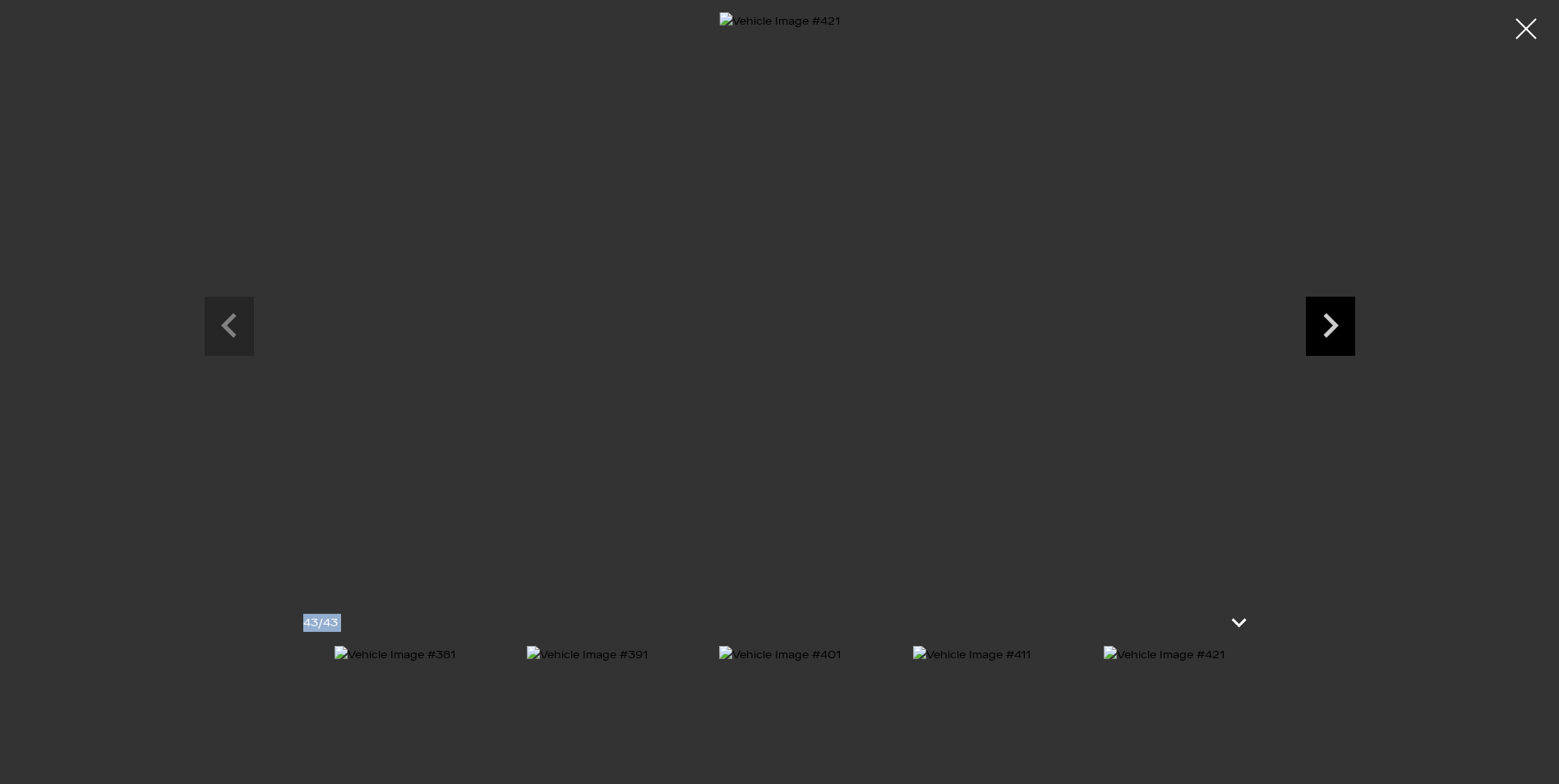
click at [1323, 321] on icon "Next slide" at bounding box center [1330, 323] width 49 height 53
click at [1515, 25] on div at bounding box center [1527, 29] width 44 height 44
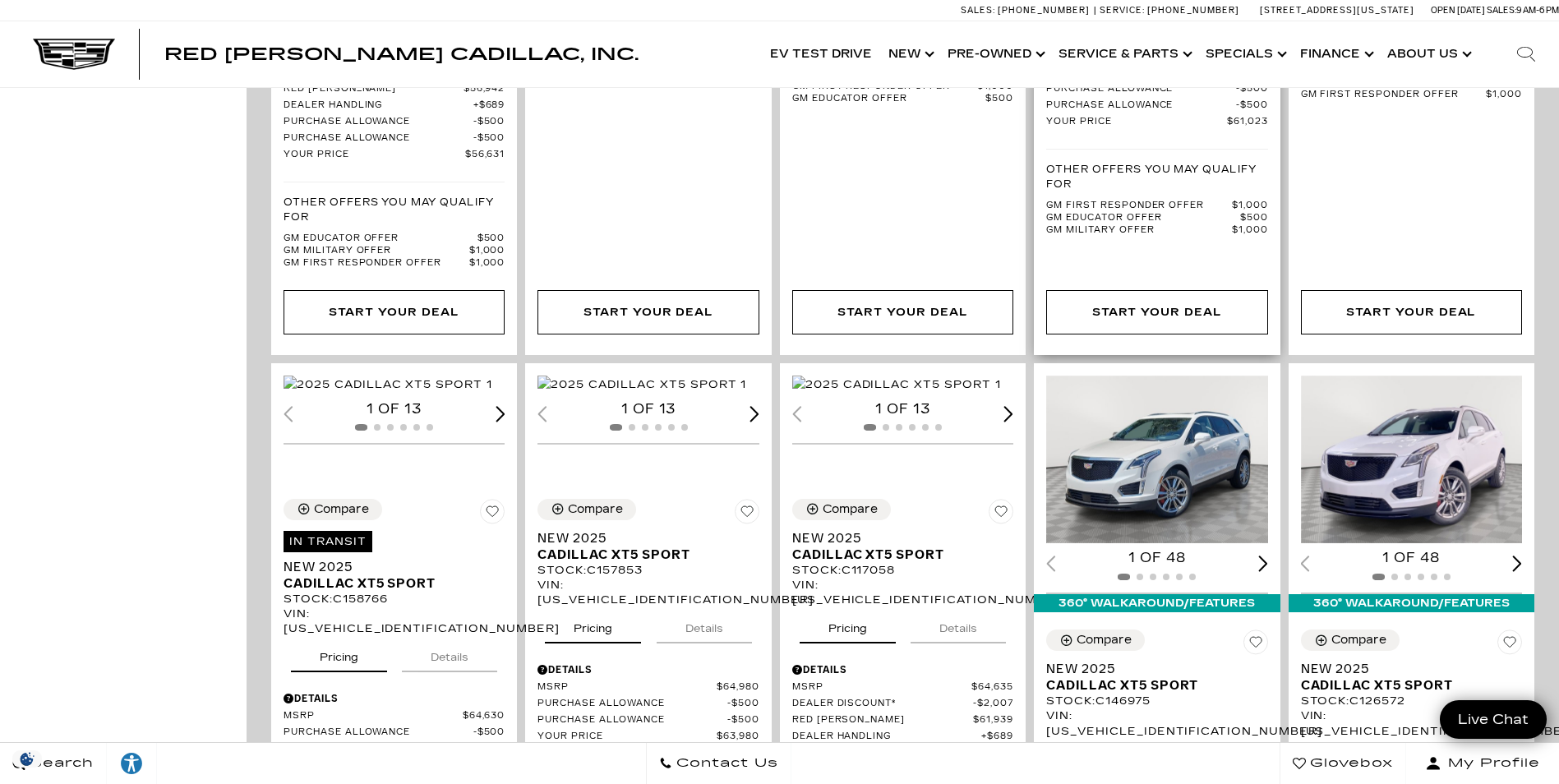
scroll to position [1644, 0]
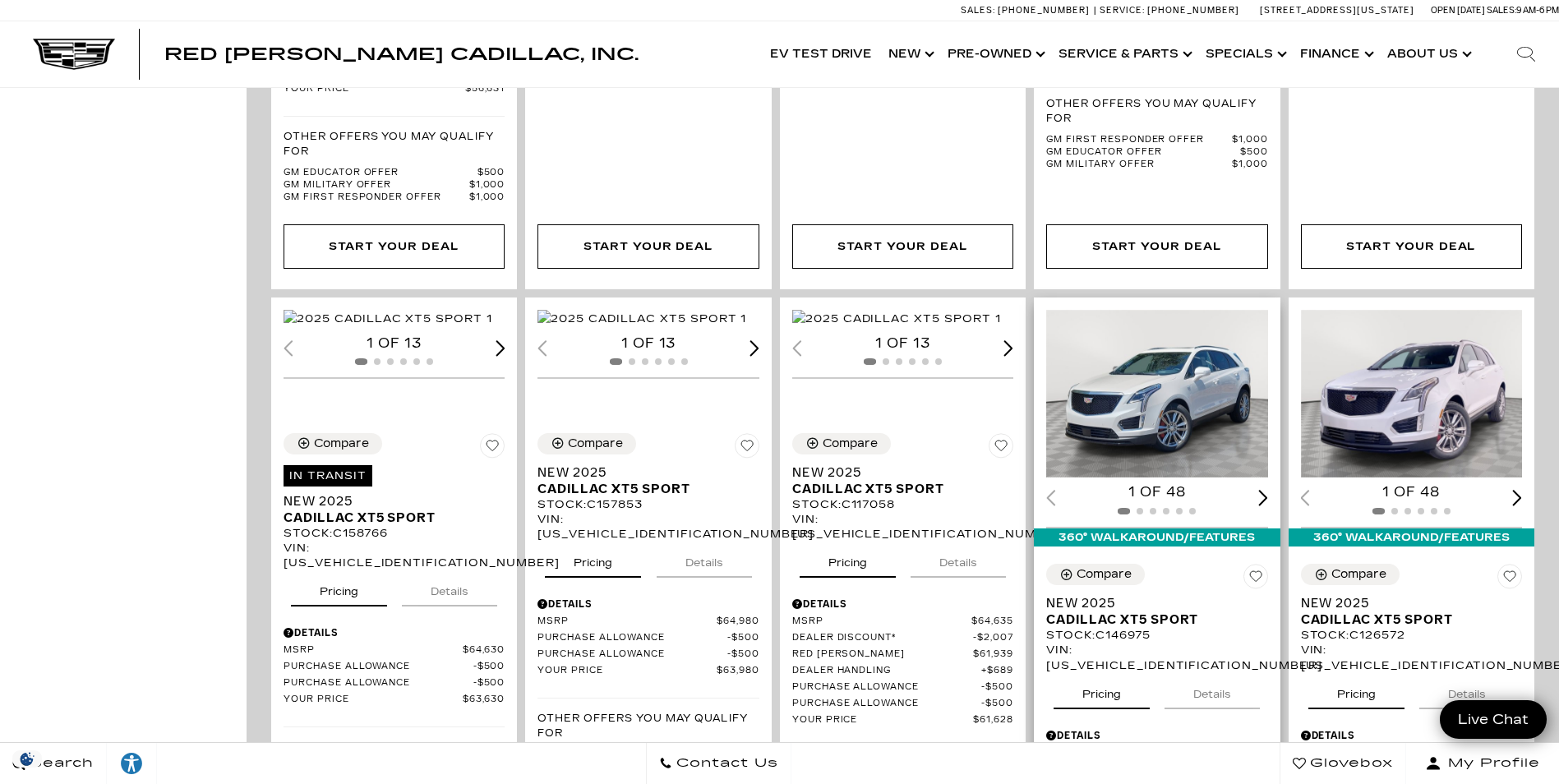
click at [1268, 490] on div "Next slide" at bounding box center [1263, 498] width 10 height 16
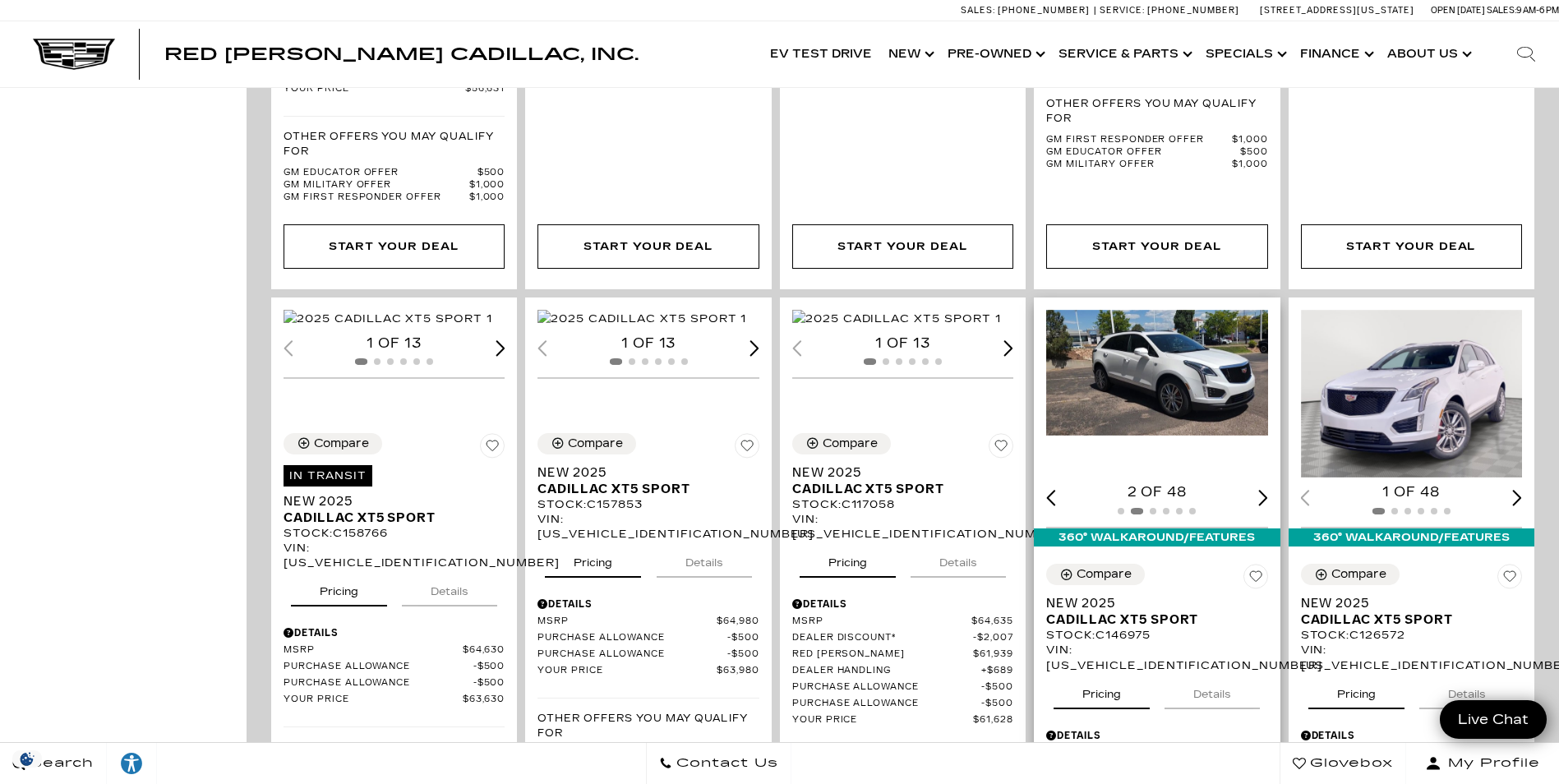
click at [1268, 490] on div "Next slide" at bounding box center [1263, 498] width 10 height 16
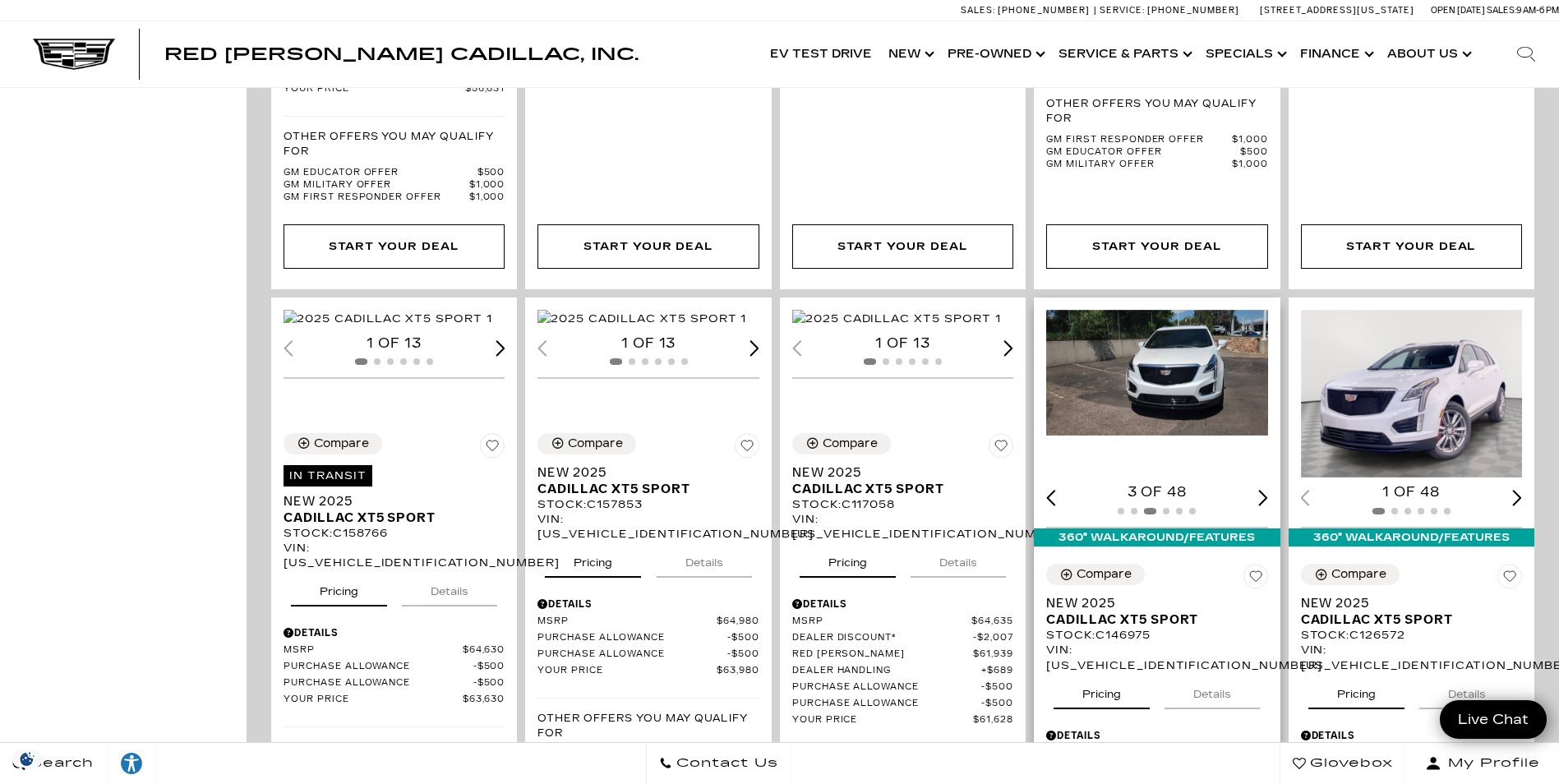
click at [1268, 490] on div "Next slide" at bounding box center [1263, 498] width 10 height 16
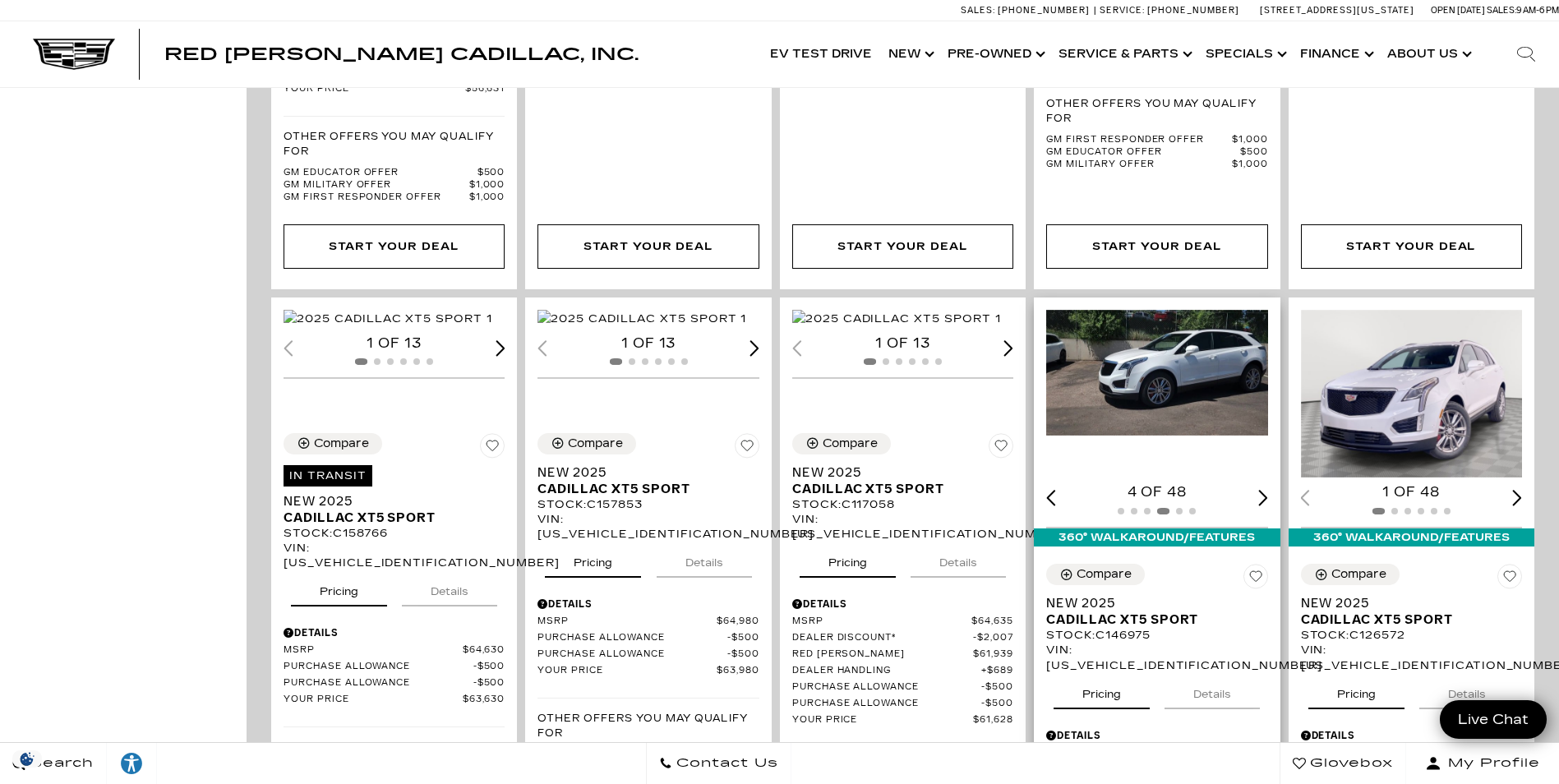
click at [1268, 490] on div "Next slide" at bounding box center [1263, 498] width 10 height 16
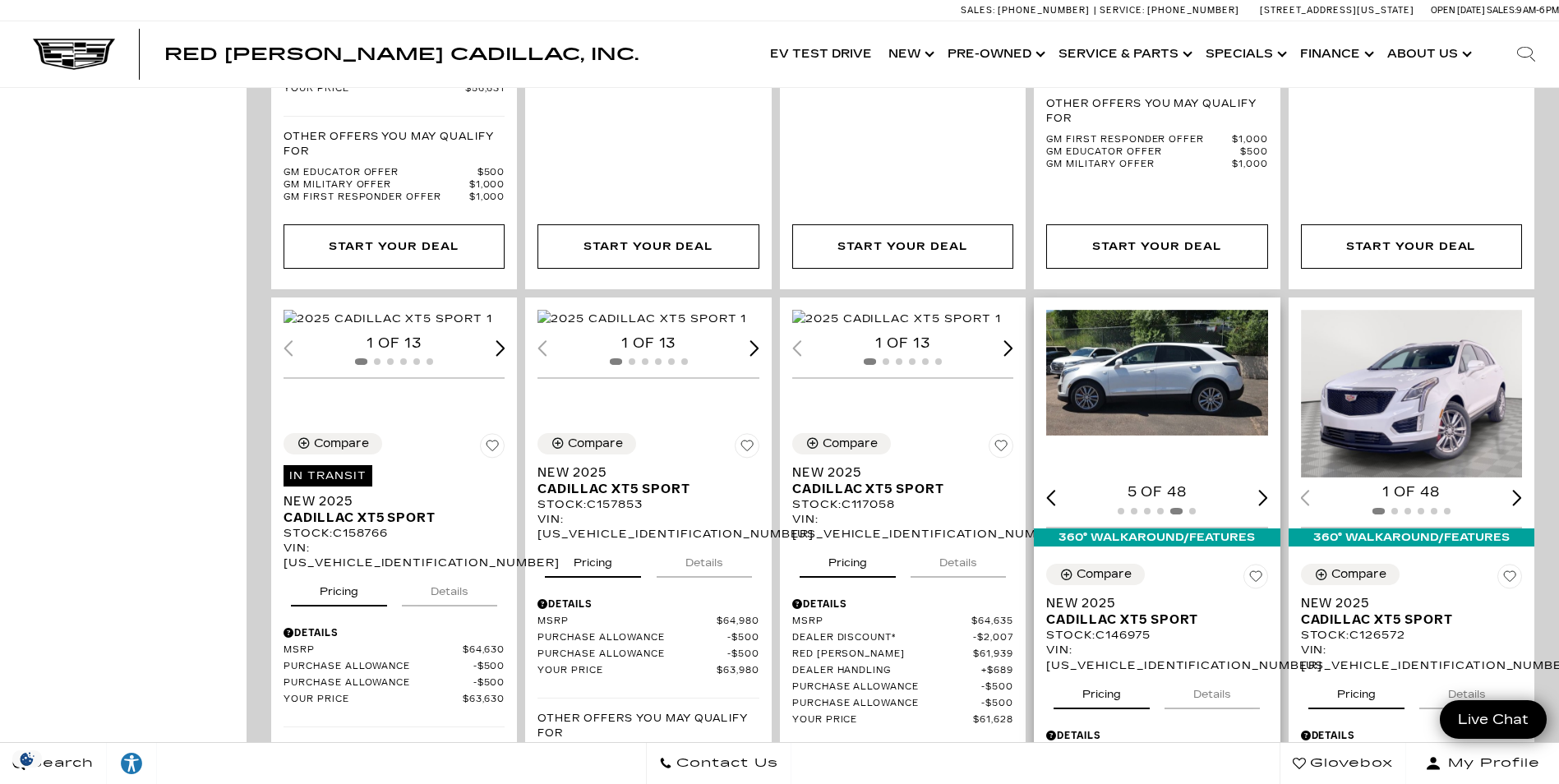
click at [1268, 490] on div "Next slide" at bounding box center [1263, 498] width 10 height 16
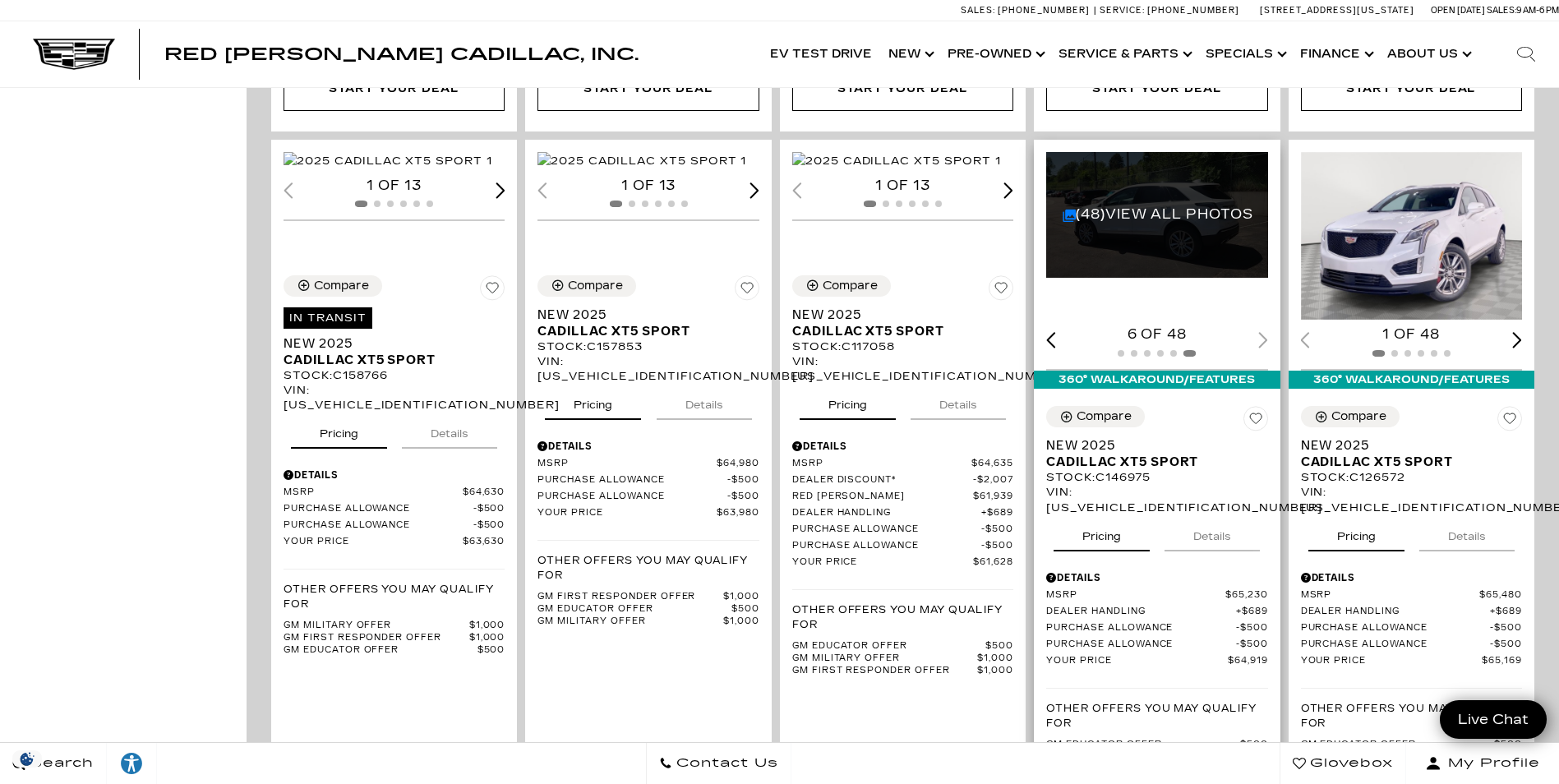
scroll to position [1808, 0]
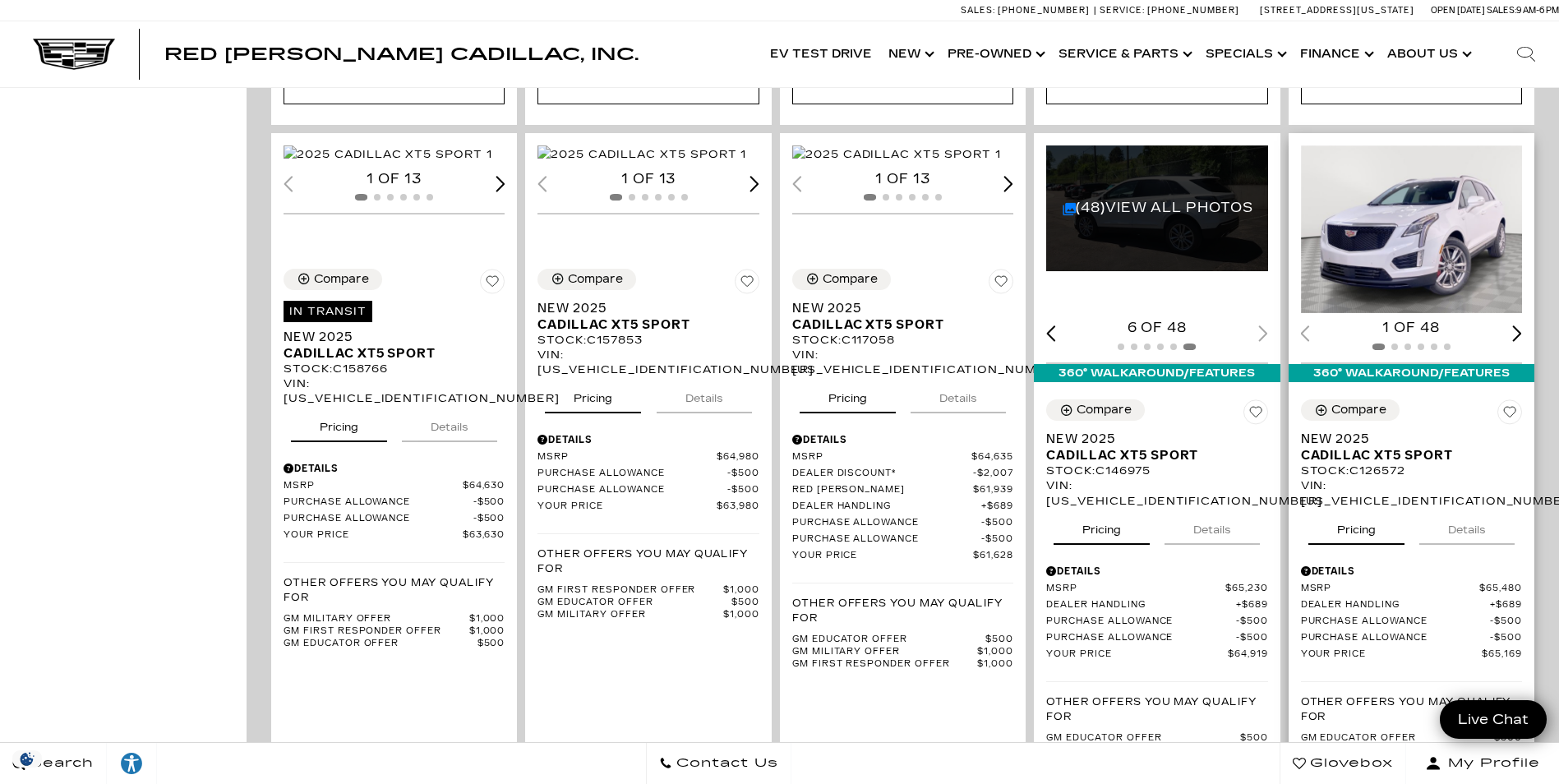
click at [1522, 325] on div "Next slide" at bounding box center [1517, 333] width 10 height 16
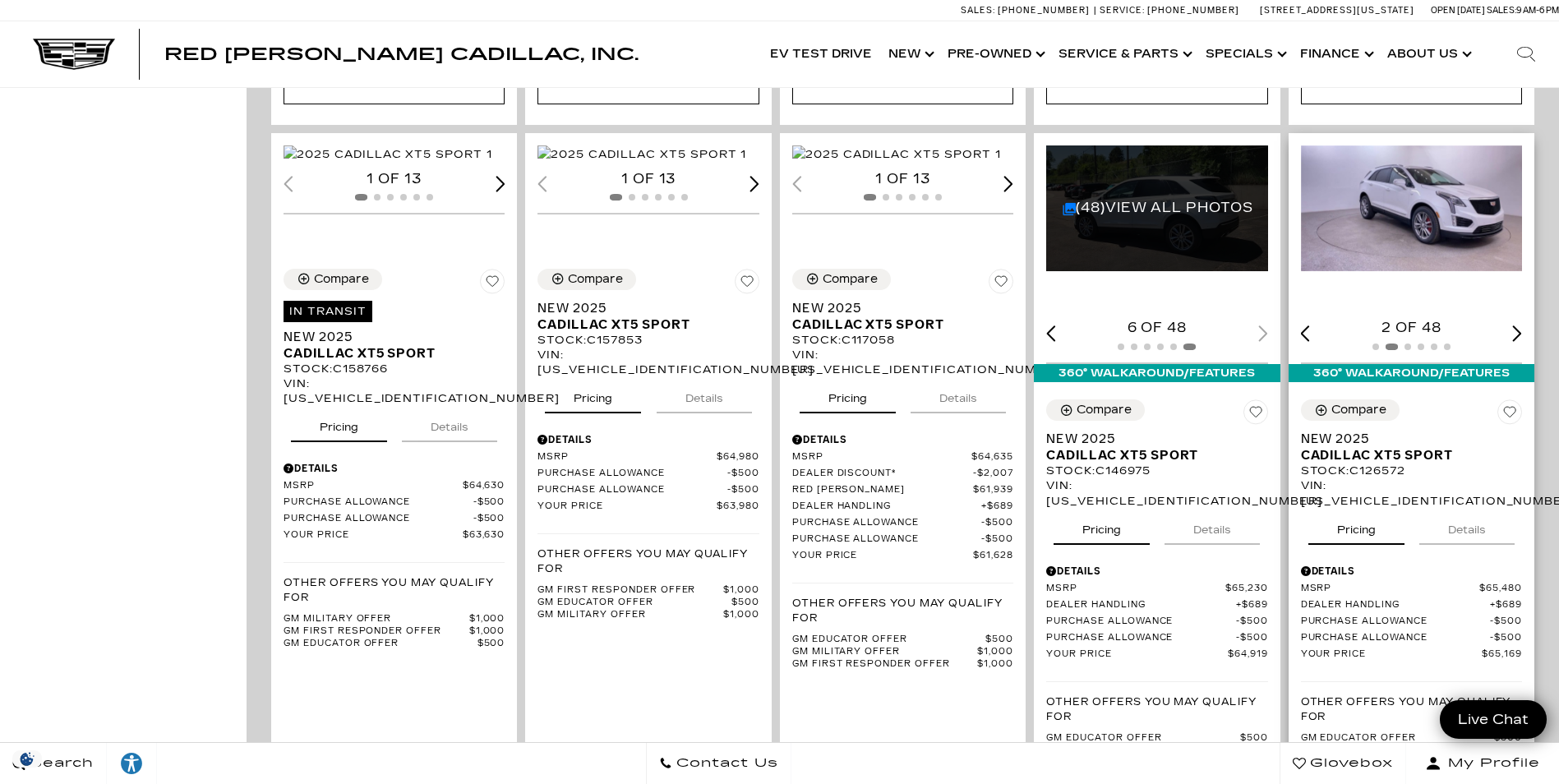
click at [1522, 325] on div "Next slide" at bounding box center [1517, 333] width 10 height 16
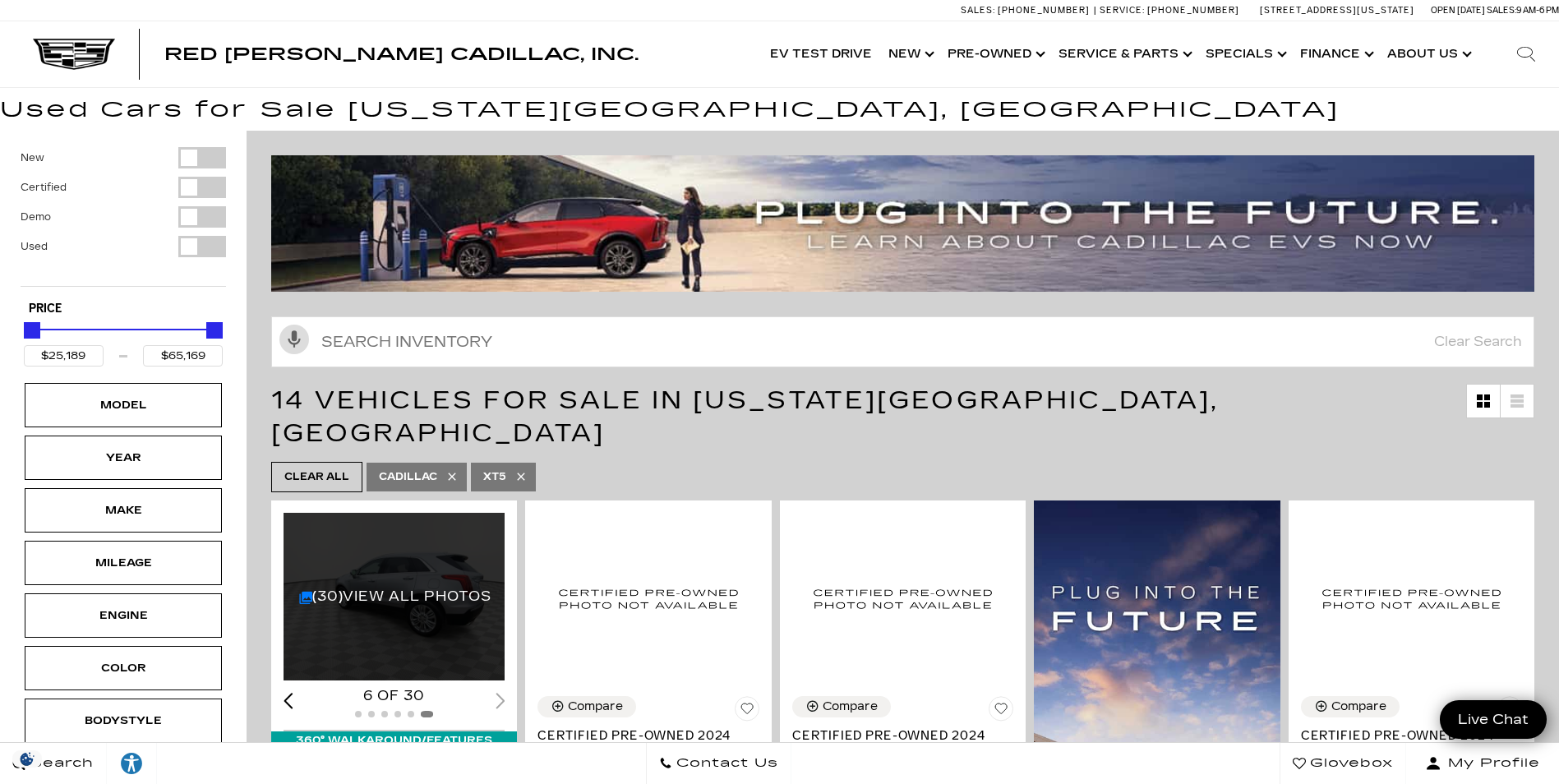
scroll to position [0, 0]
